Goal: Task Accomplishment & Management: Complete application form

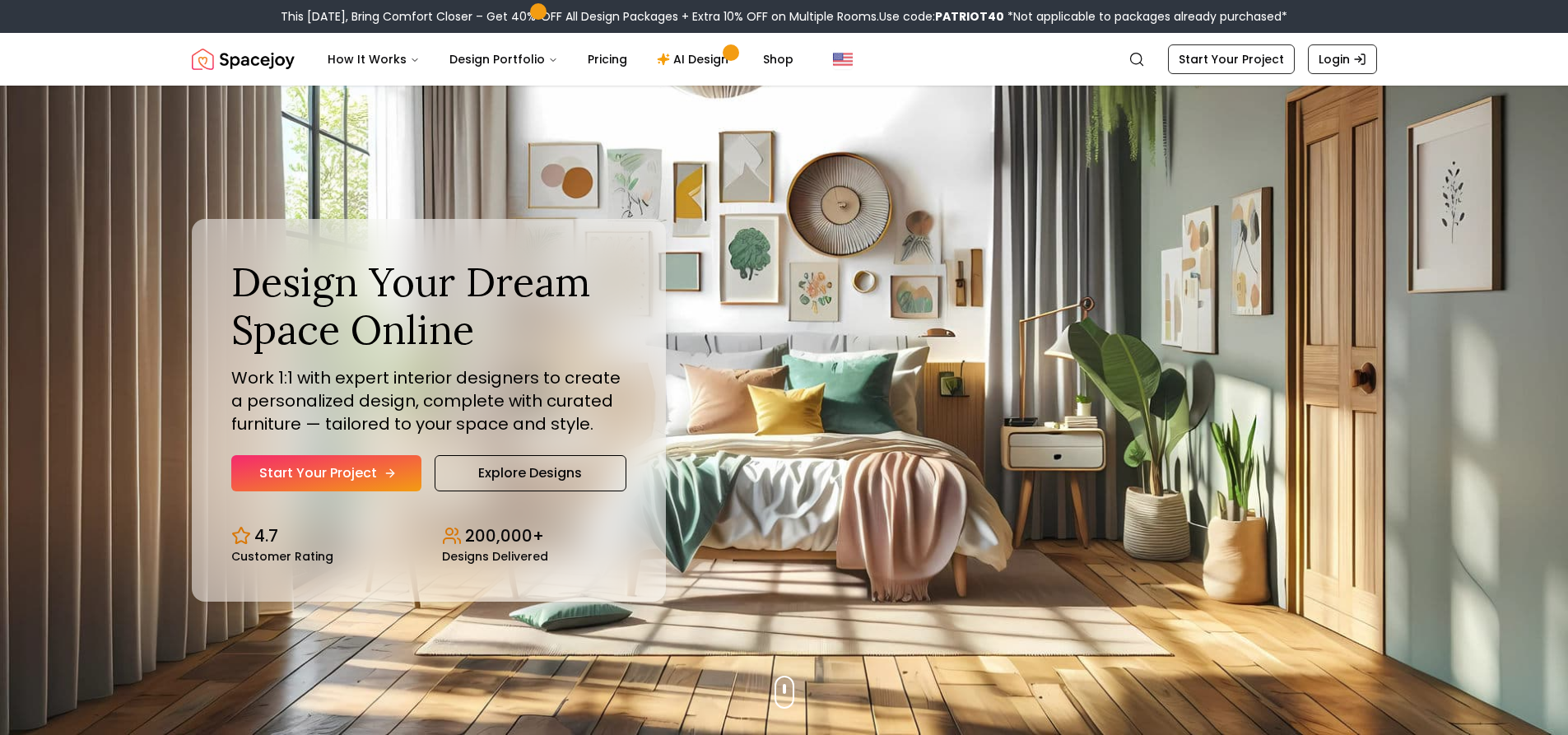
click at [373, 472] on link "Start Your Project" at bounding box center [326, 473] width 190 height 37
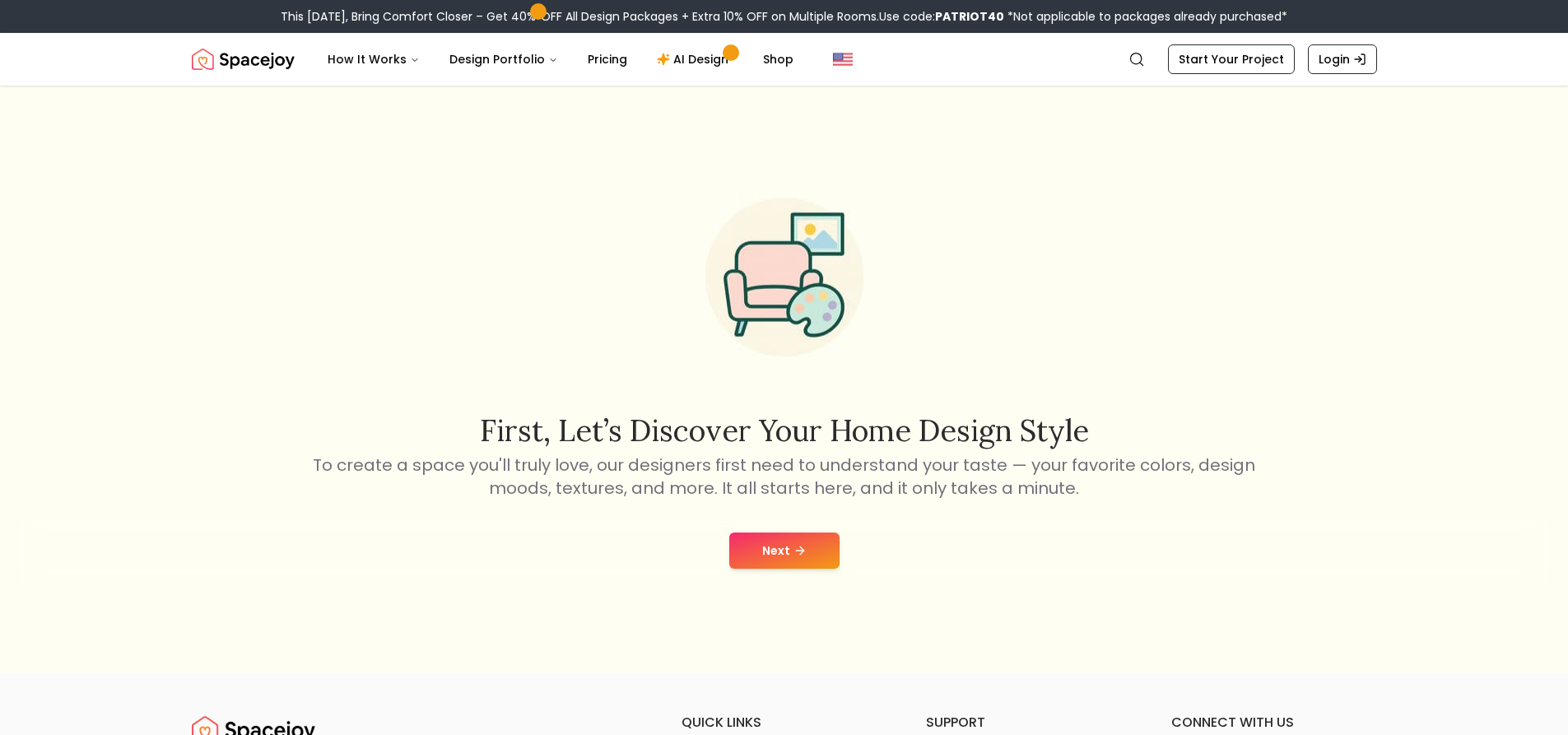
click at [787, 550] on button "Next" at bounding box center [784, 550] width 111 height 37
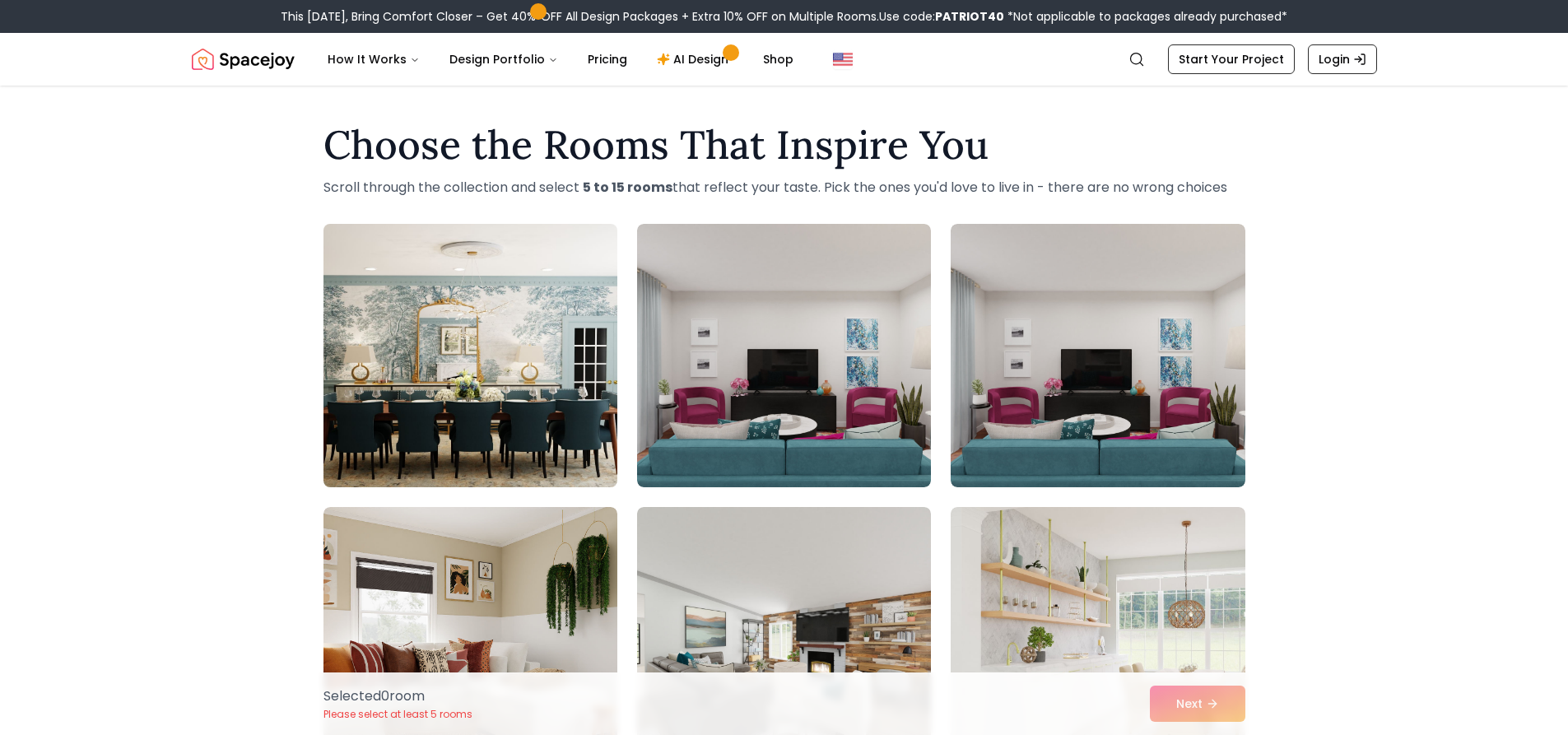
scroll to position [82, 0]
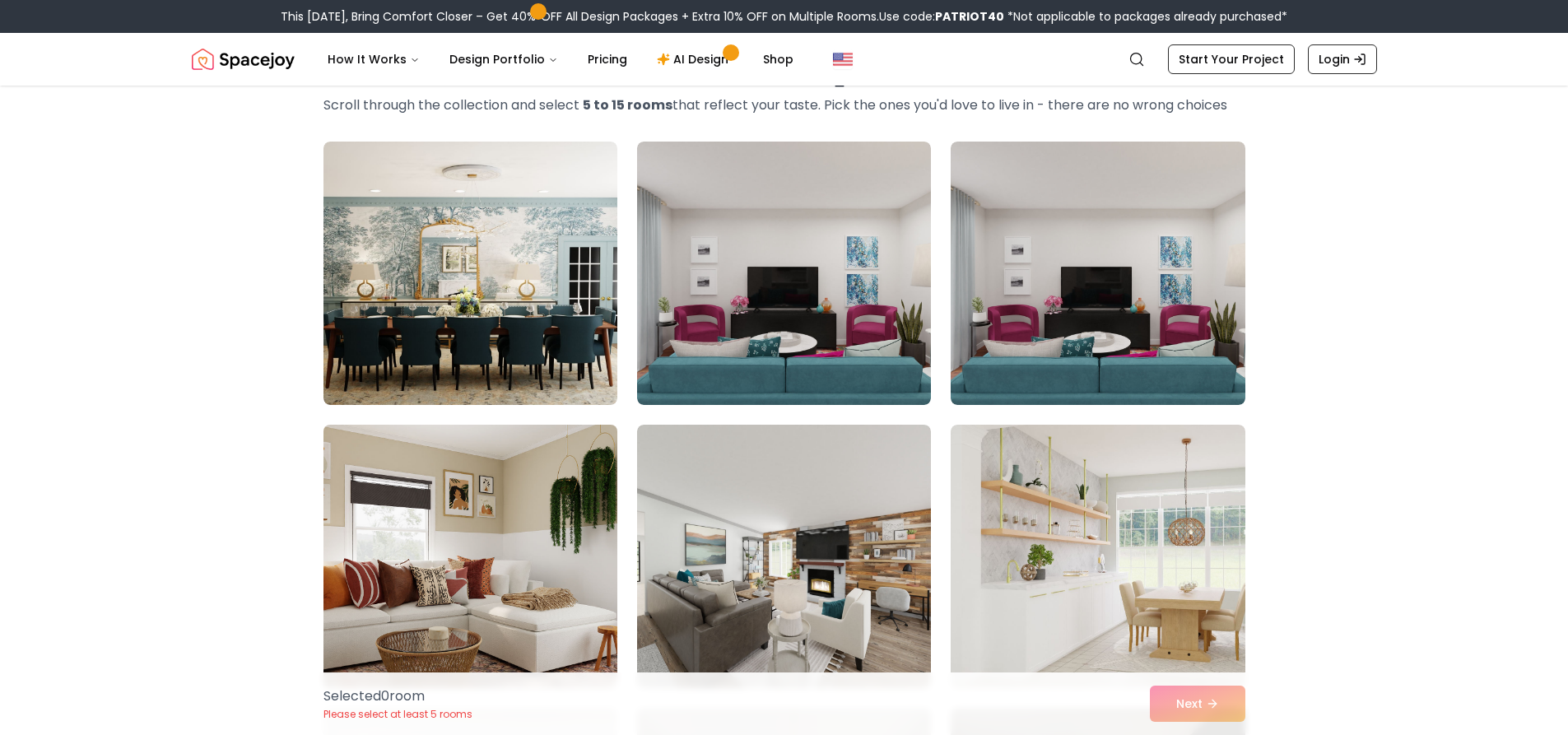
click at [496, 493] on img at bounding box center [470, 556] width 309 height 276
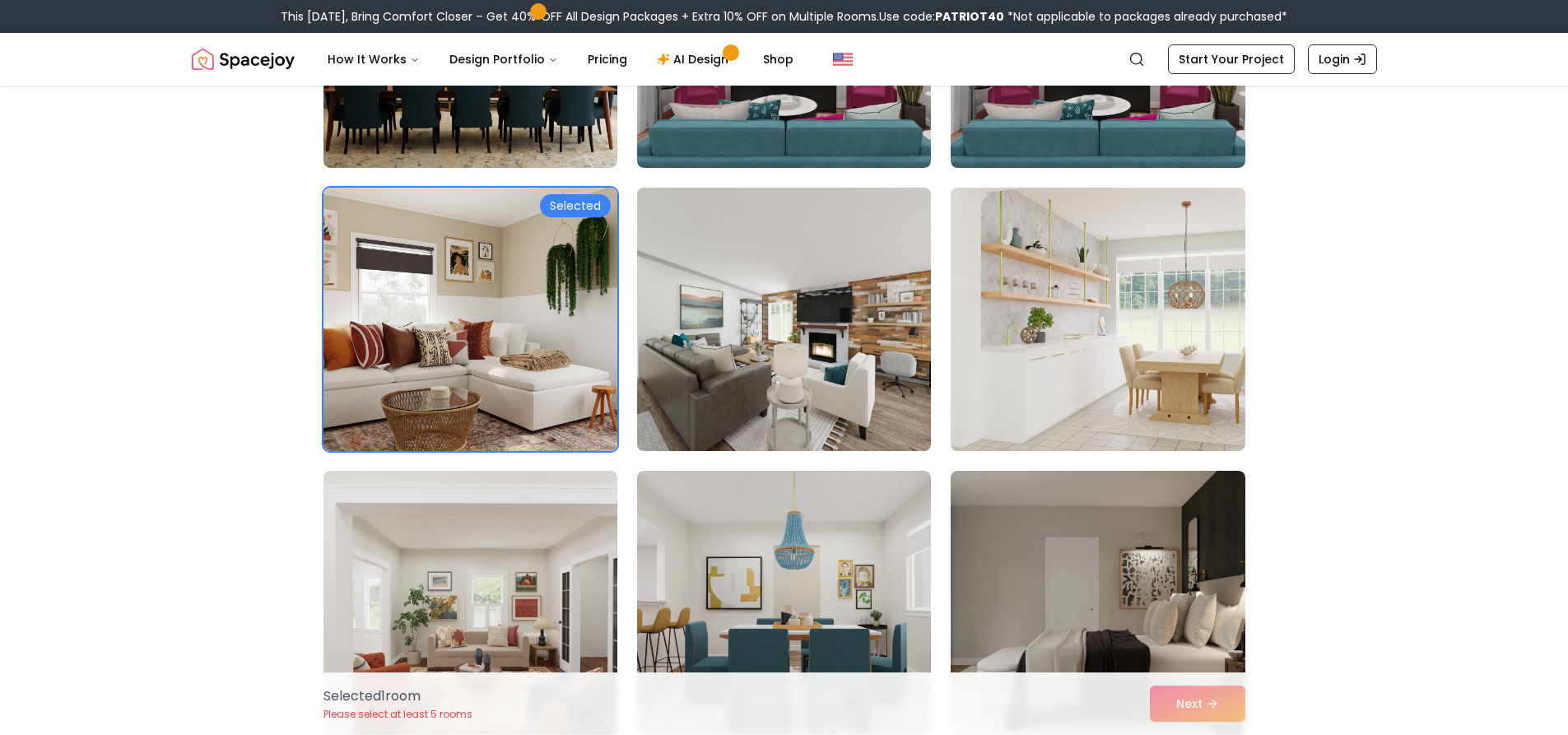
scroll to position [329, 0]
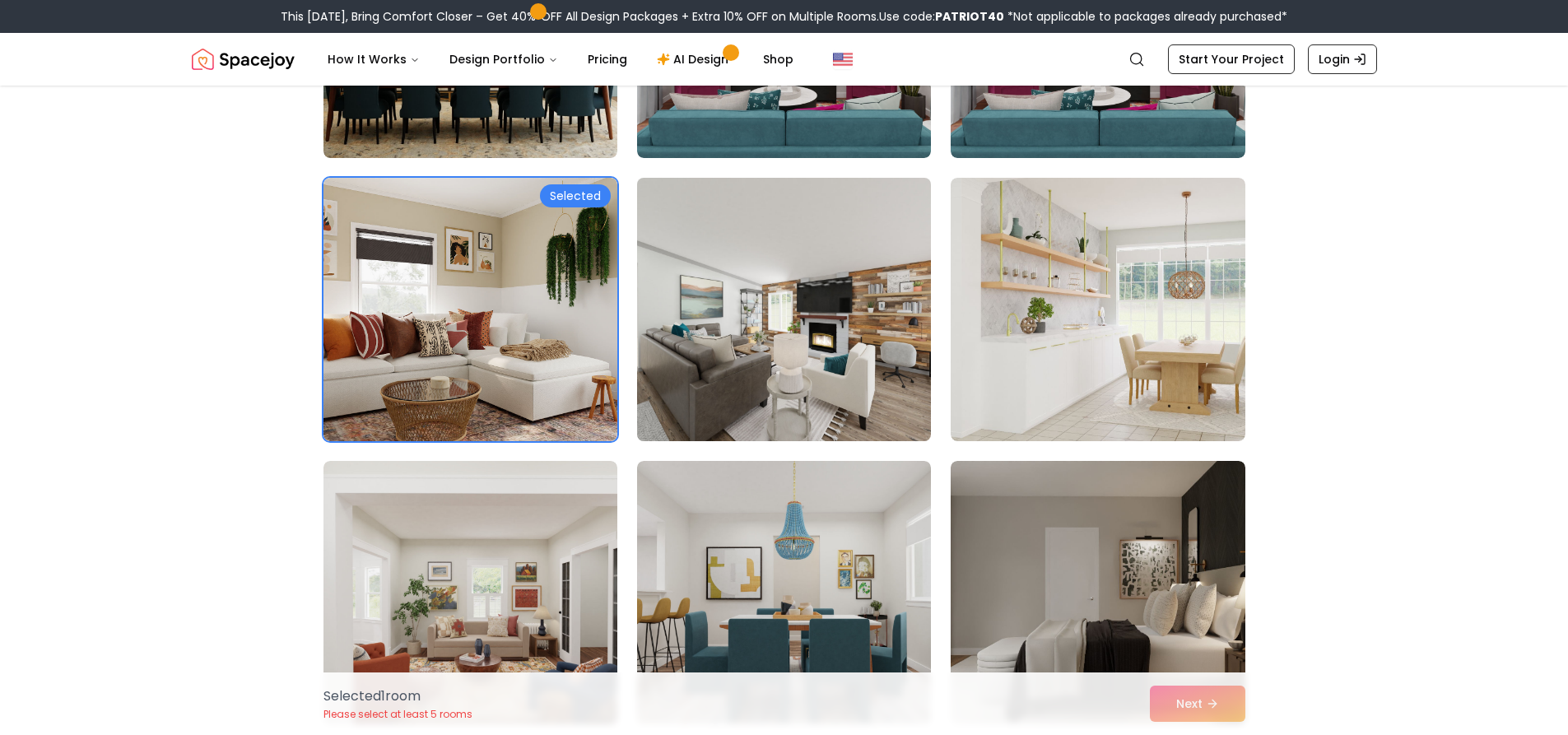
click at [828, 412] on img at bounding box center [784, 309] width 309 height 276
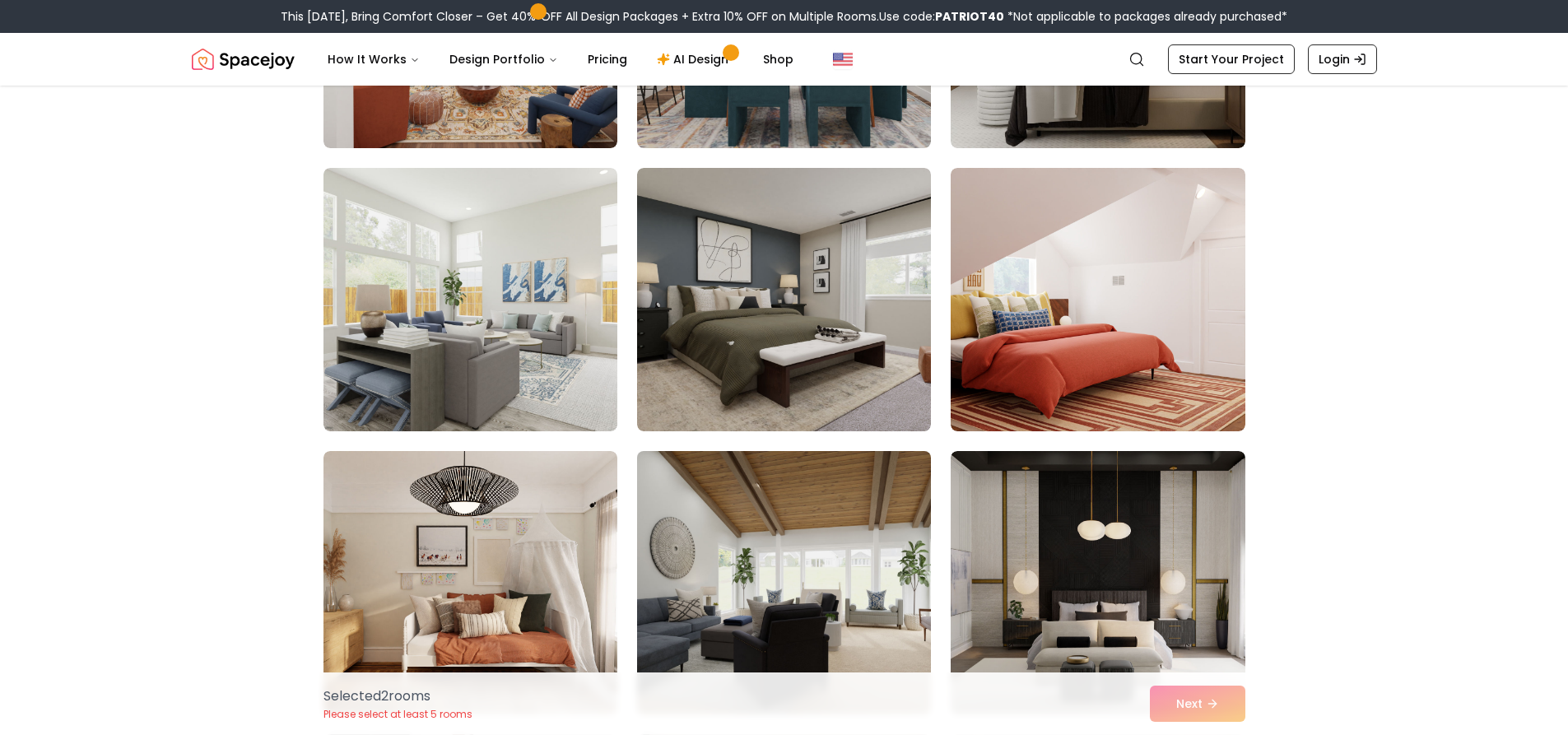
scroll to position [1234, 0]
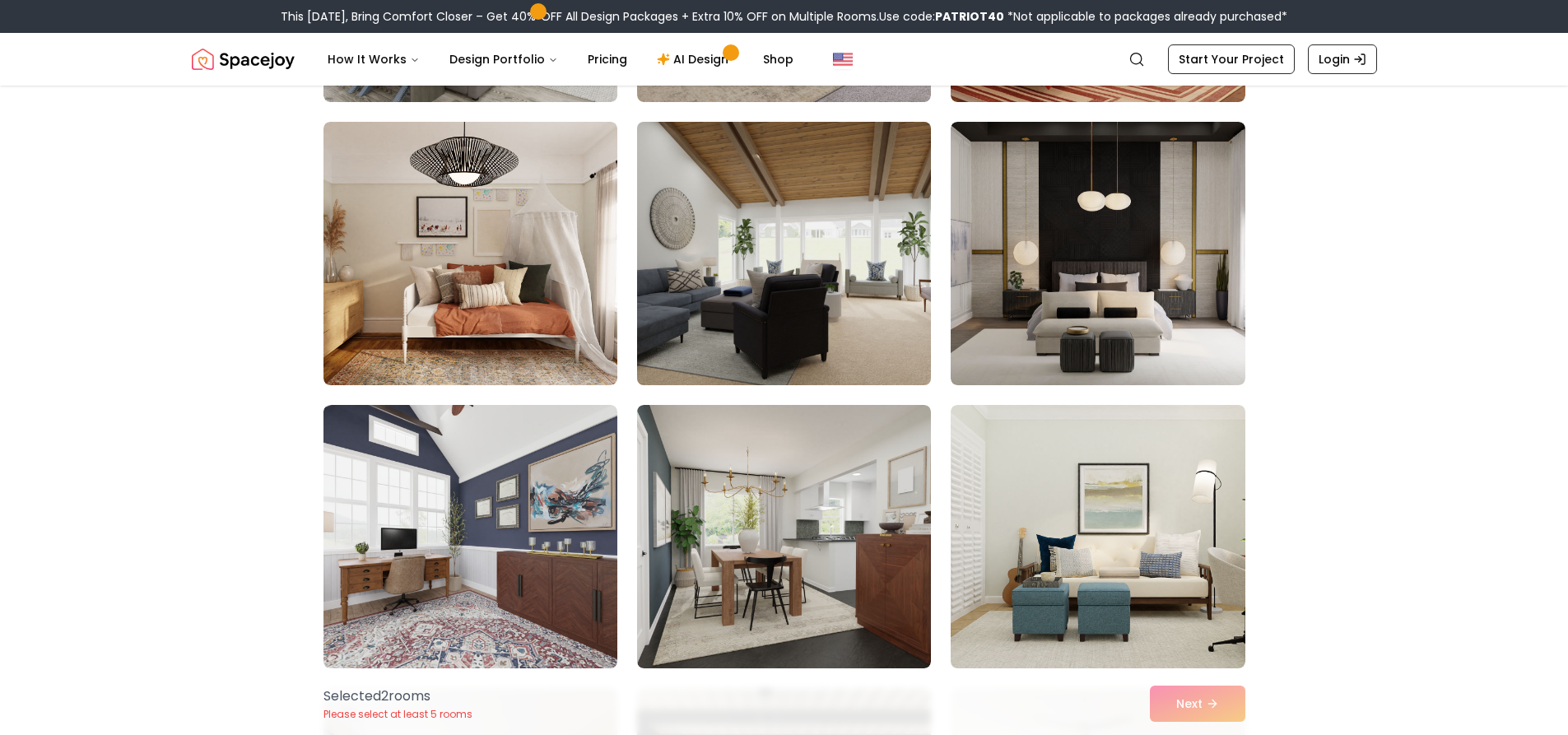
click at [800, 316] on img at bounding box center [784, 254] width 309 height 276
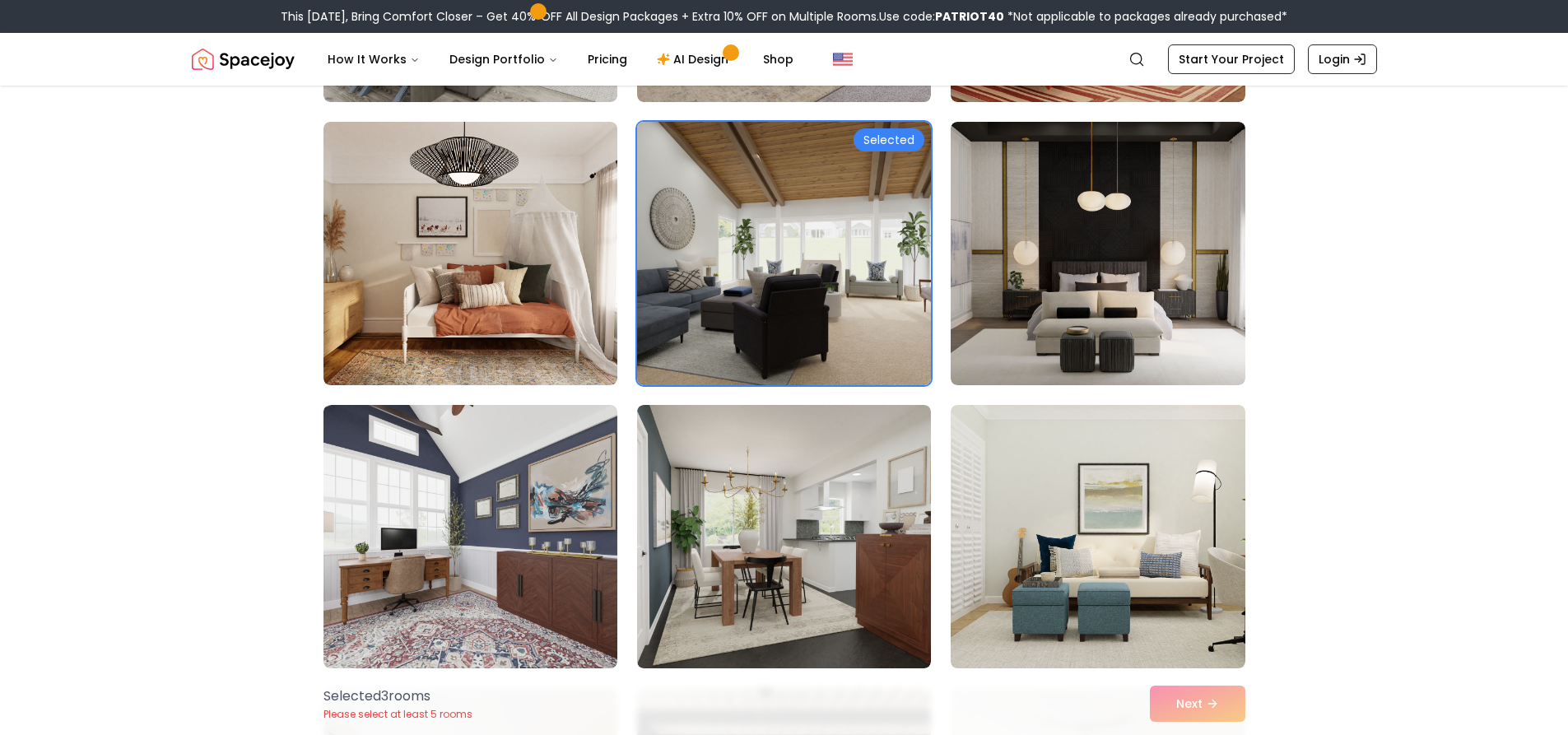
scroll to position [1645, 0]
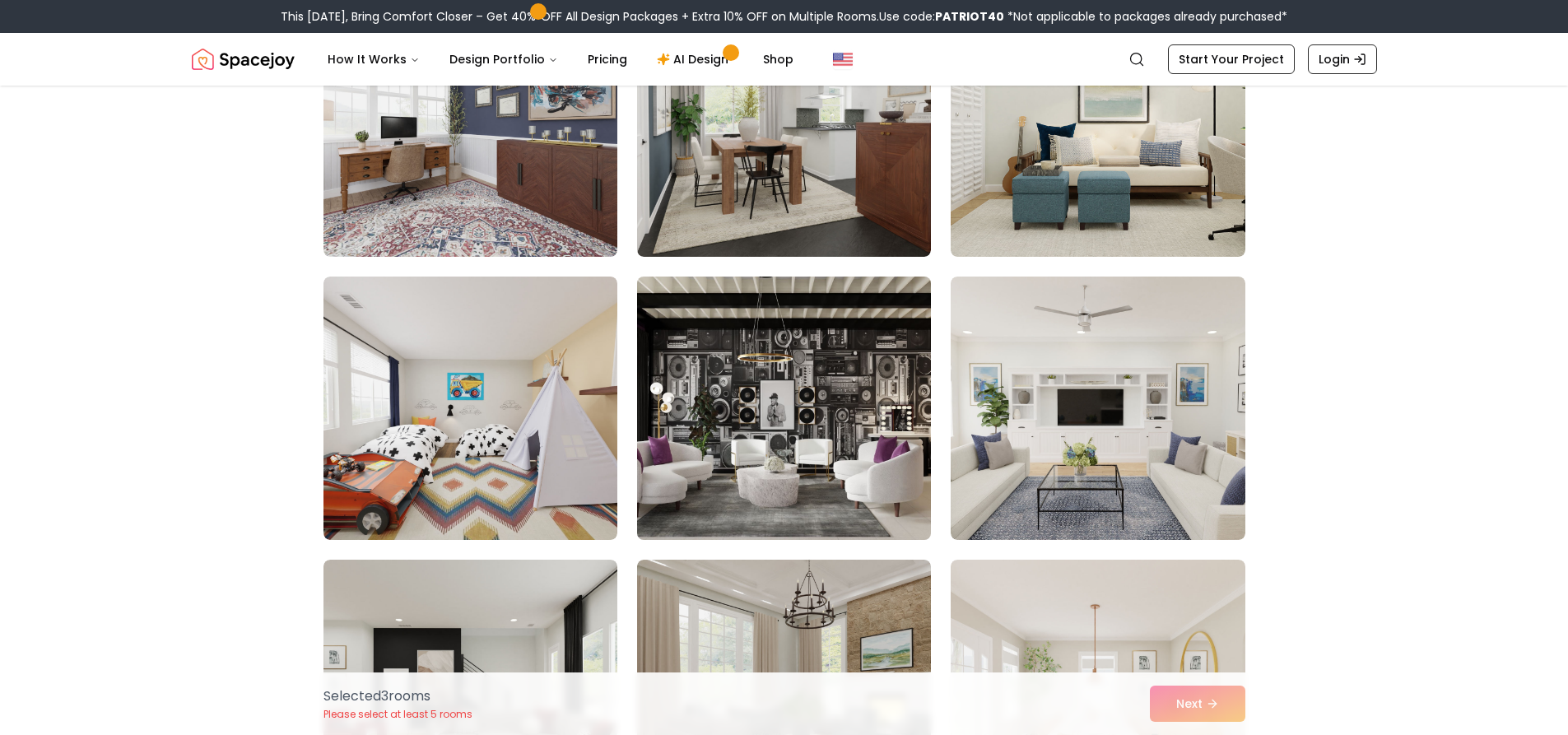
click at [819, 384] on img at bounding box center [784, 408] width 309 height 276
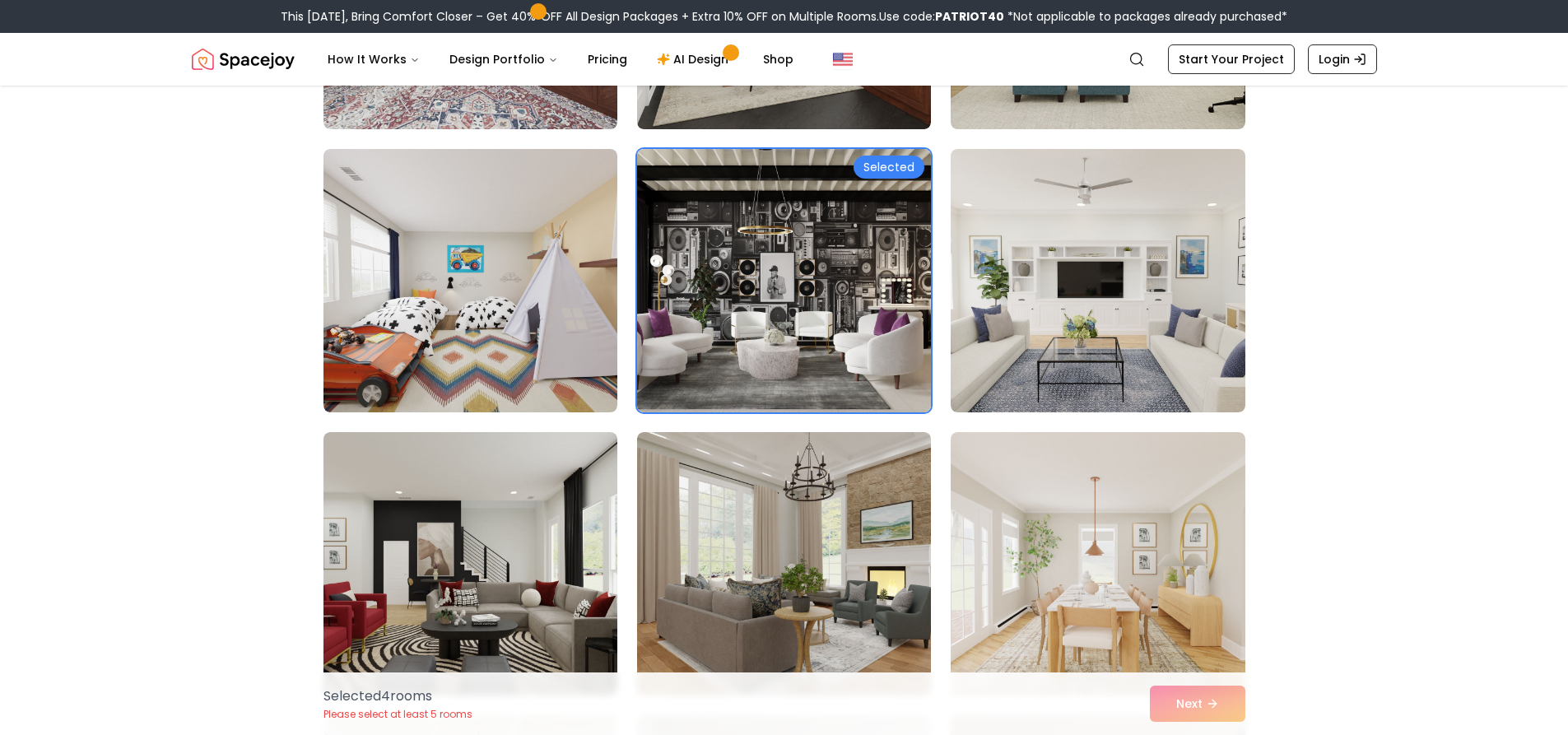
scroll to position [1975, 0]
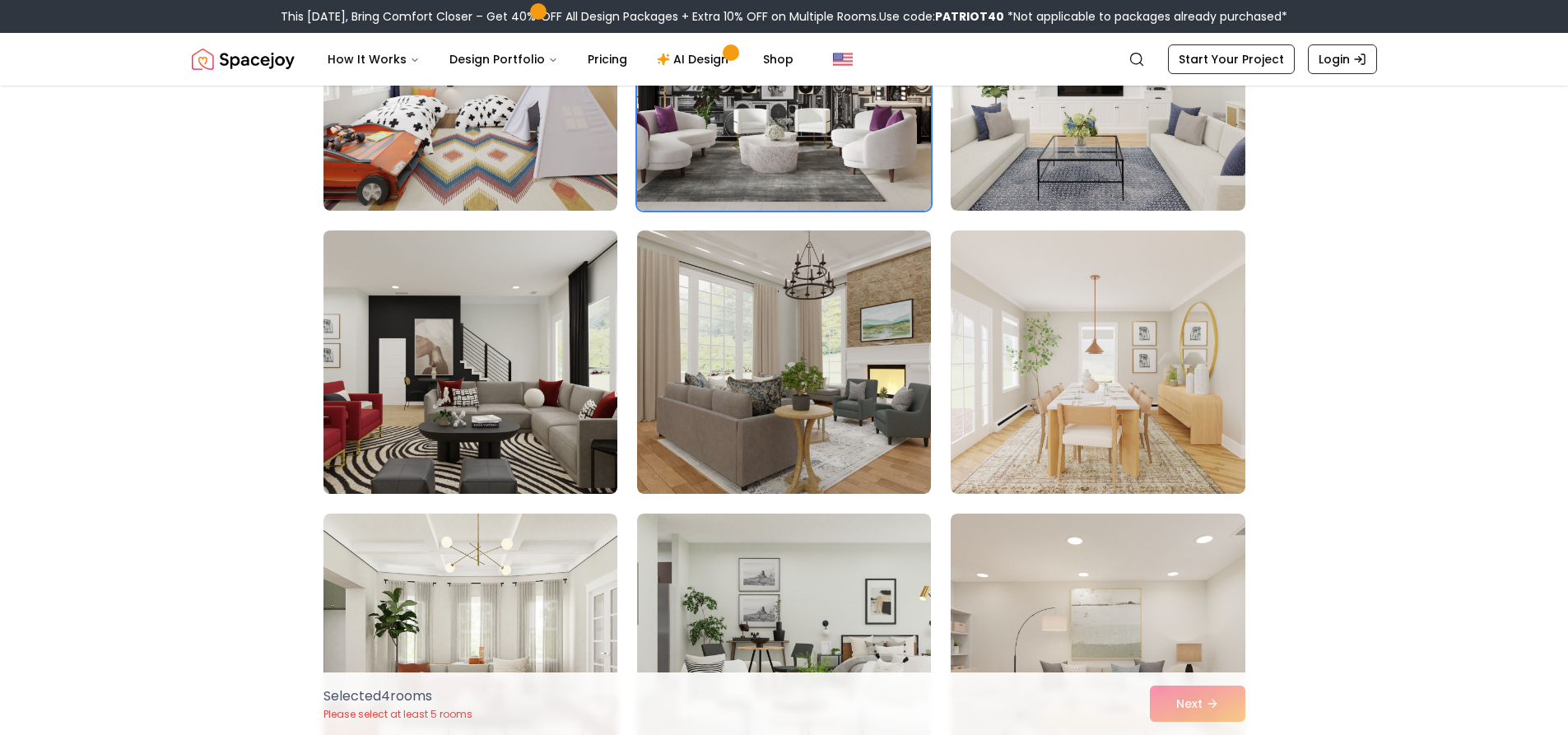
click at [495, 387] on img at bounding box center [470, 362] width 309 height 276
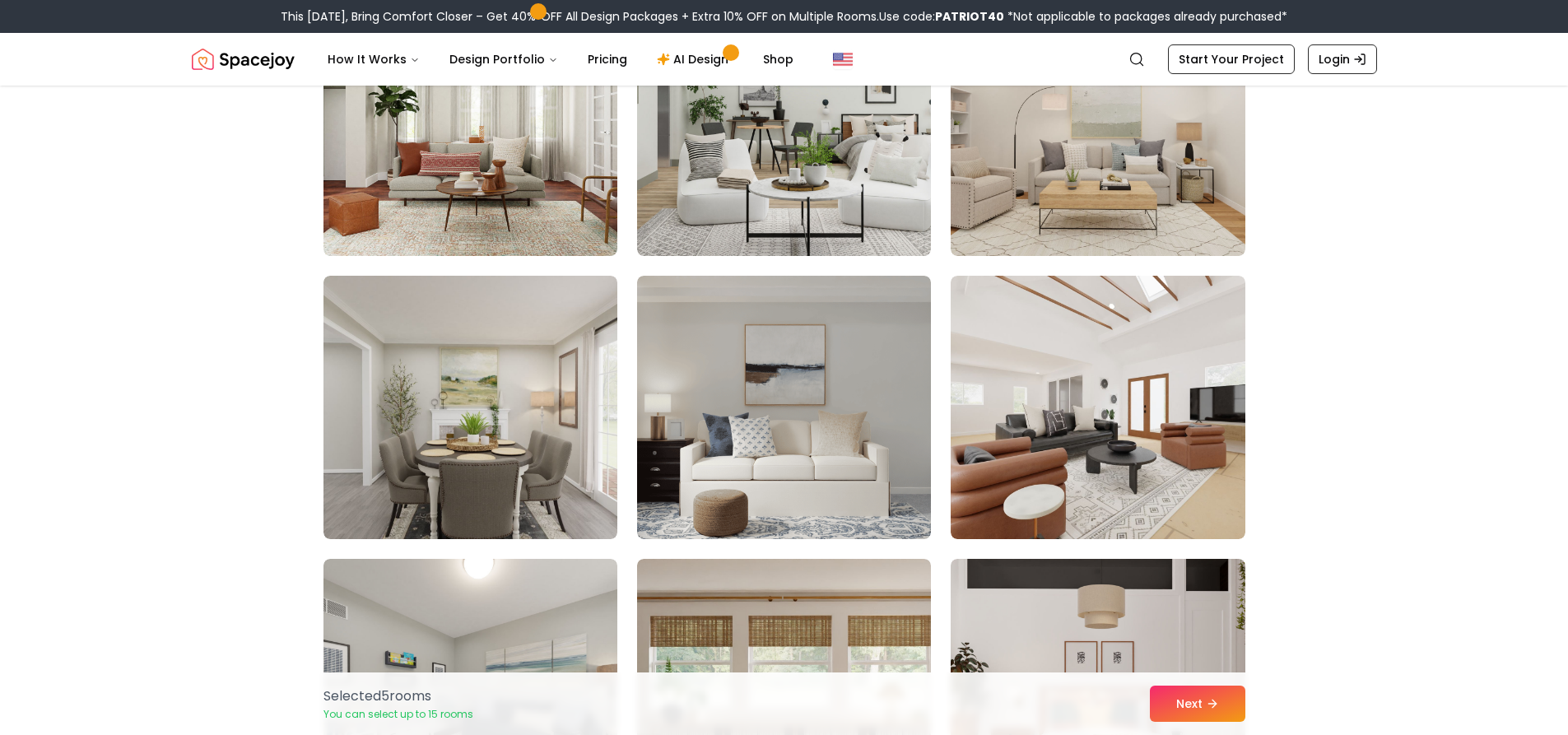
scroll to position [2715, 0]
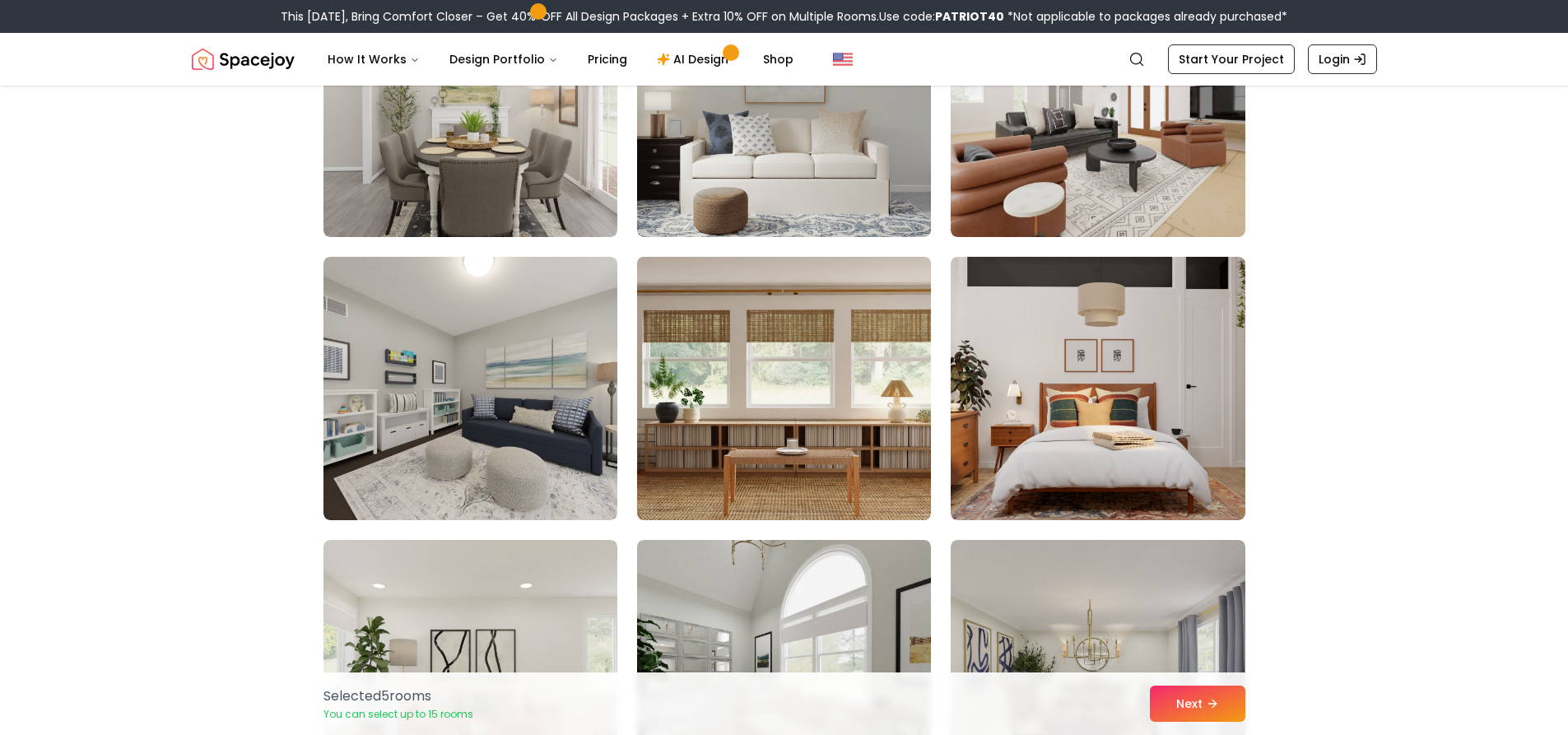
click at [814, 435] on img at bounding box center [784, 388] width 309 height 276
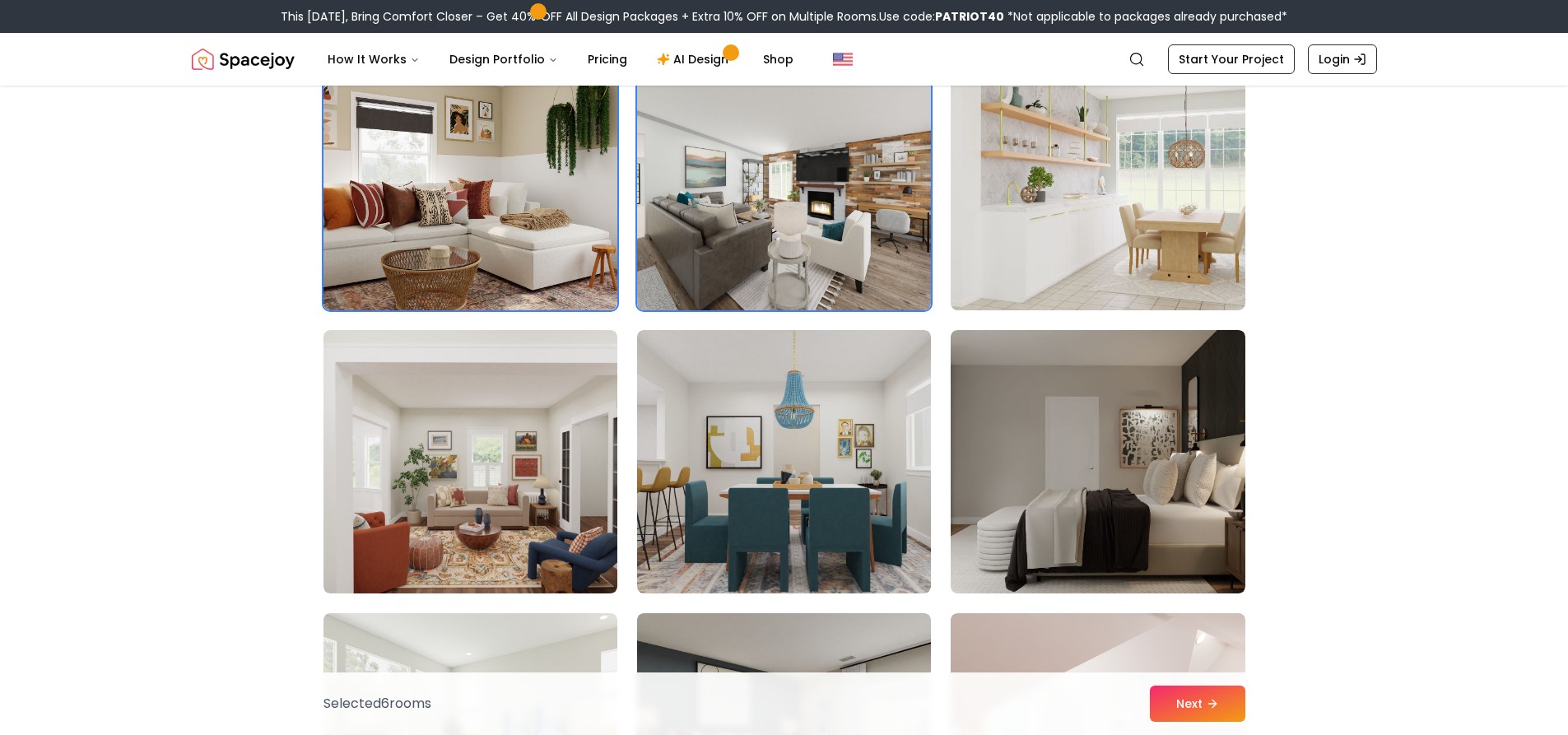
scroll to position [494, 0]
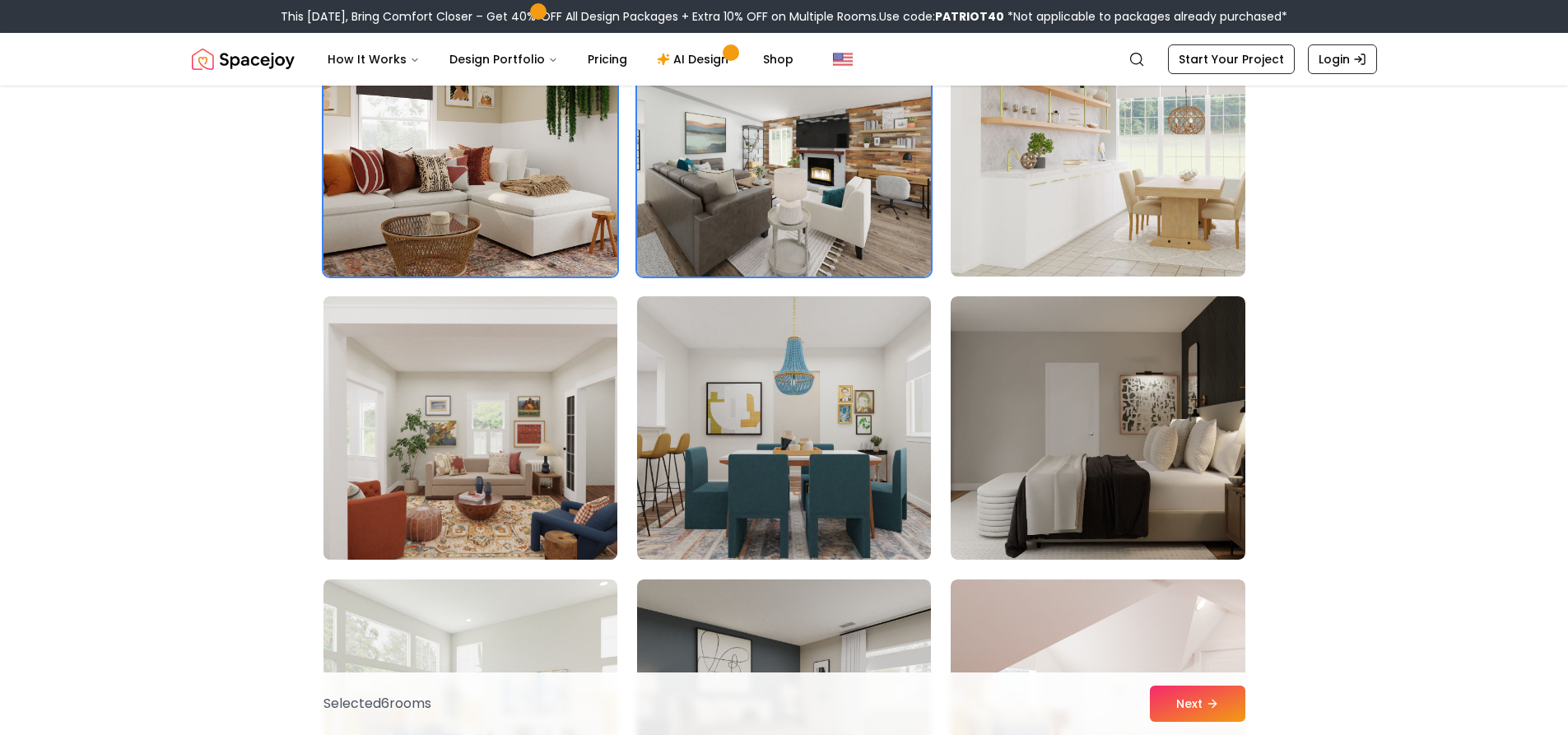
click at [546, 457] on img at bounding box center [470, 427] width 309 height 276
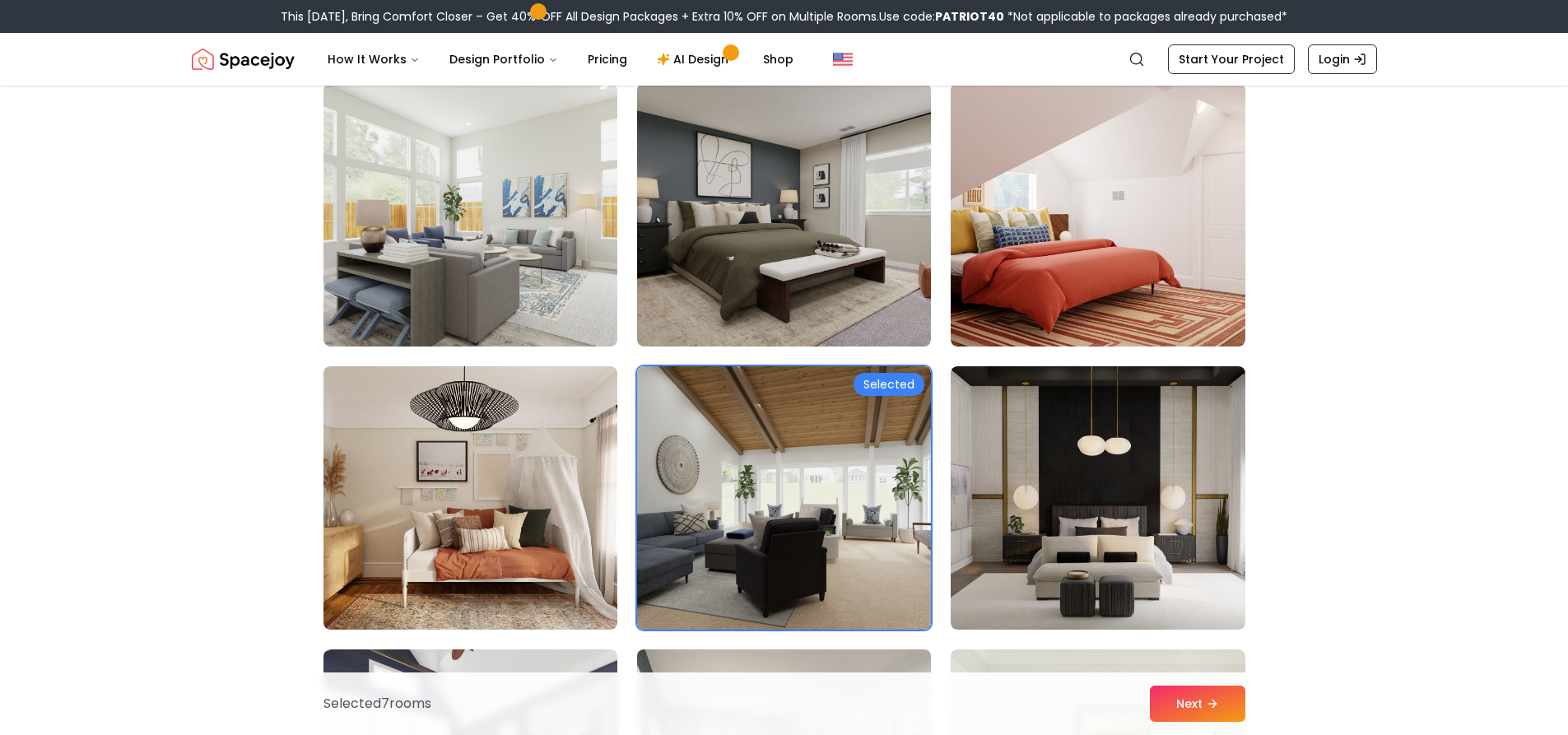
scroll to position [987, 0]
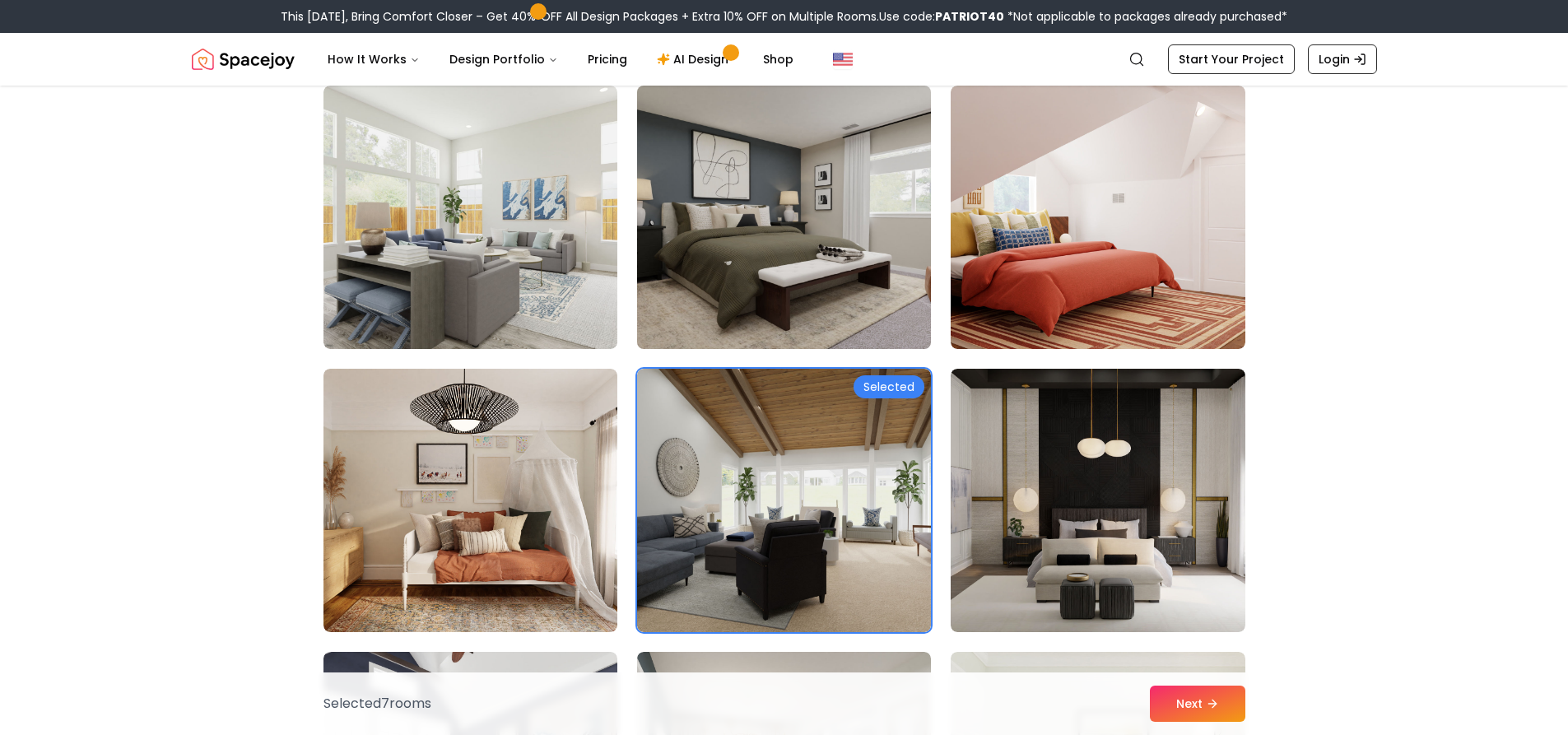
click at [748, 319] on img at bounding box center [784, 217] width 309 height 276
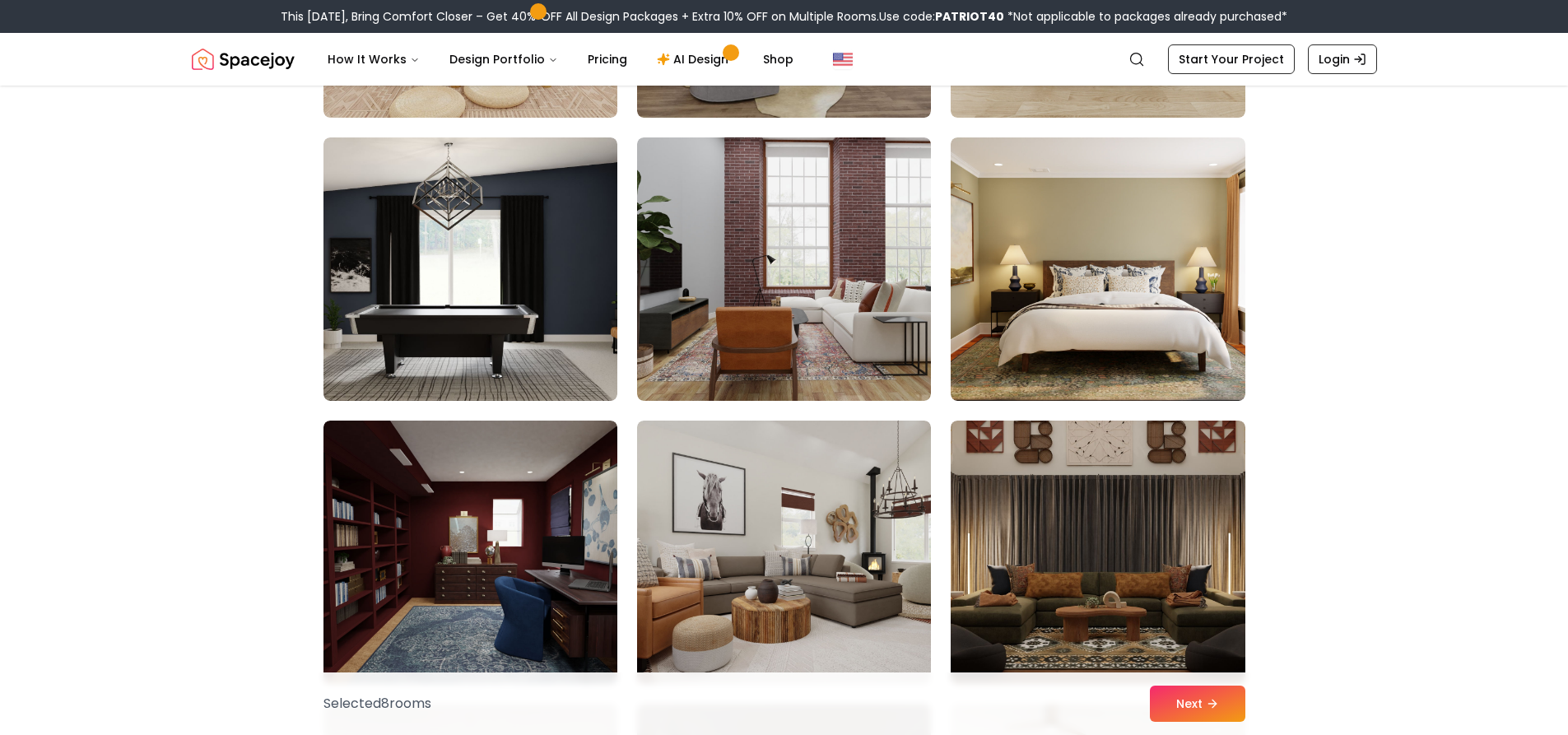
scroll to position [4689, 0]
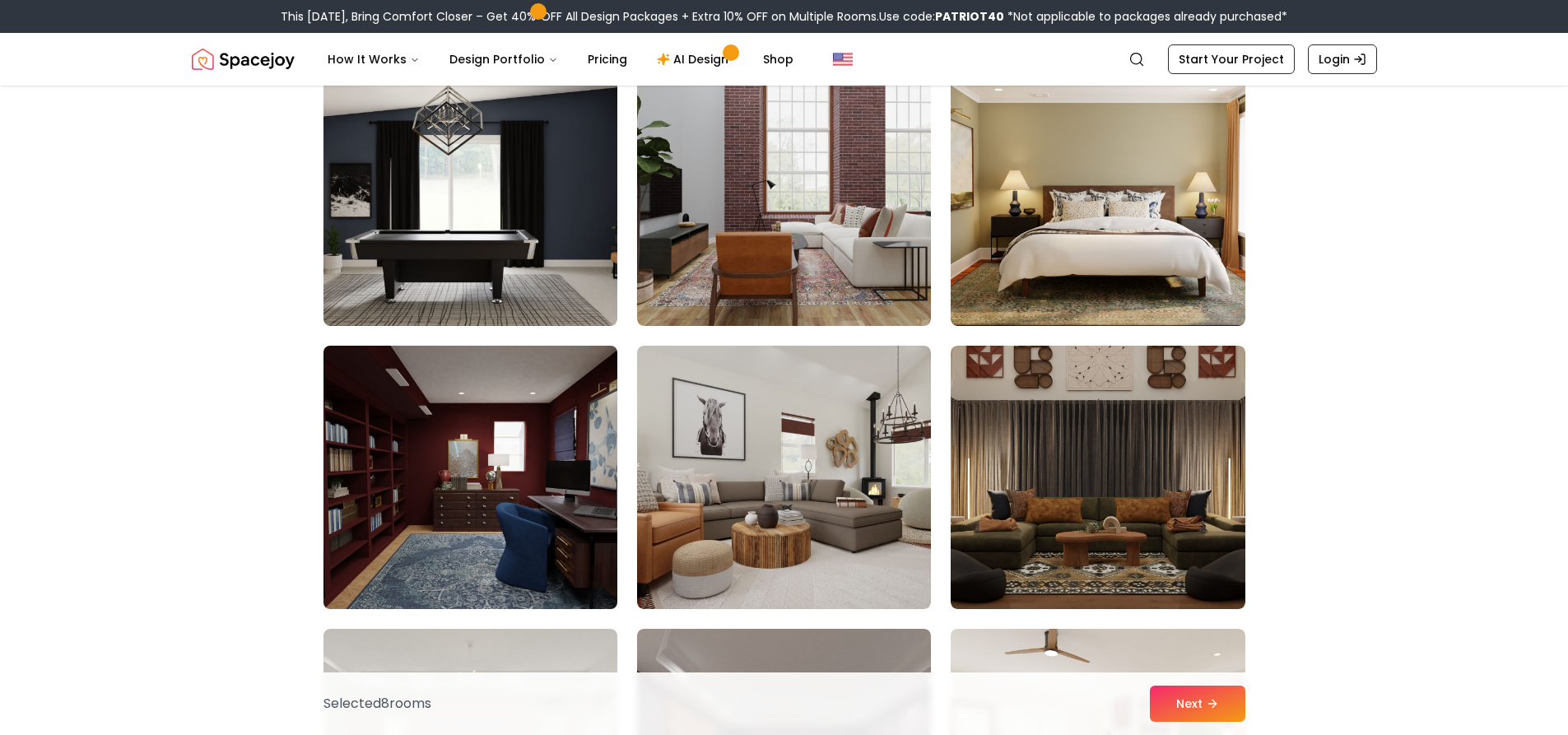
click at [570, 374] on img at bounding box center [470, 477] width 309 height 276
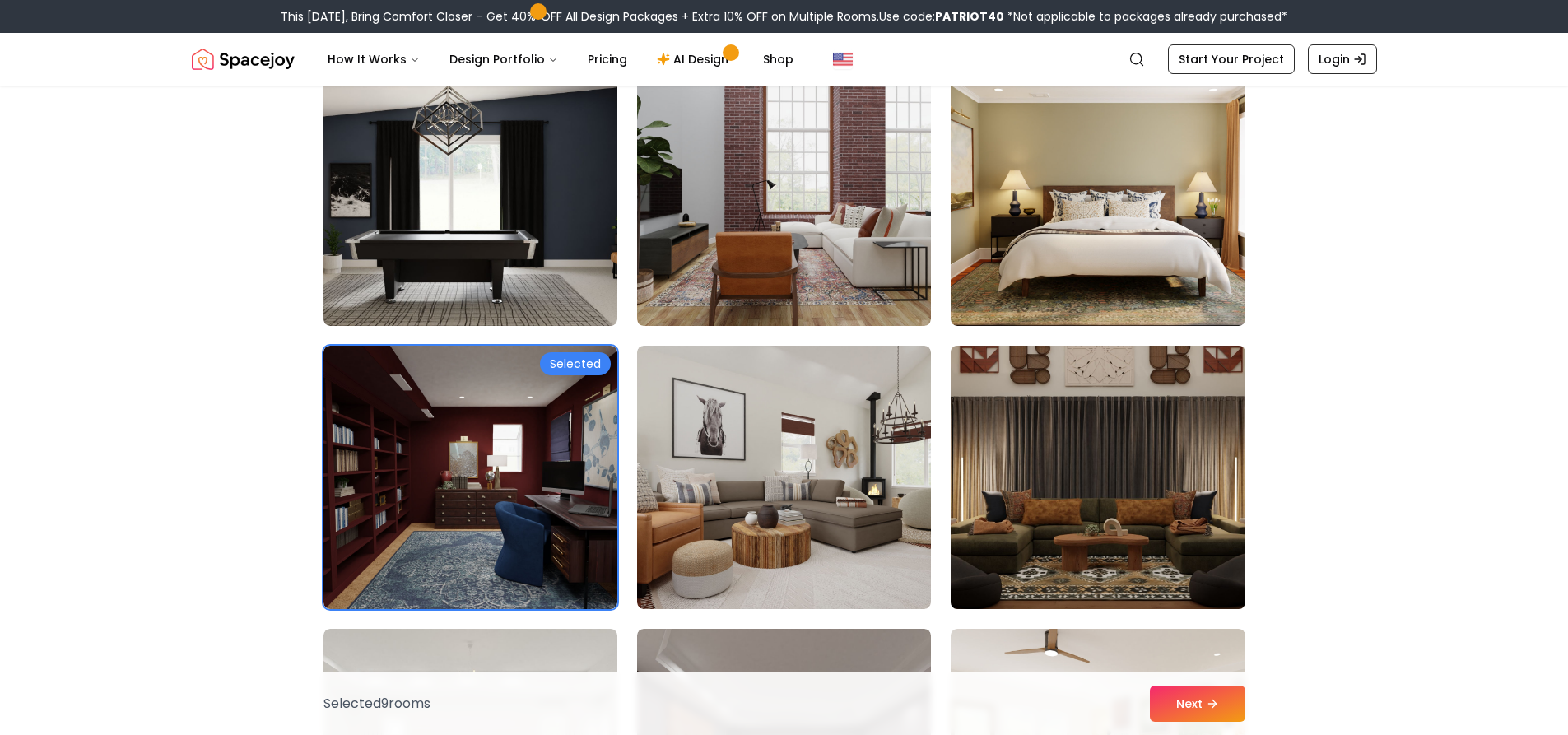
click at [1016, 463] on img at bounding box center [1097, 477] width 309 height 276
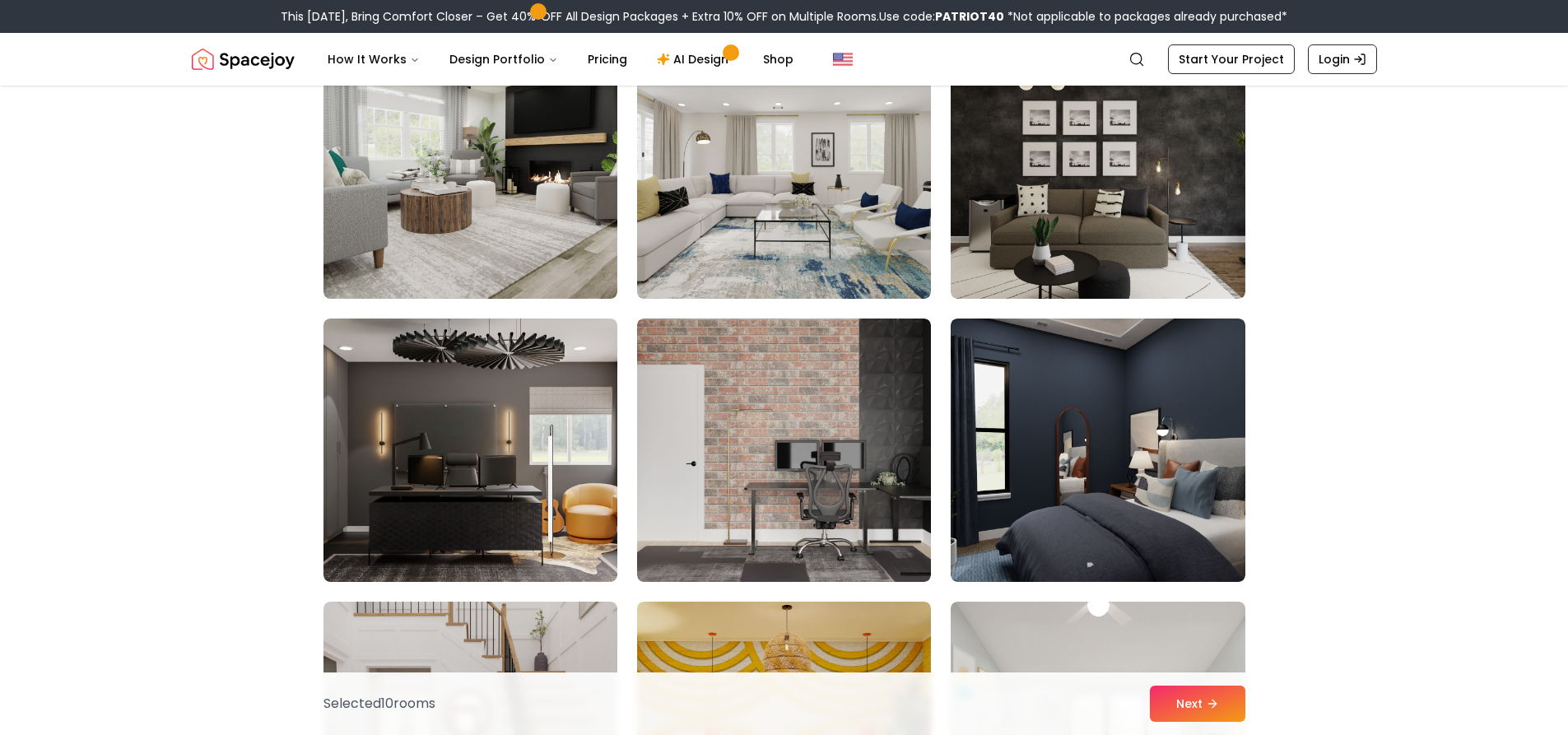
scroll to position [7486, 0]
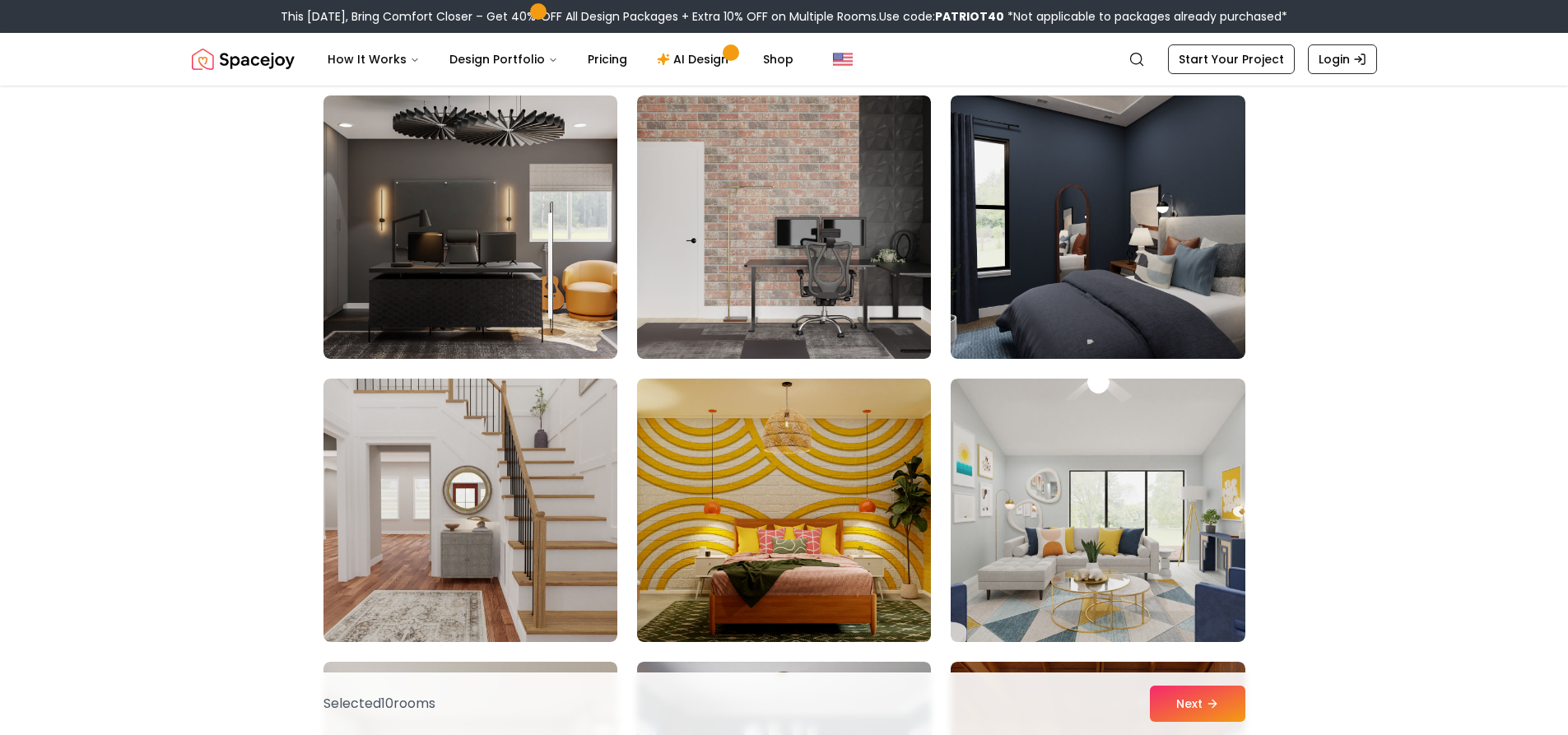
click at [880, 470] on img at bounding box center [784, 510] width 294 height 264
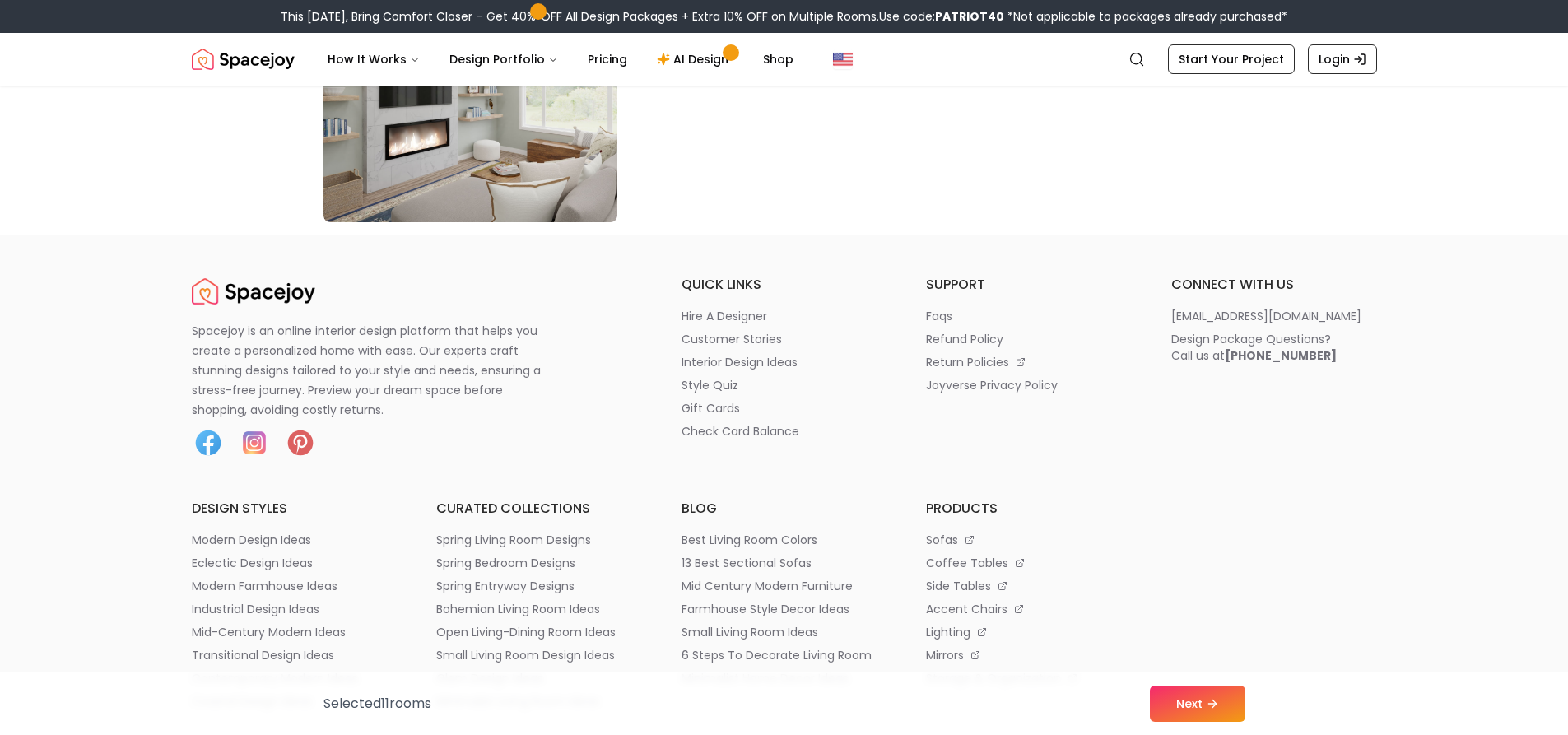
scroll to position [9460, 0]
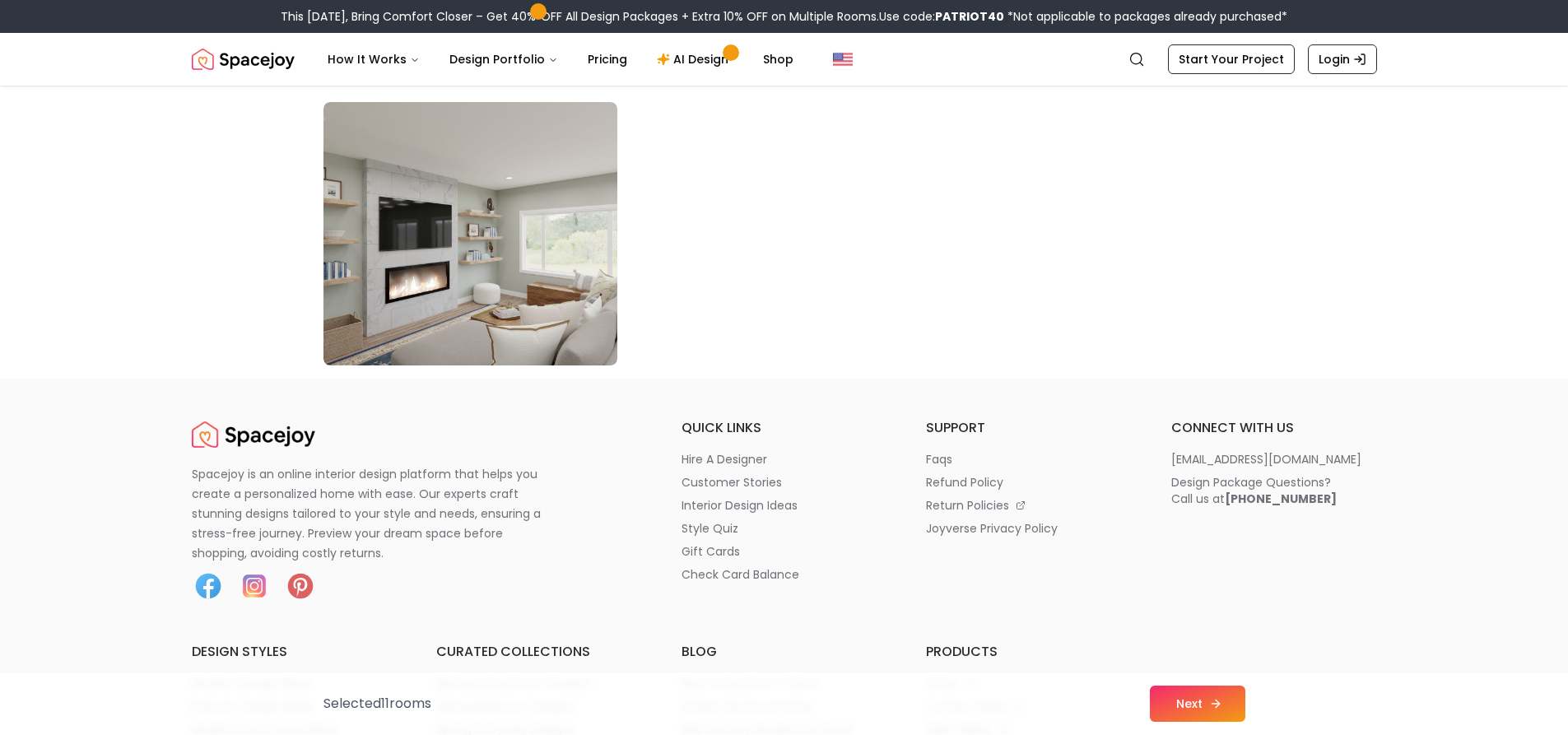
click at [1170, 708] on button "Next" at bounding box center [1197, 703] width 96 height 37
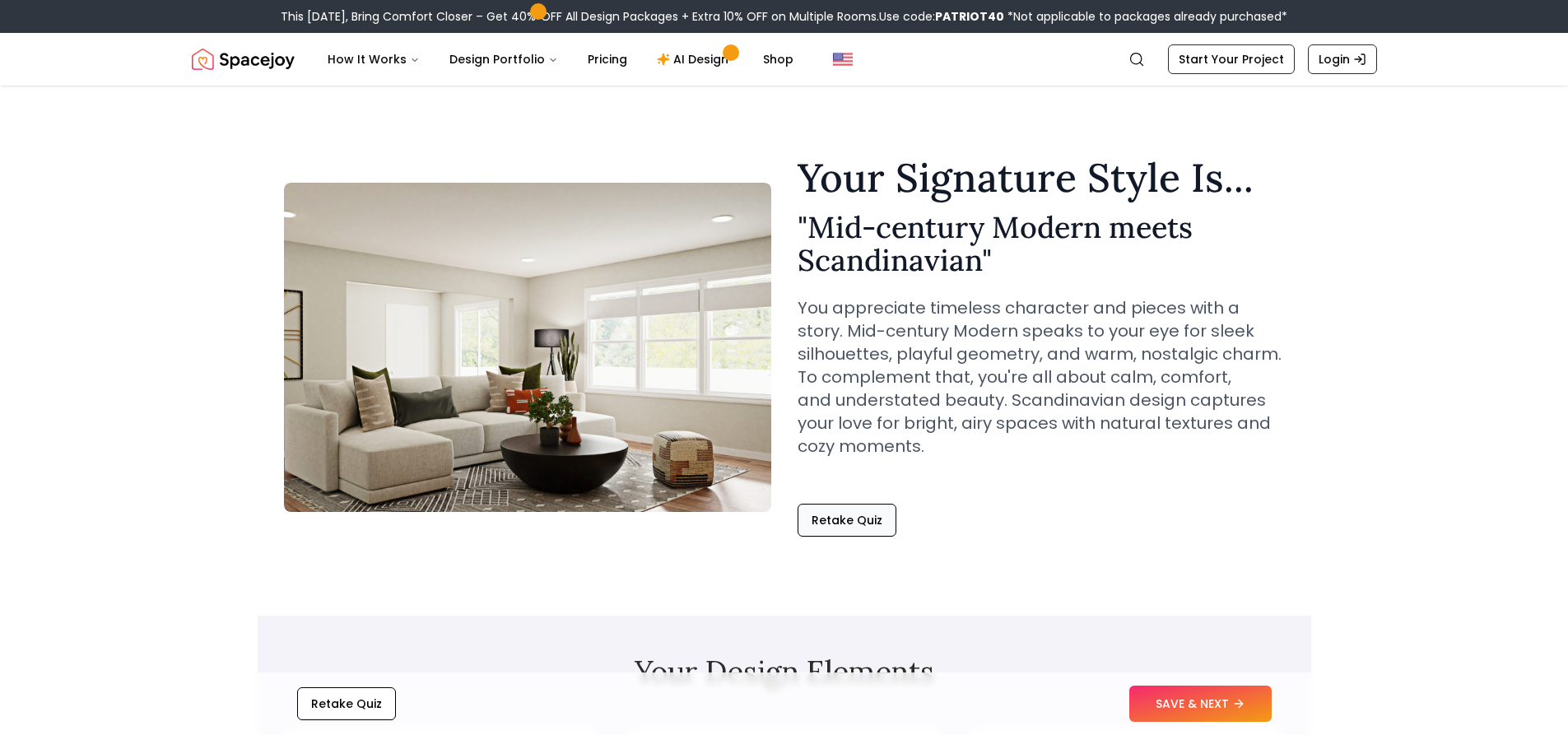
click at [846, 511] on button "Retake Quiz" at bounding box center [847, 520] width 99 height 33
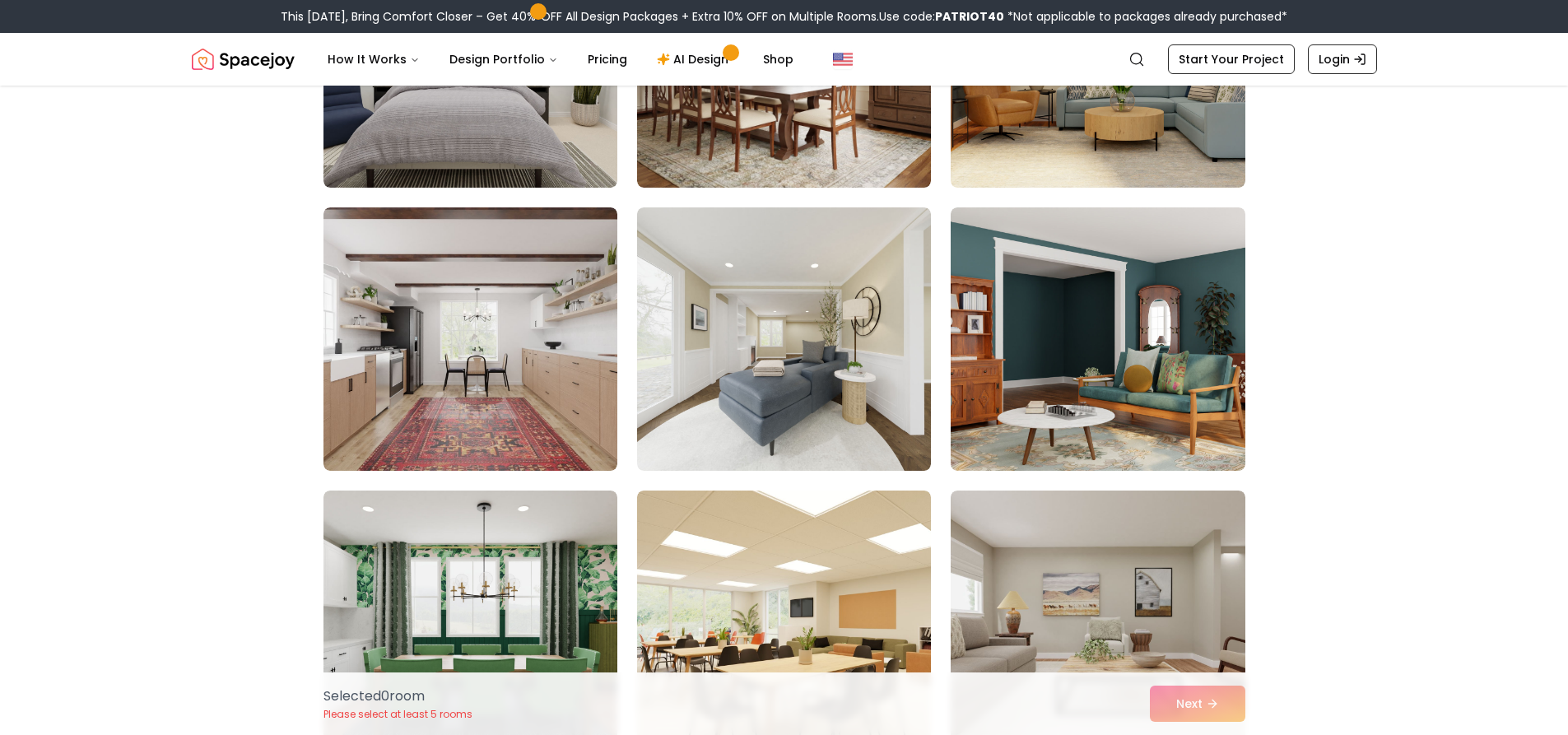
scroll to position [1152, 0]
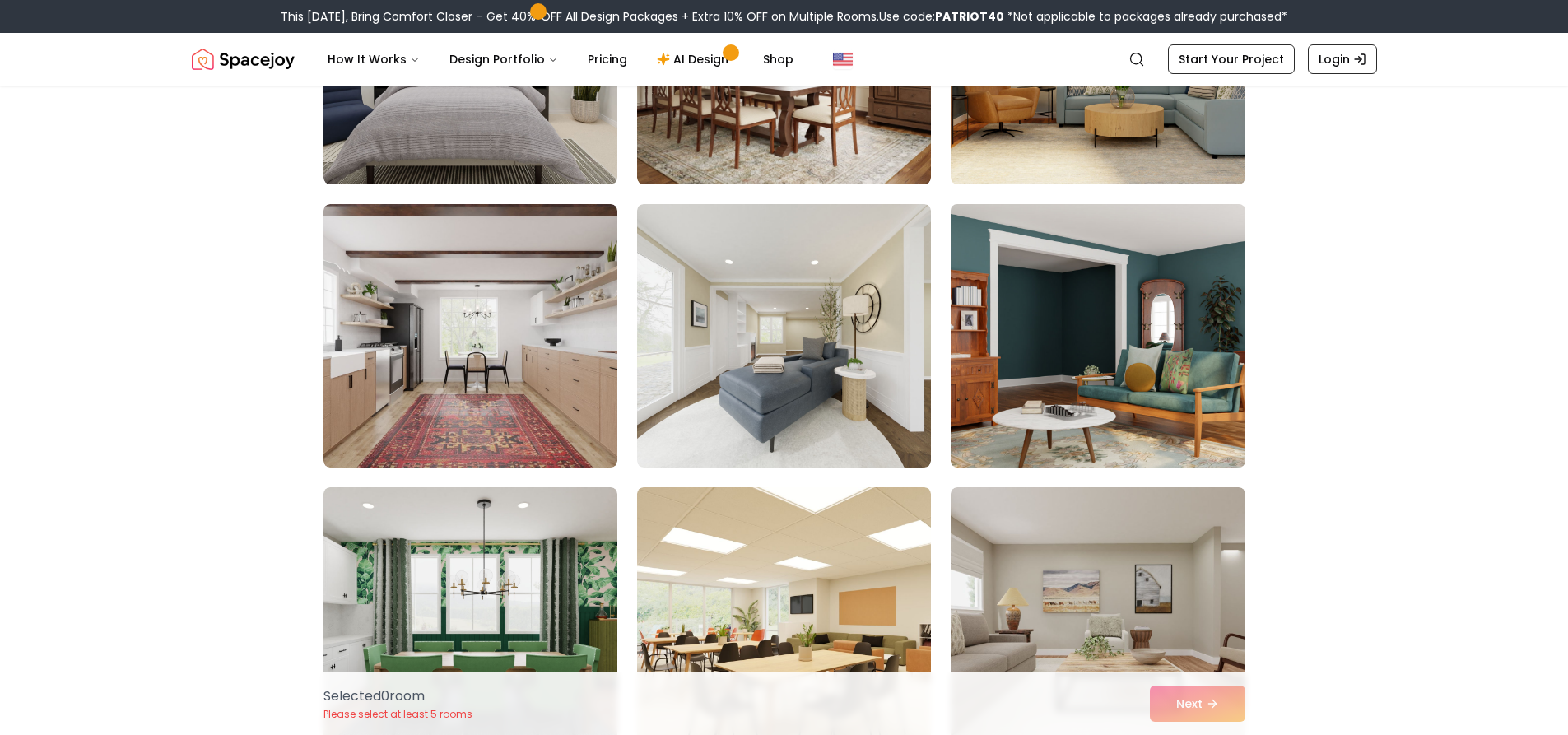
click at [1170, 380] on img at bounding box center [1097, 335] width 309 height 276
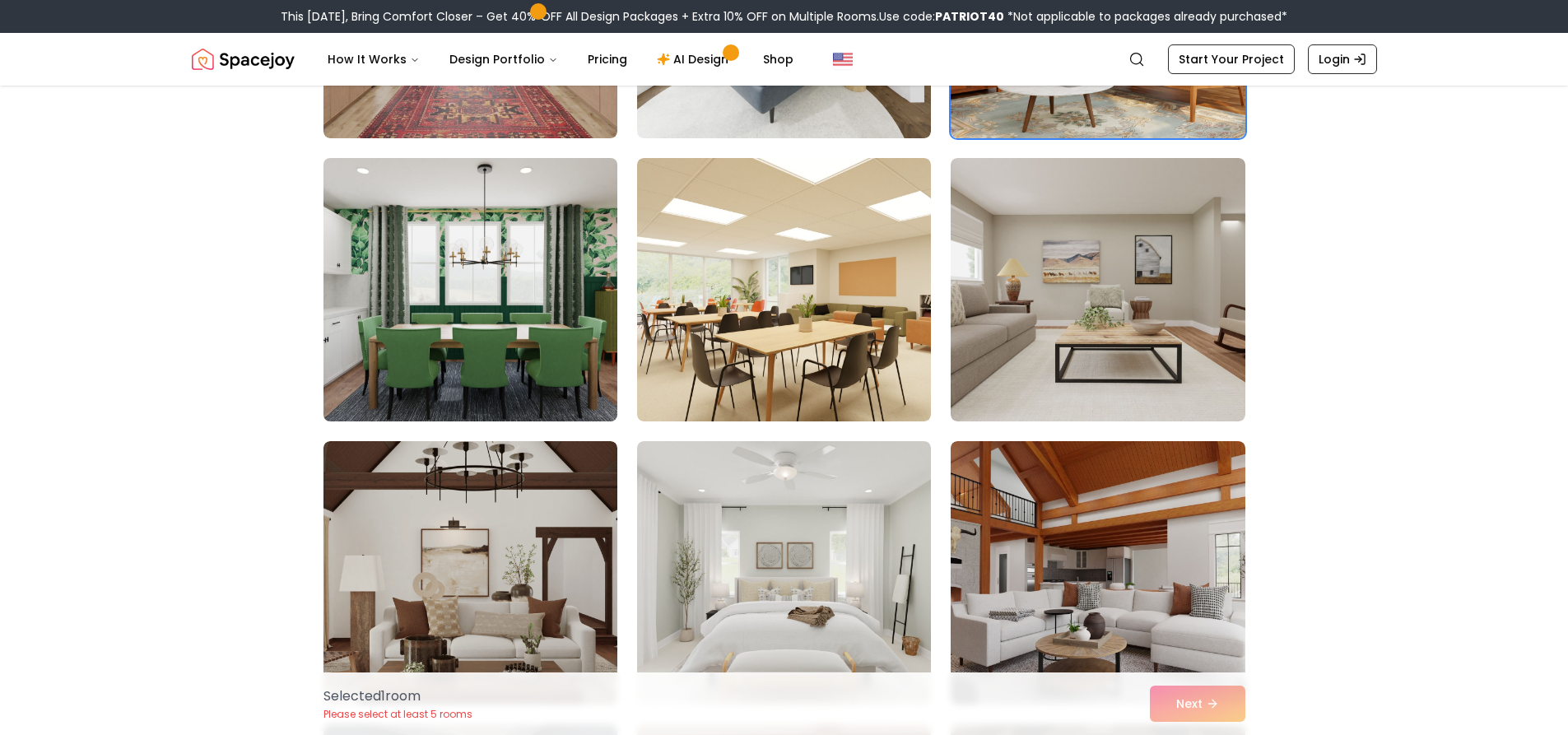
click at [410, 382] on img at bounding box center [470, 289] width 309 height 276
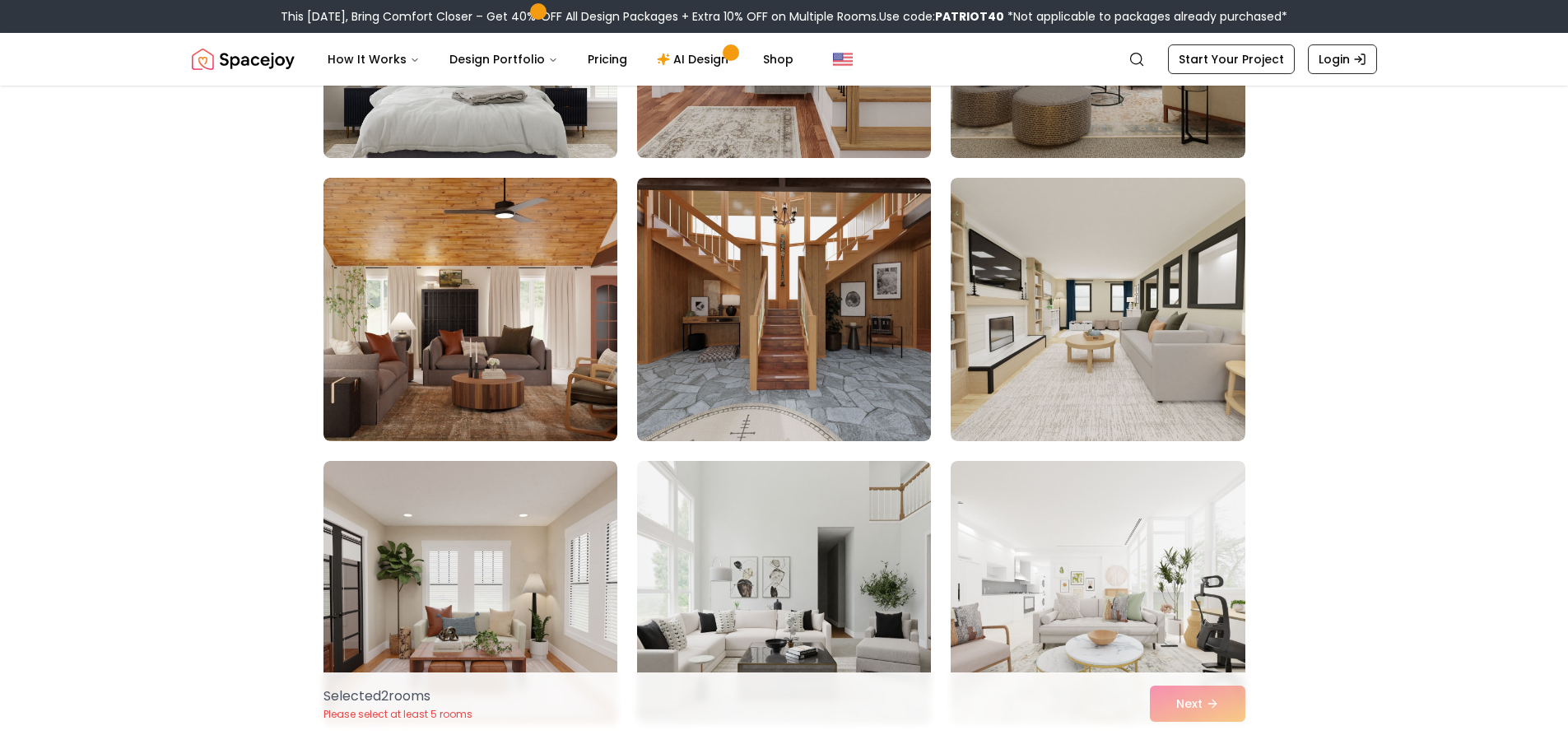
click at [497, 358] on img at bounding box center [470, 309] width 294 height 264
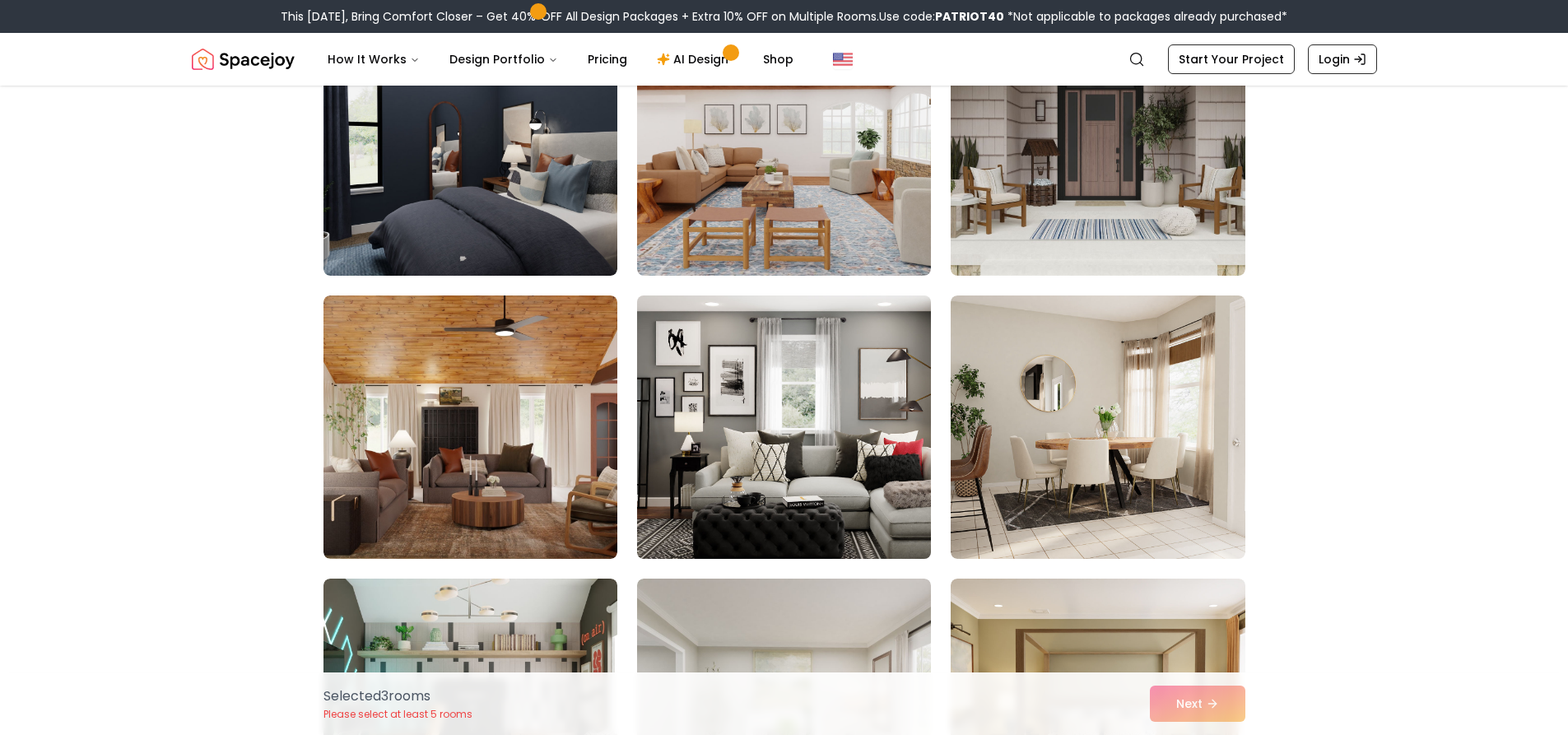
scroll to position [2221, 0]
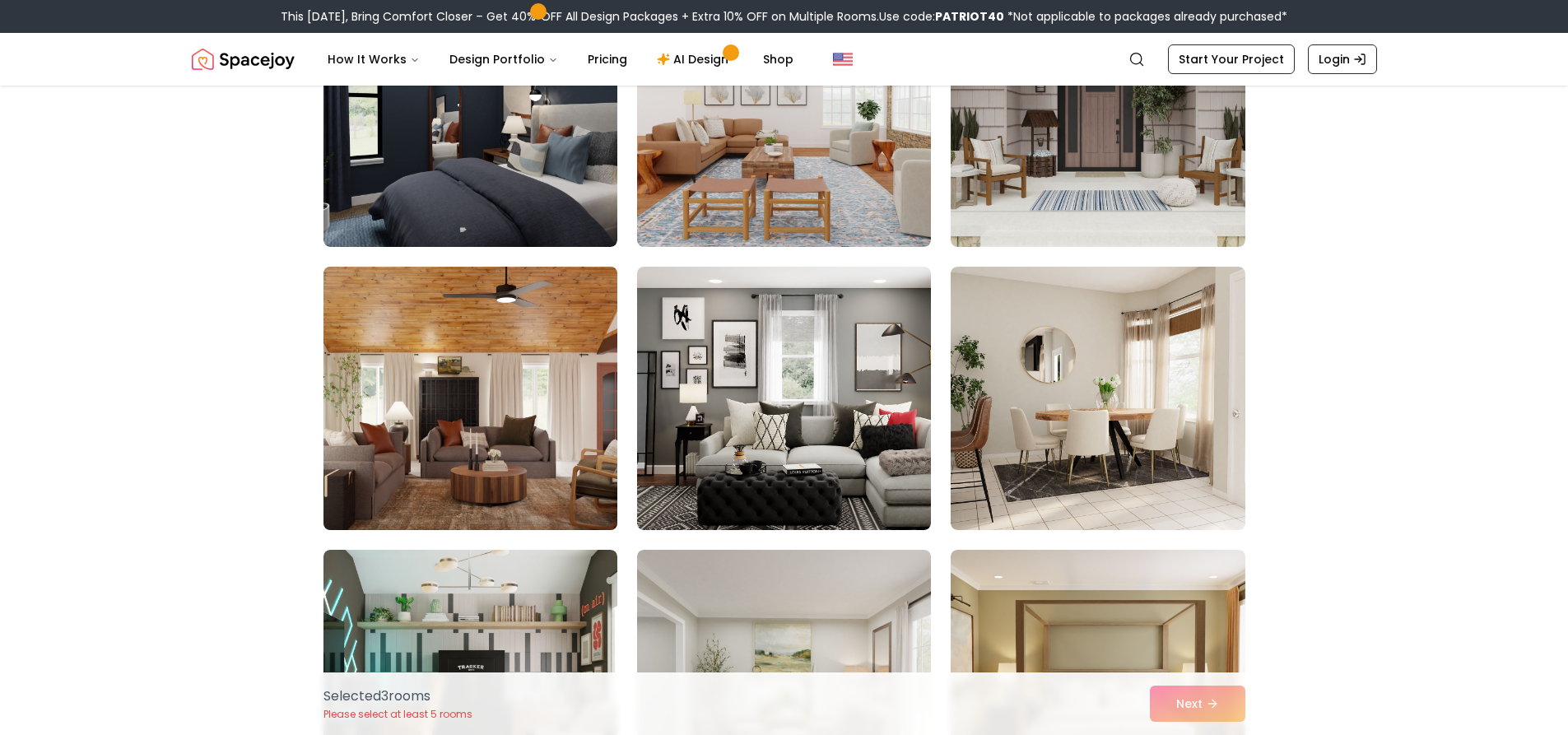
click at [566, 484] on img at bounding box center [470, 398] width 309 height 276
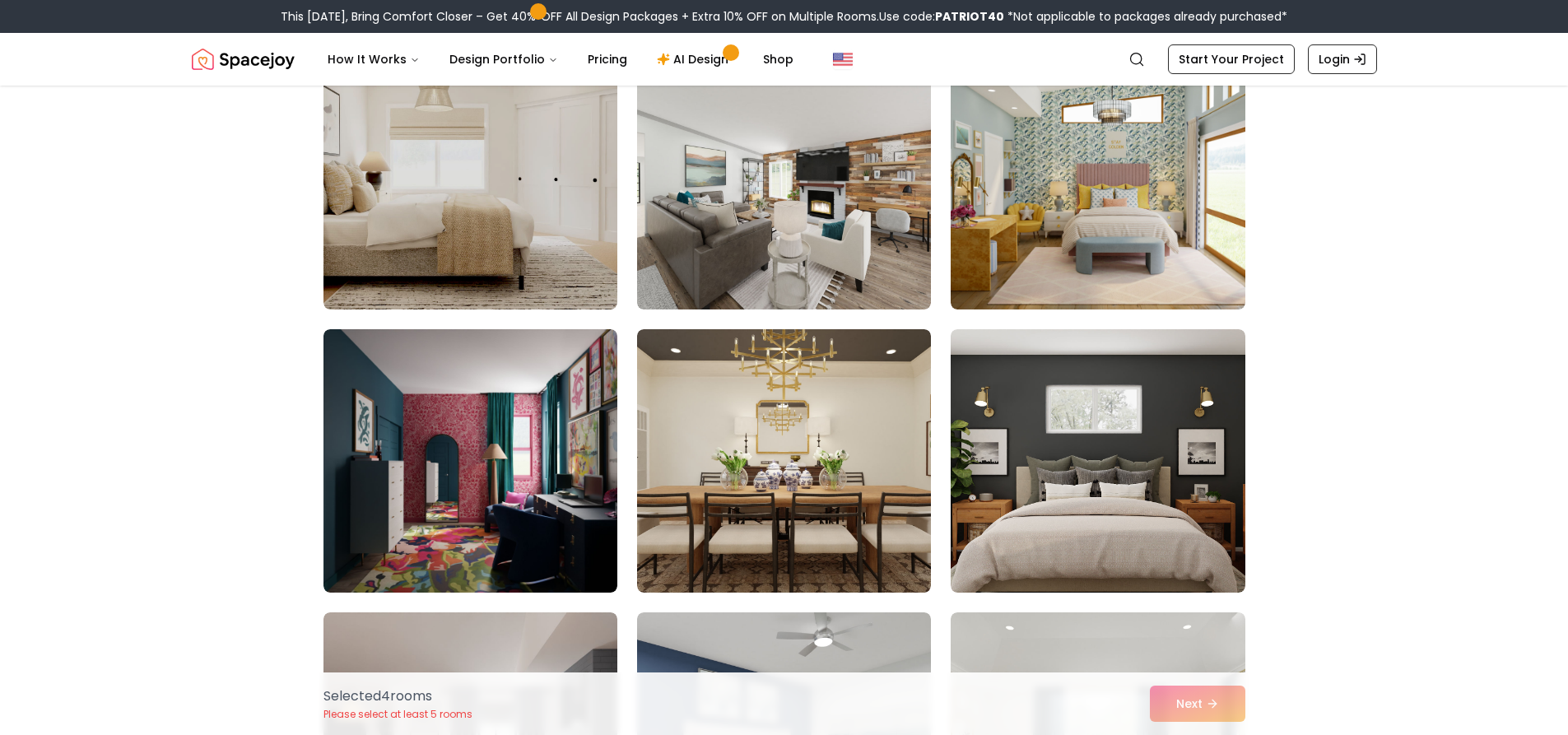
click at [570, 484] on img at bounding box center [470, 461] width 294 height 264
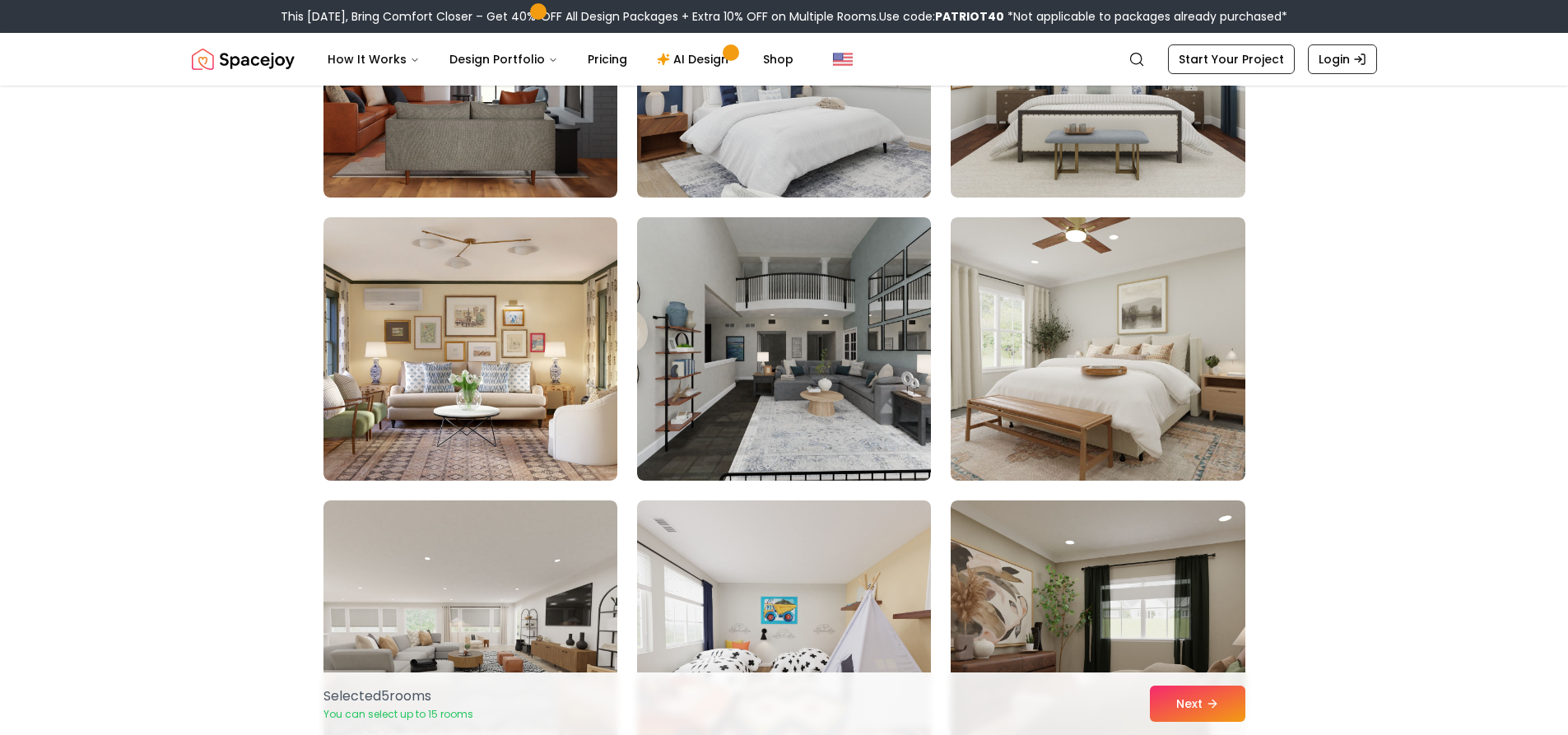
scroll to position [4113, 0]
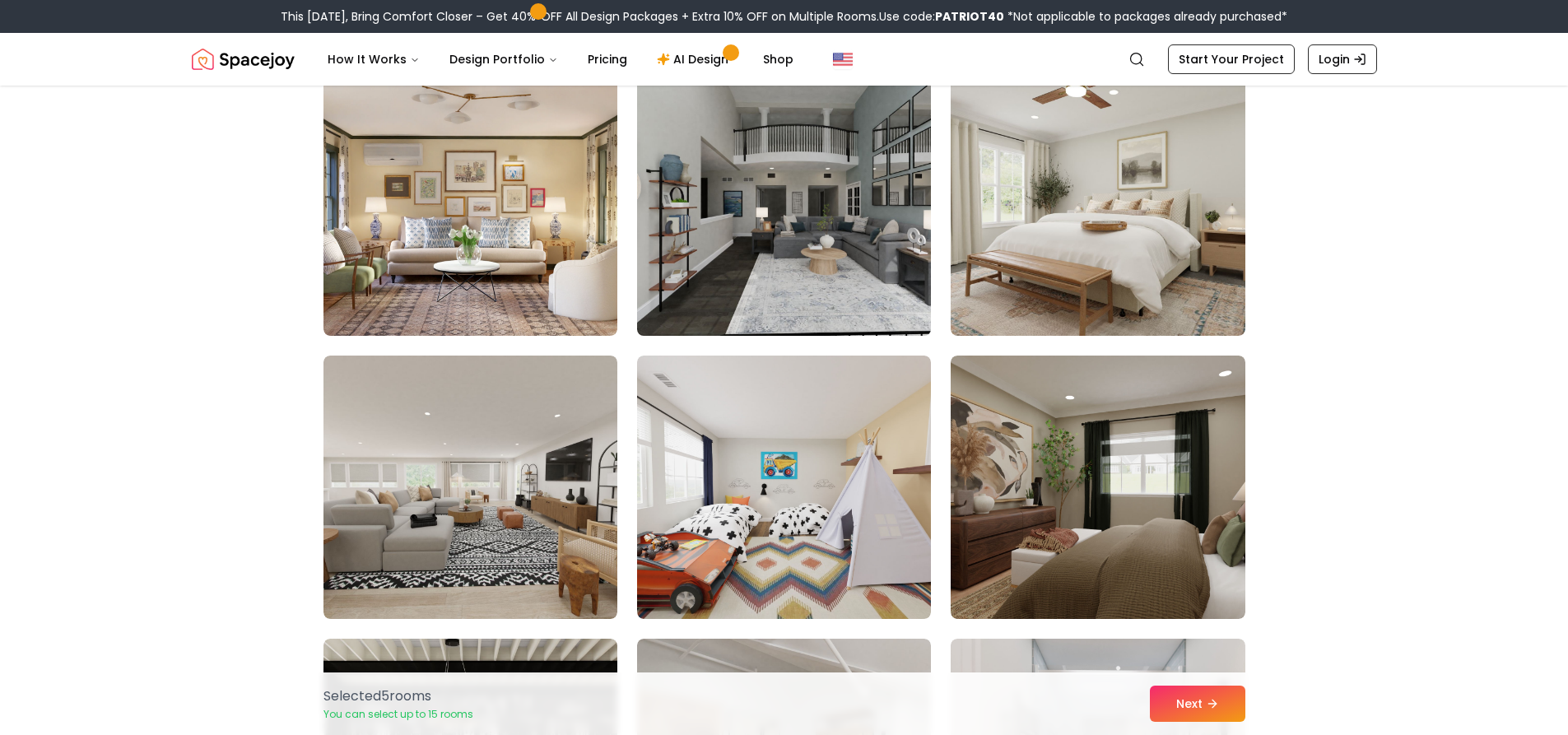
click at [739, 311] on img at bounding box center [784, 204] width 309 height 276
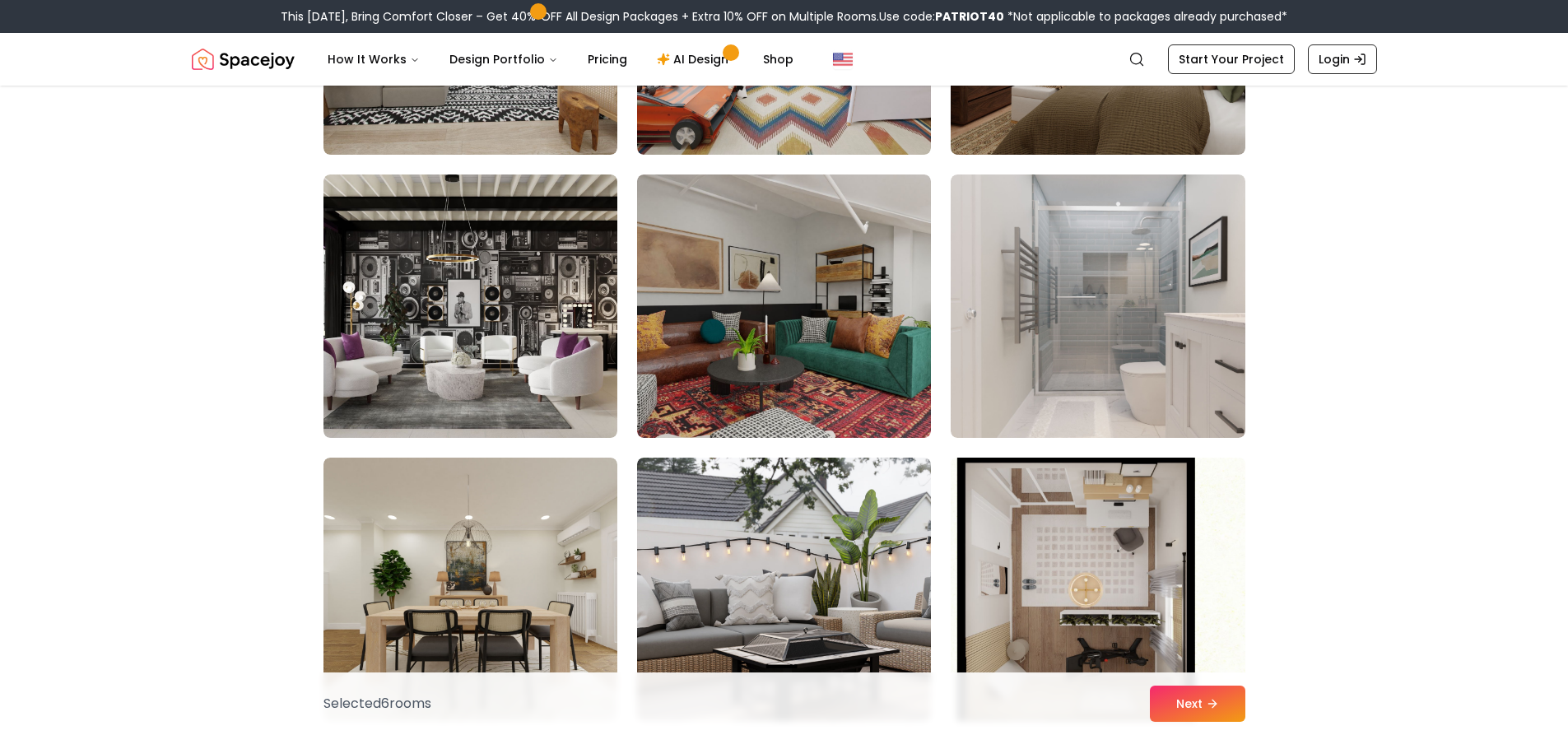
scroll to position [4607, 0]
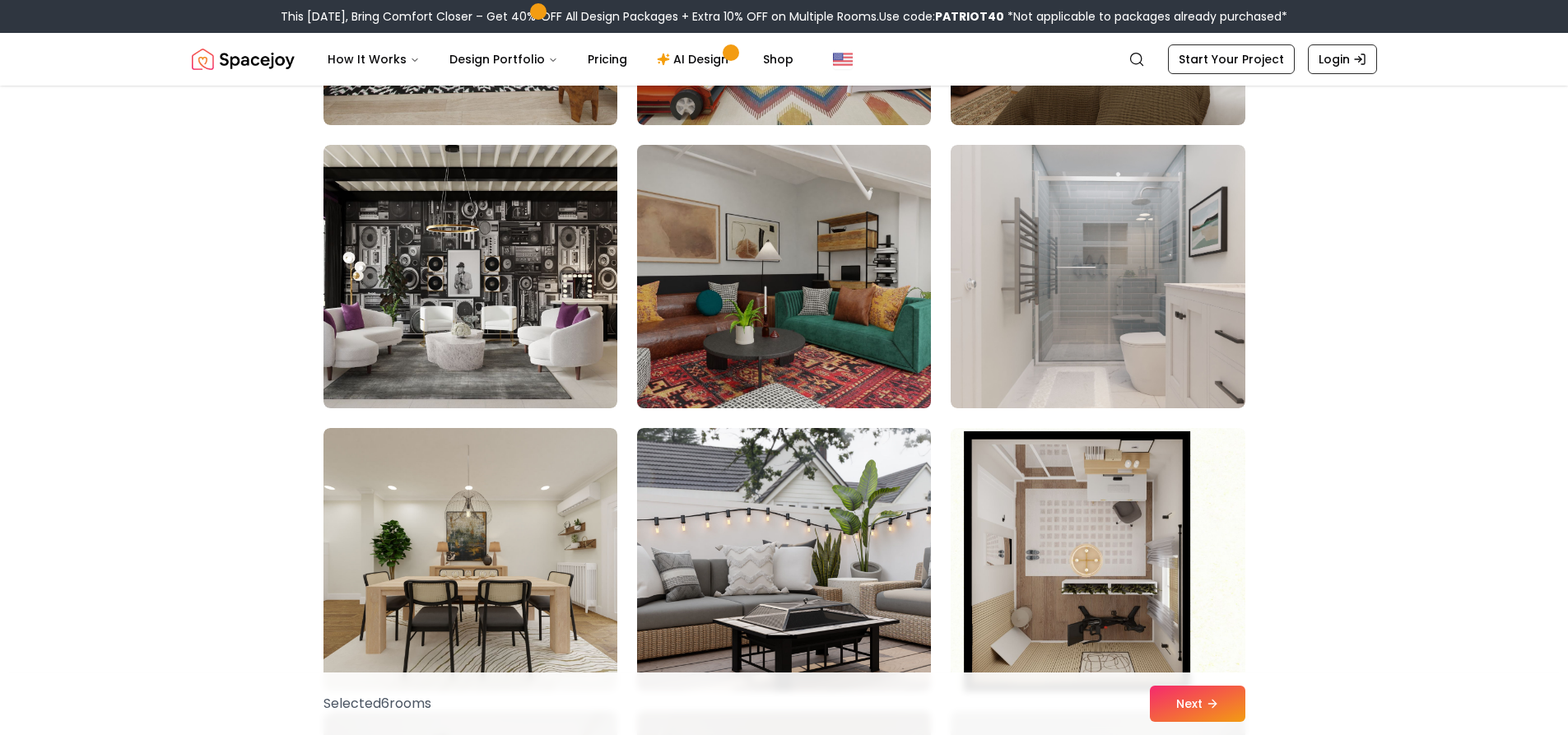
click at [724, 315] on img at bounding box center [784, 276] width 309 height 276
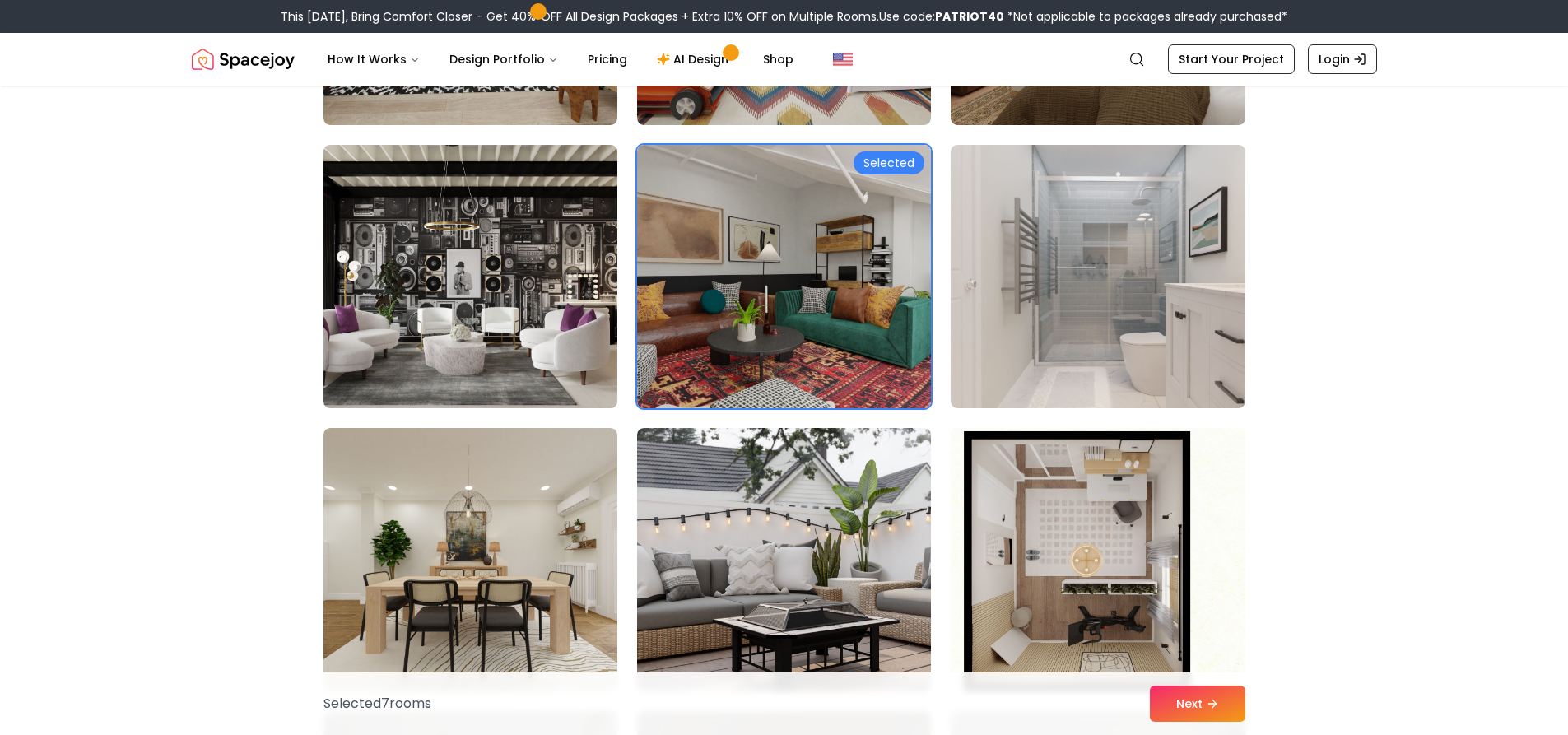
click at [552, 314] on img at bounding box center [470, 276] width 309 height 276
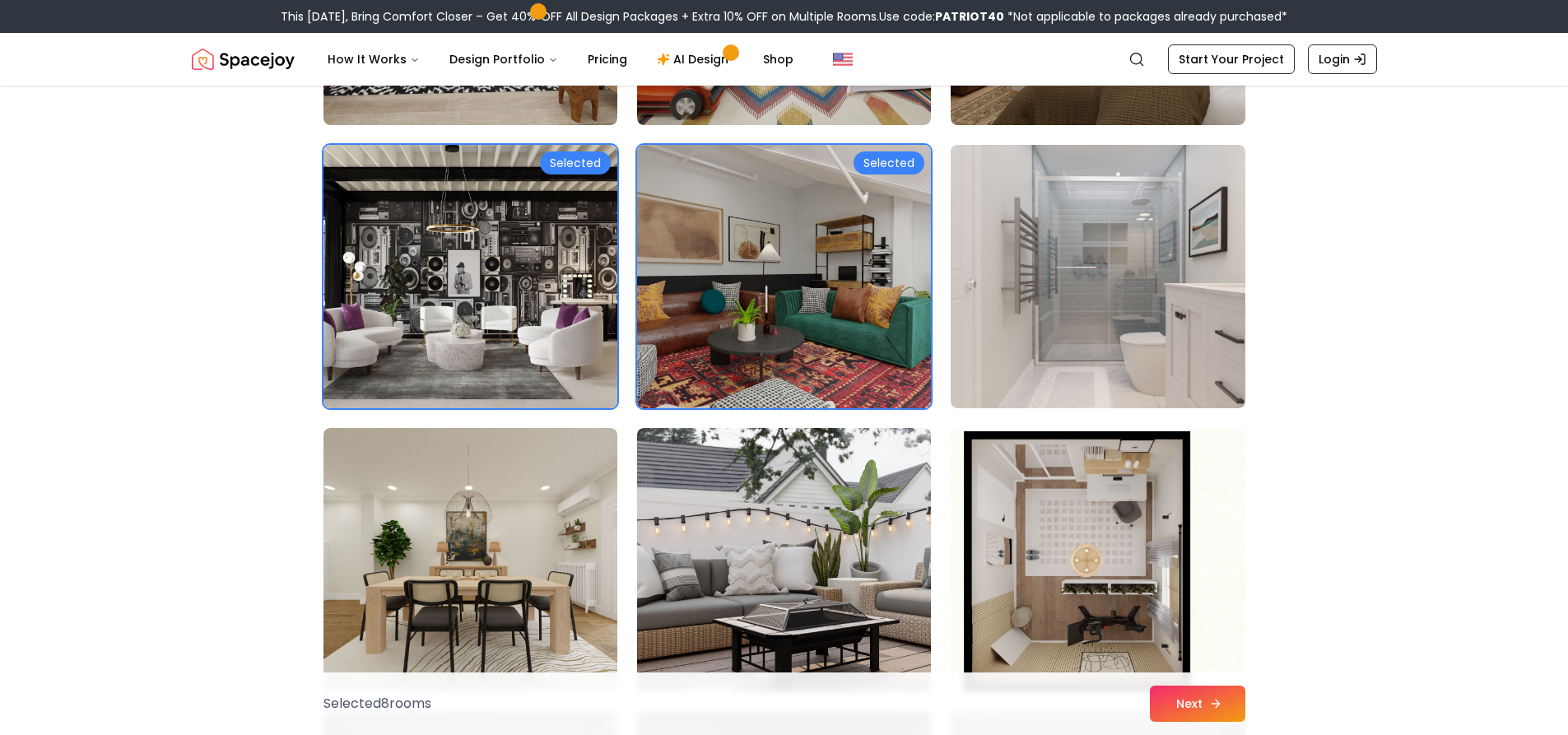
click at [1185, 697] on button "Next" at bounding box center [1197, 703] width 96 height 37
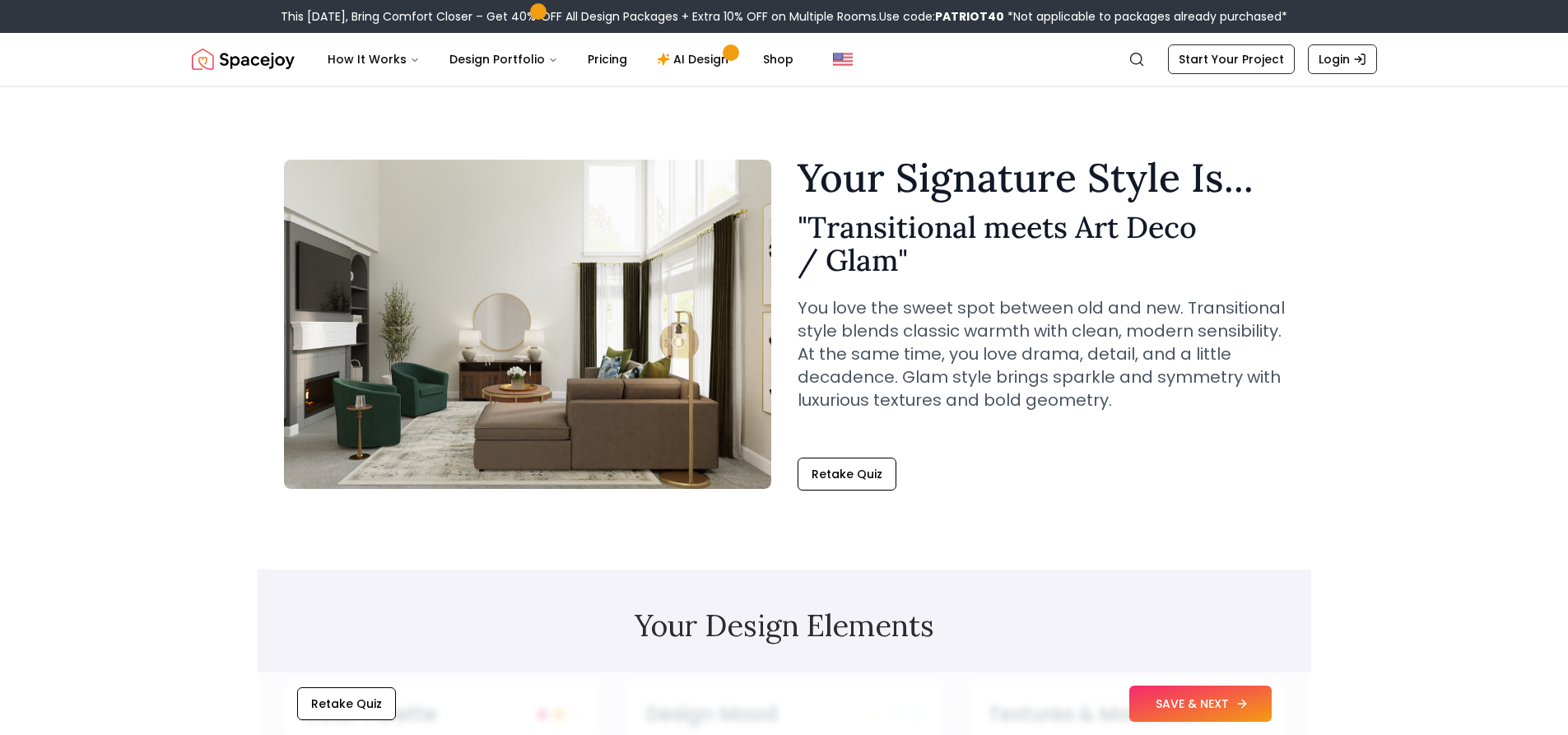
click at [1145, 699] on button "SAVE & NEXT" at bounding box center [1199, 703] width 142 height 37
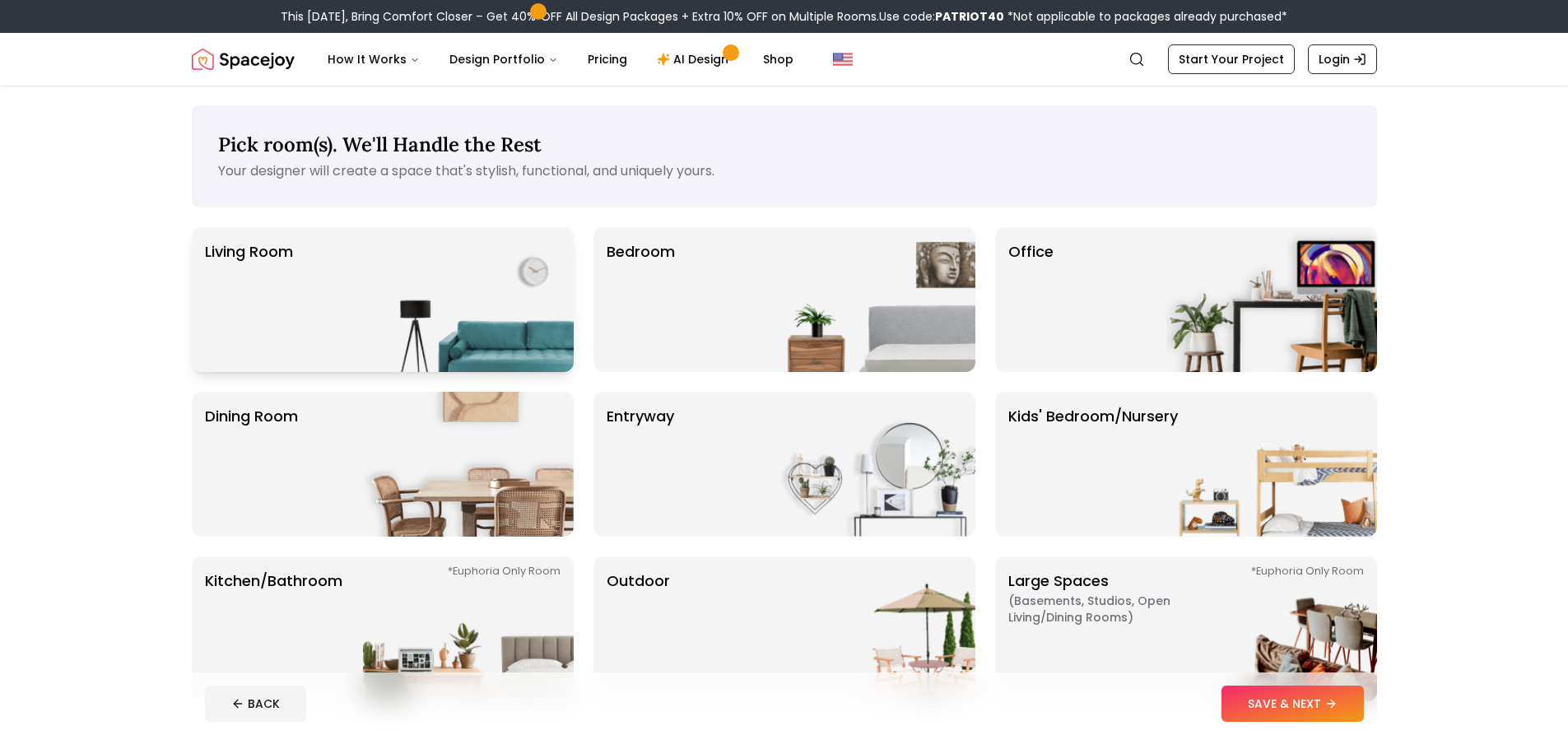
click at [544, 341] on img at bounding box center [467, 299] width 210 height 145
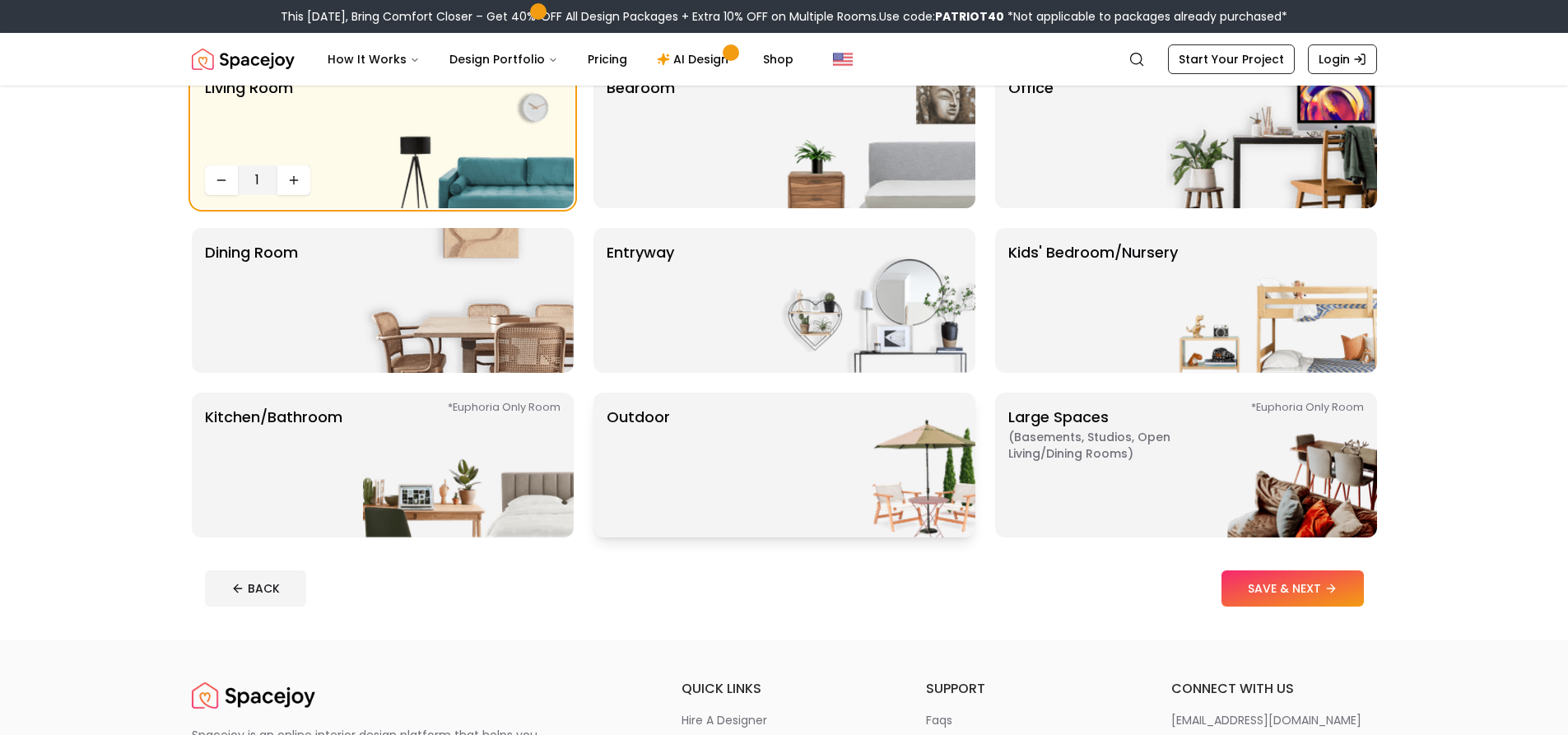
scroll to position [165, 0]
click at [975, 482] on div "Living Room 1 Bedroom Office Dining Room entryway Kids' Bedroom/Nursery *Euphor…" at bounding box center [784, 299] width 1185 height 474
click at [417, 511] on img at bounding box center [467, 464] width 210 height 145
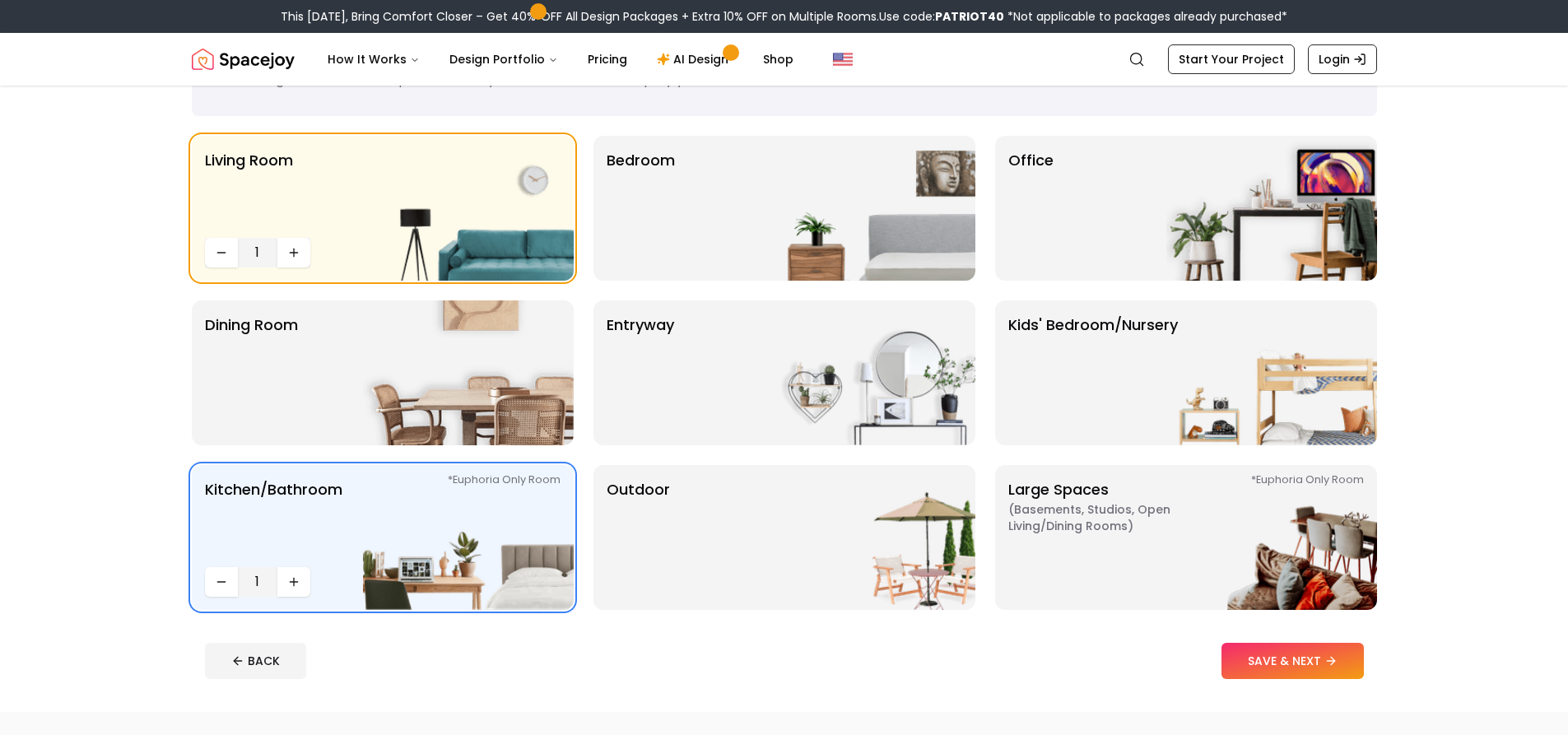
scroll to position [0, 0]
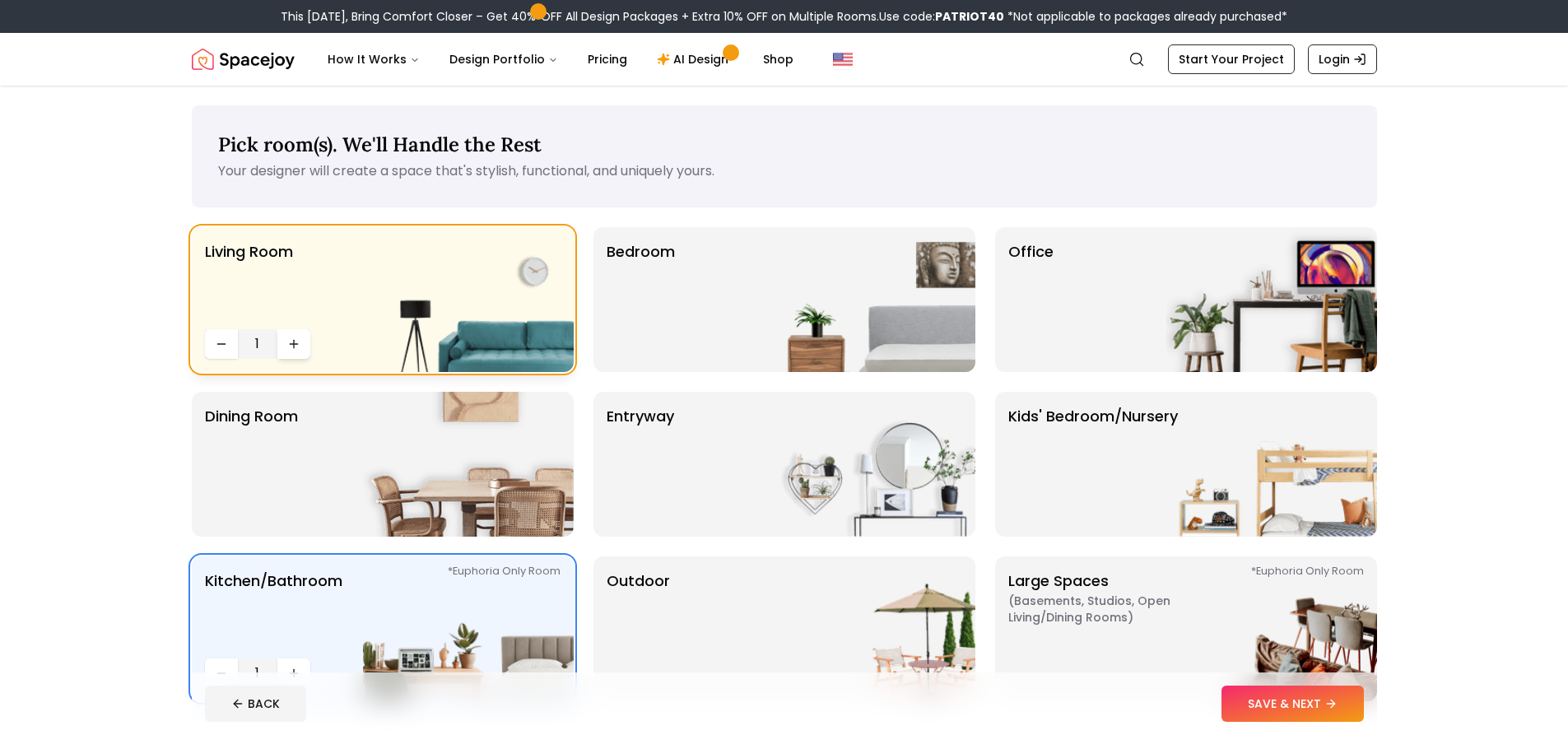
click at [287, 342] on icon "Increase quantity" at bounding box center [294, 344] width 13 height 13
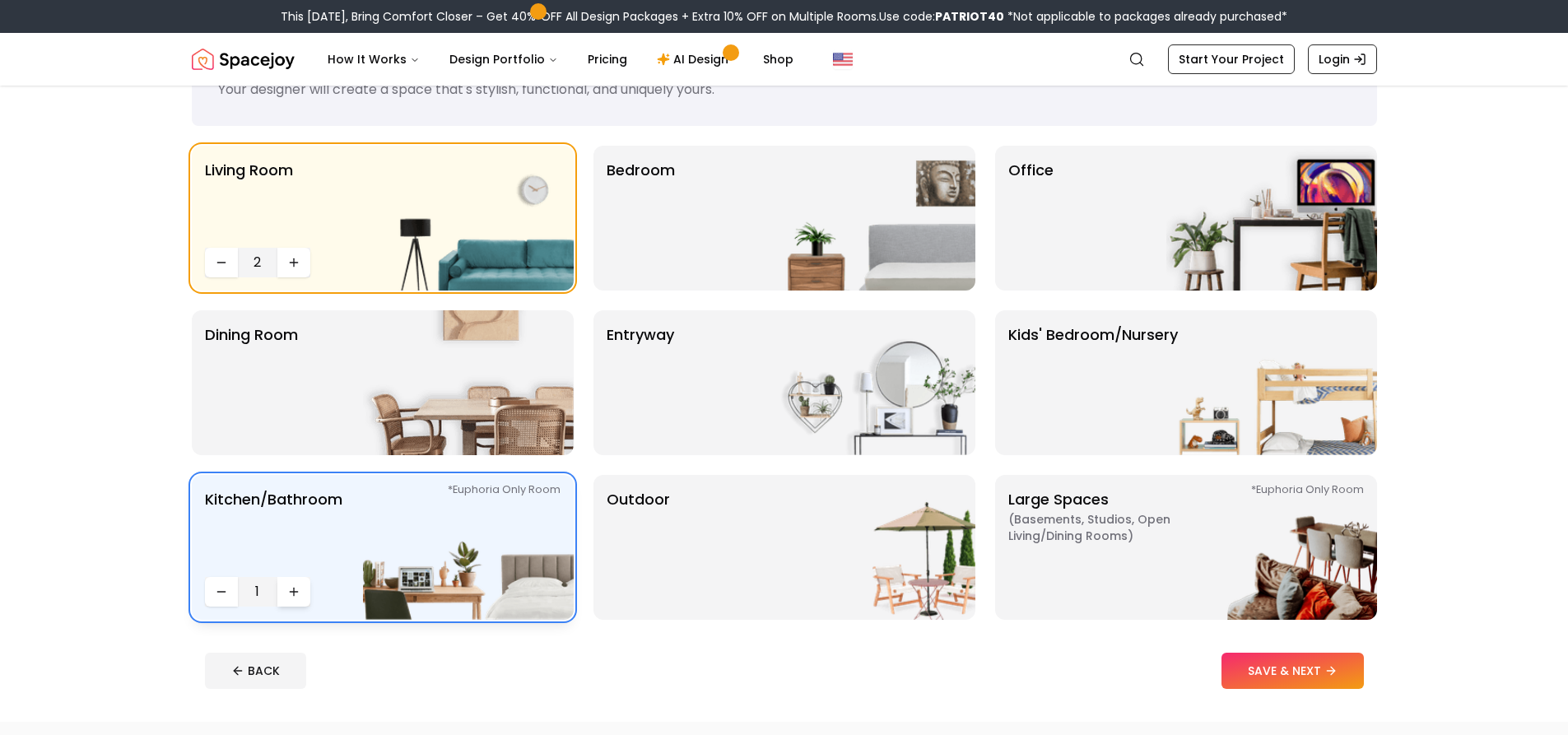
scroll to position [82, 0]
click at [287, 588] on icon "Increase quantity" at bounding box center [294, 590] width 13 height 13
click at [207, 594] on button "Decrease quantity" at bounding box center [221, 591] width 33 height 30
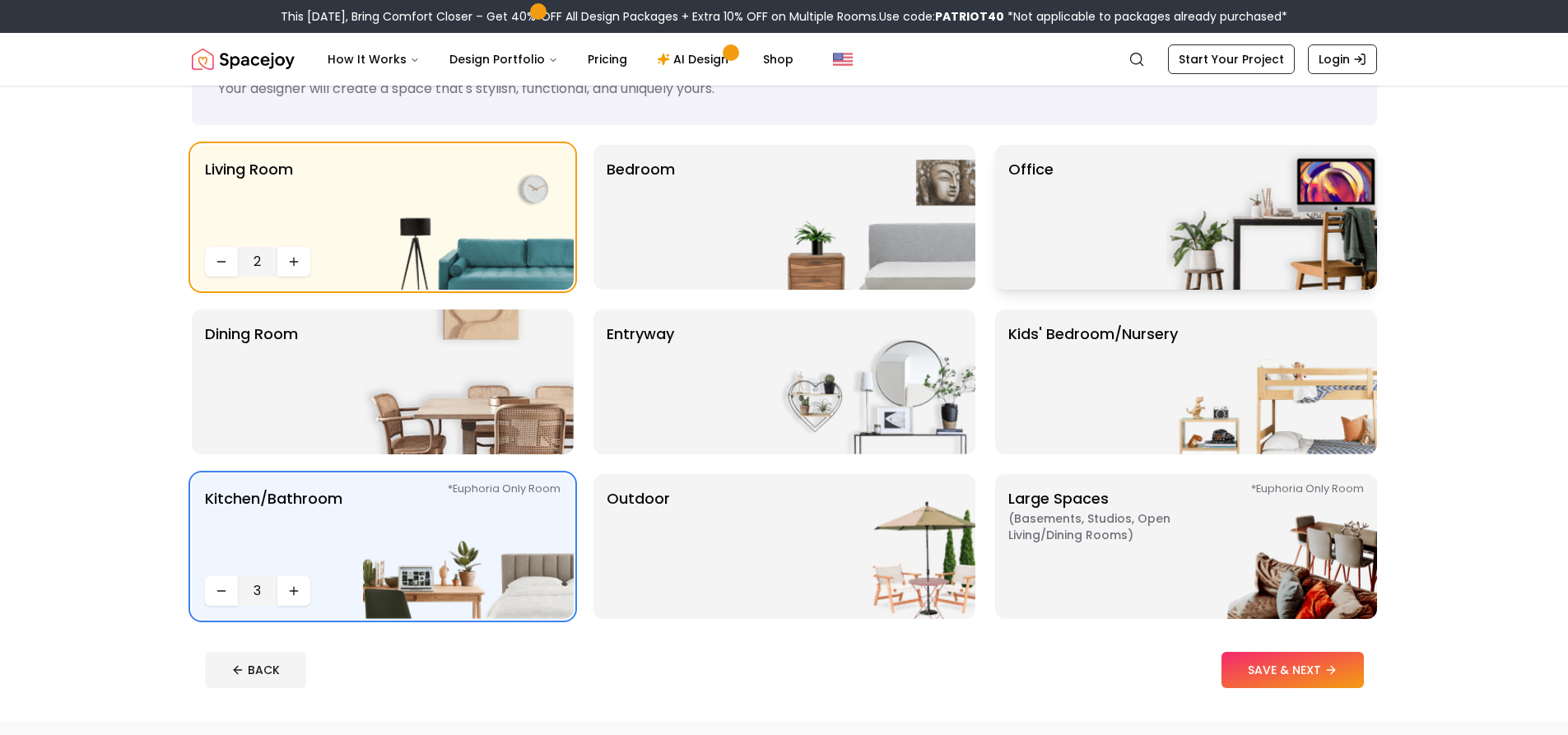
click at [1153, 249] on div "Office" at bounding box center [1185, 217] width 382 height 145
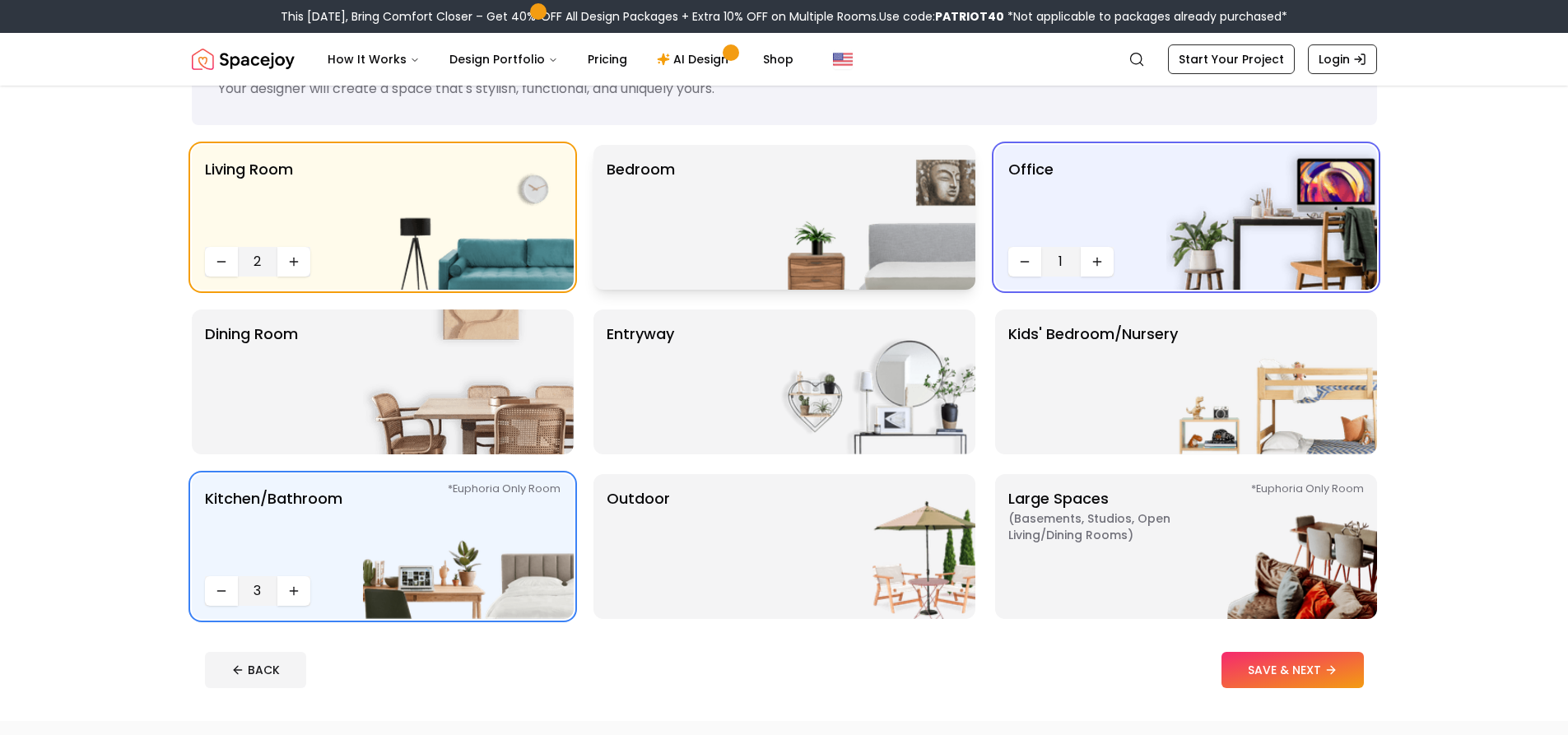
click at [897, 245] on img at bounding box center [869, 217] width 210 height 145
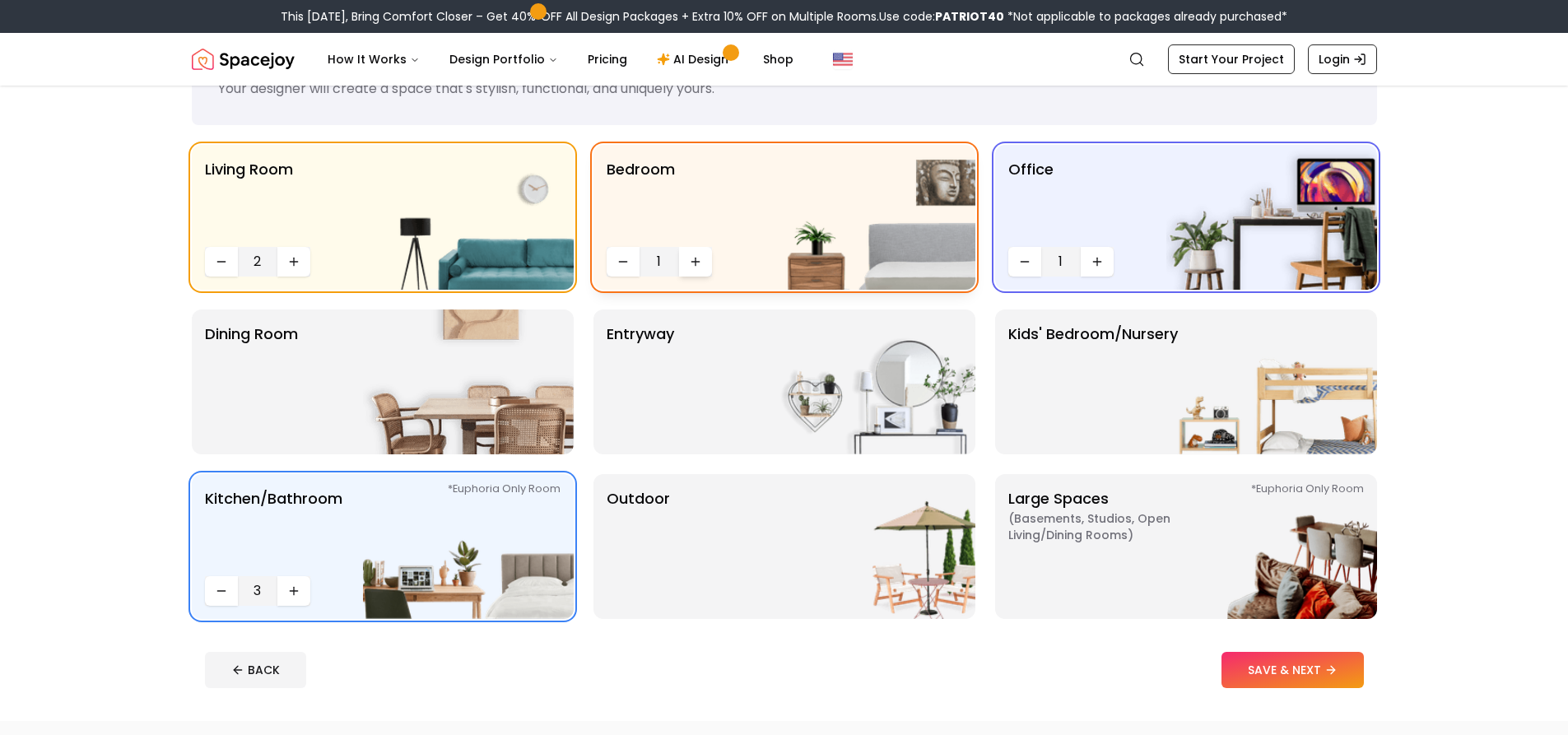
click at [690, 262] on icon "Increase quantity" at bounding box center [695, 262] width 13 height 13
click at [616, 264] on icon "Decrease quantity" at bounding box center [623, 262] width 13 height 13
click at [221, 603] on button "Decrease quantity" at bounding box center [221, 591] width 33 height 30
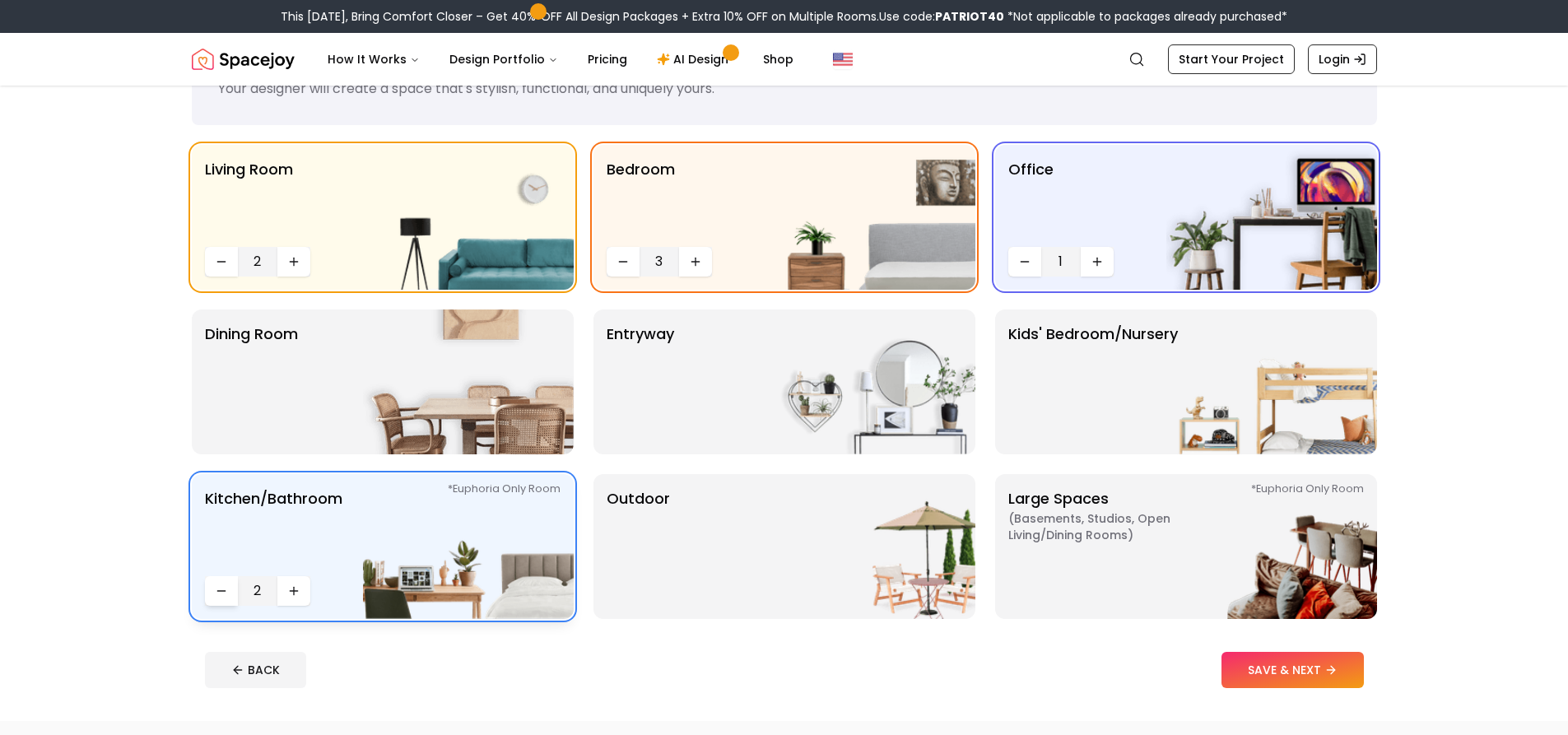
click at [221, 603] on button "Decrease quantity" at bounding box center [221, 591] width 33 height 30
click at [907, 419] on img at bounding box center [869, 382] width 210 height 145
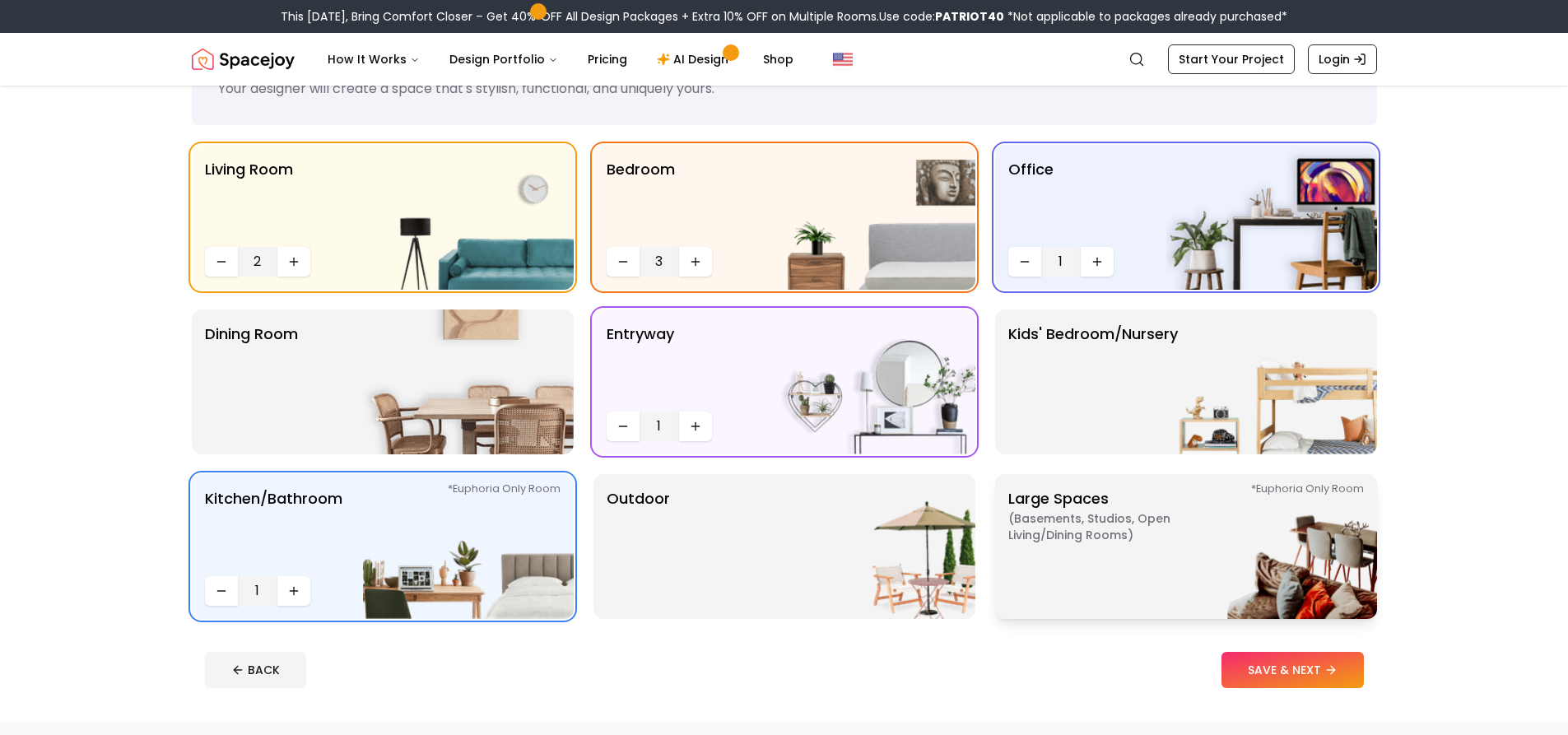
click at [1097, 594] on p "Large Spaces ( Basements, Studios, Open living/dining rooms ) *Euphoria Only Ro…" at bounding box center [1110, 546] width 205 height 118
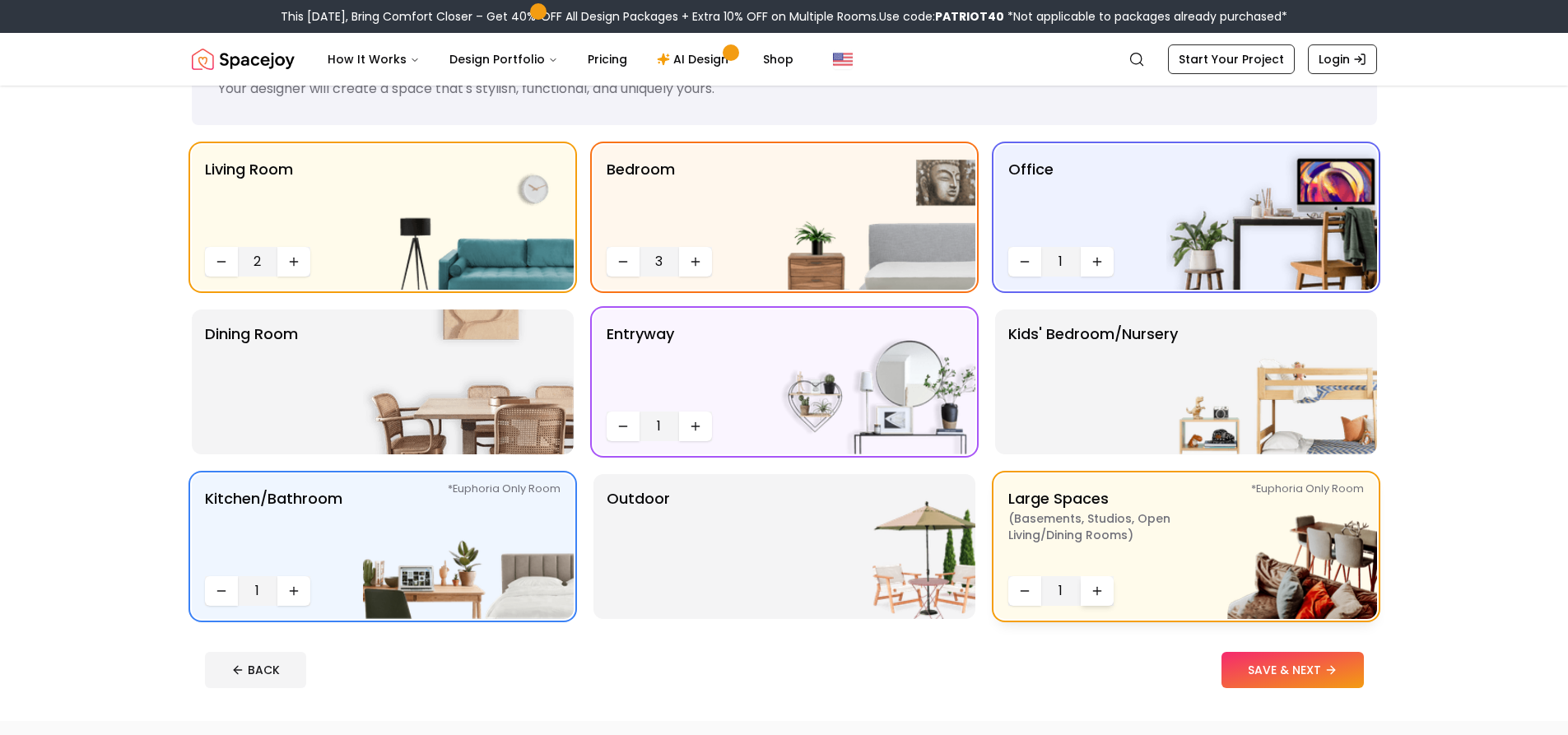
click at [1108, 598] on button "Increase quantity" at bounding box center [1097, 591] width 33 height 30
click at [226, 262] on icon "Decrease quantity" at bounding box center [221, 262] width 13 height 13
click at [1295, 668] on button "SAVE & NEXT" at bounding box center [1292, 670] width 142 height 37
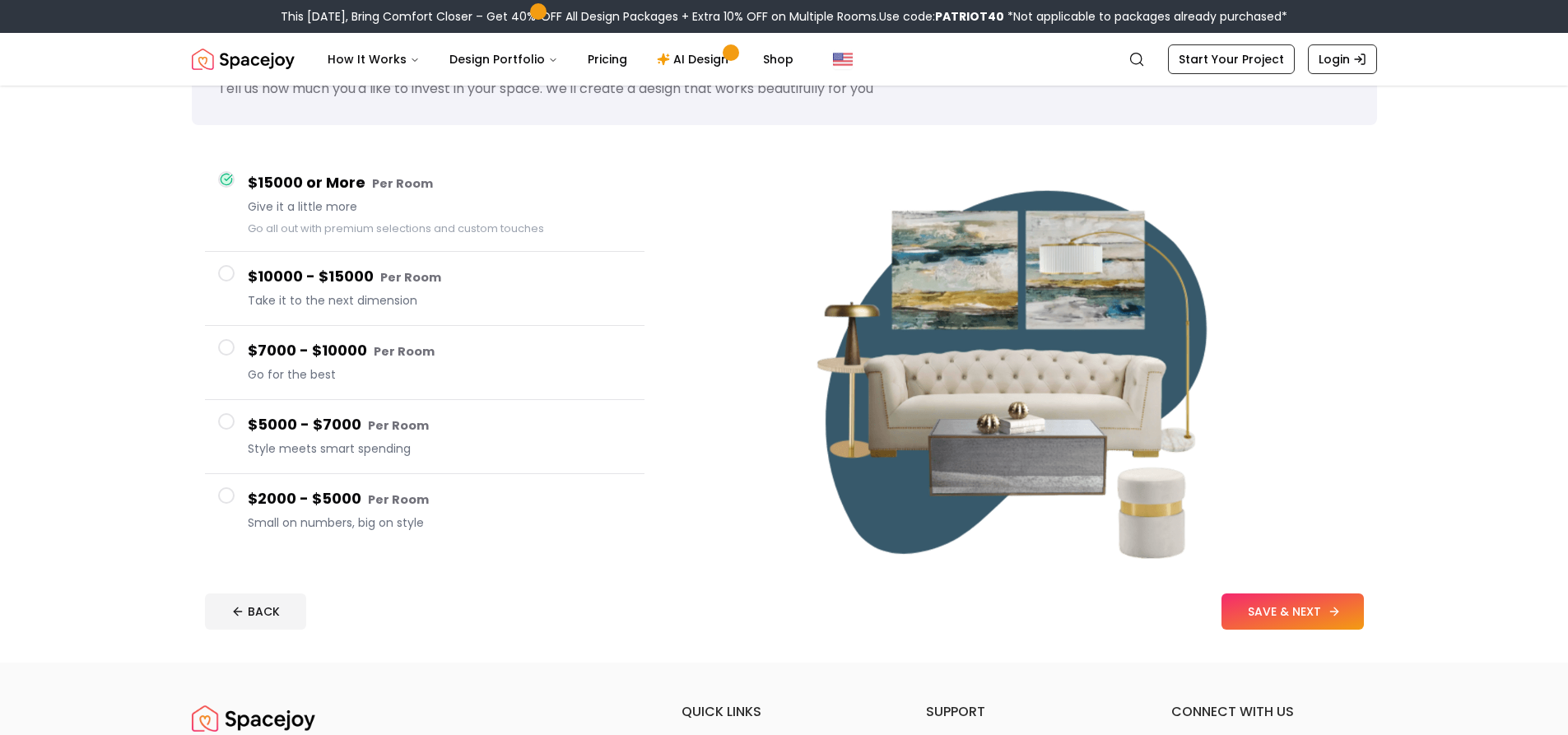
click at [1252, 617] on button "SAVE & NEXT" at bounding box center [1292, 611] width 142 height 37
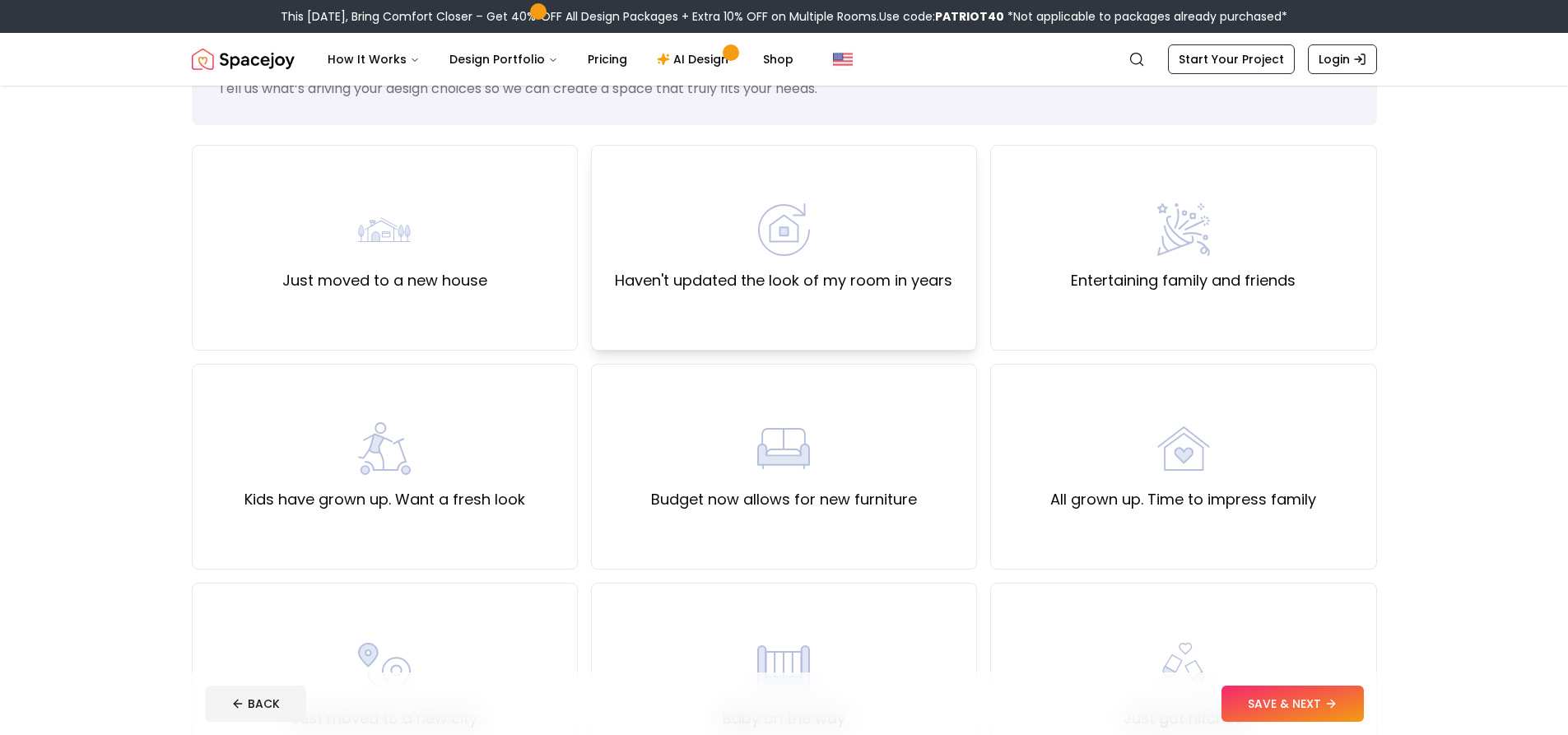
click at [780, 249] on img at bounding box center [783, 229] width 52 height 52
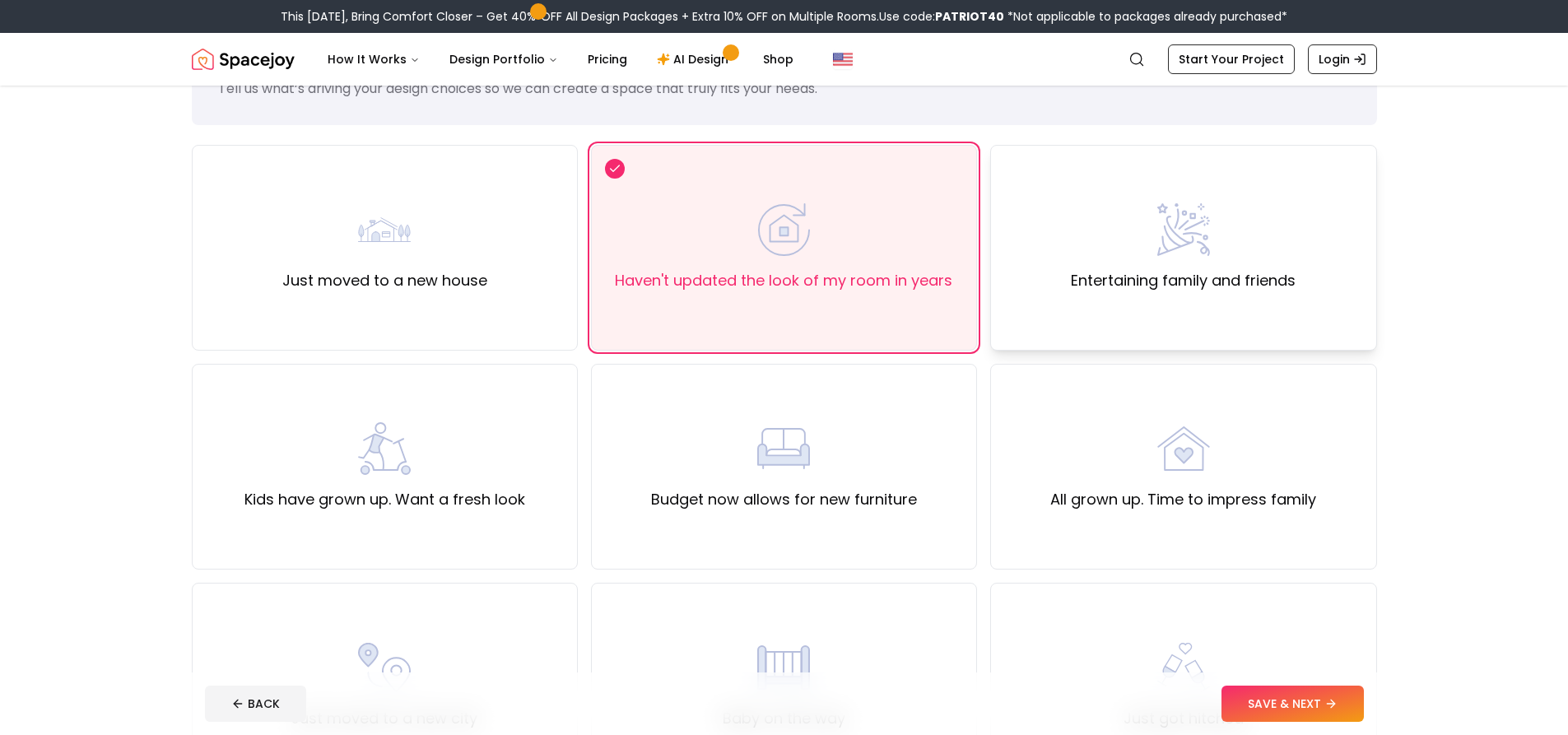
click at [1133, 250] on div "Entertaining family and friends" at bounding box center [1183, 247] width 225 height 89
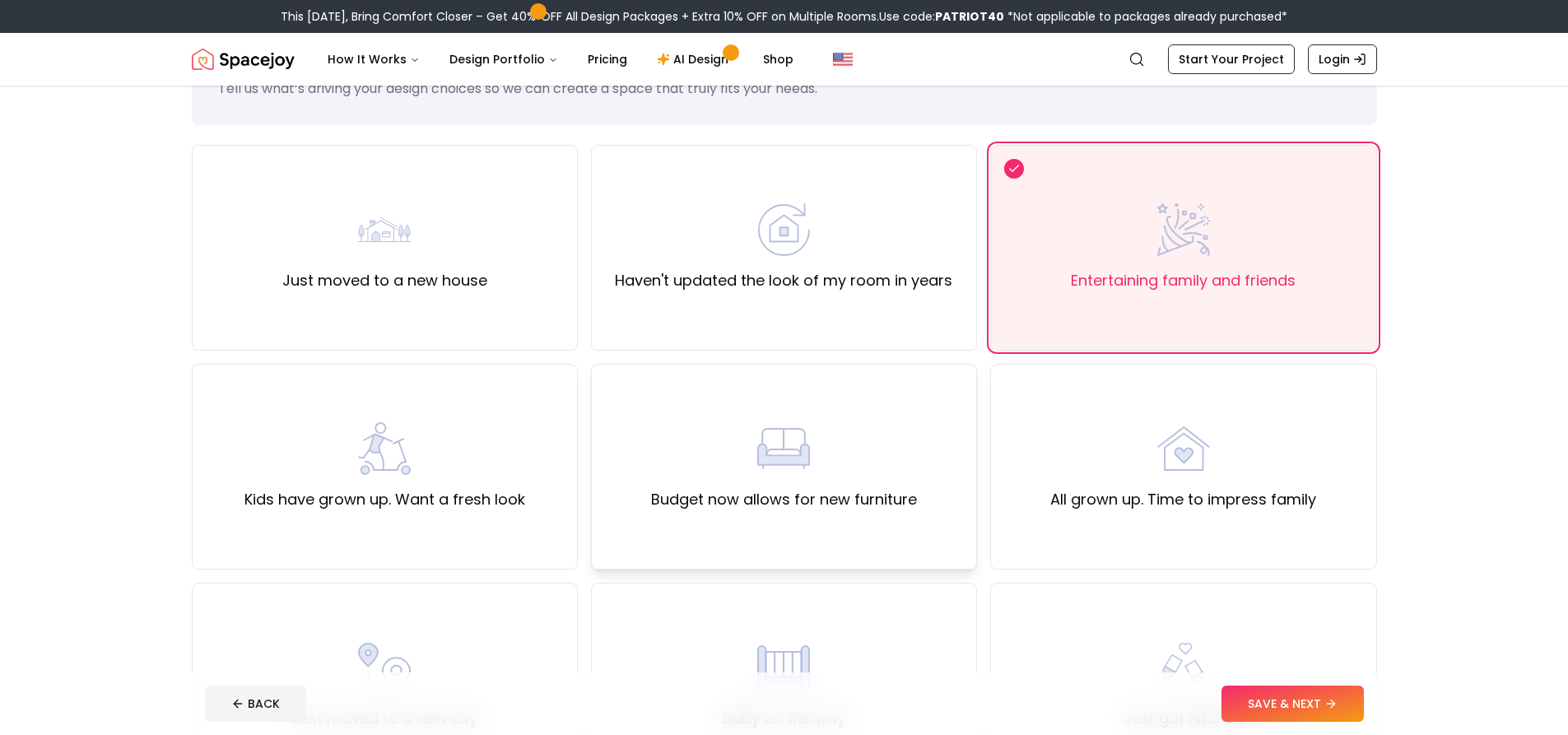
drag, startPoint x: 893, startPoint y: 394, endPoint x: 865, endPoint y: 382, distance: 30.5
click at [893, 394] on div "Budget now allows for new furniture" at bounding box center [784, 466] width 386 height 205
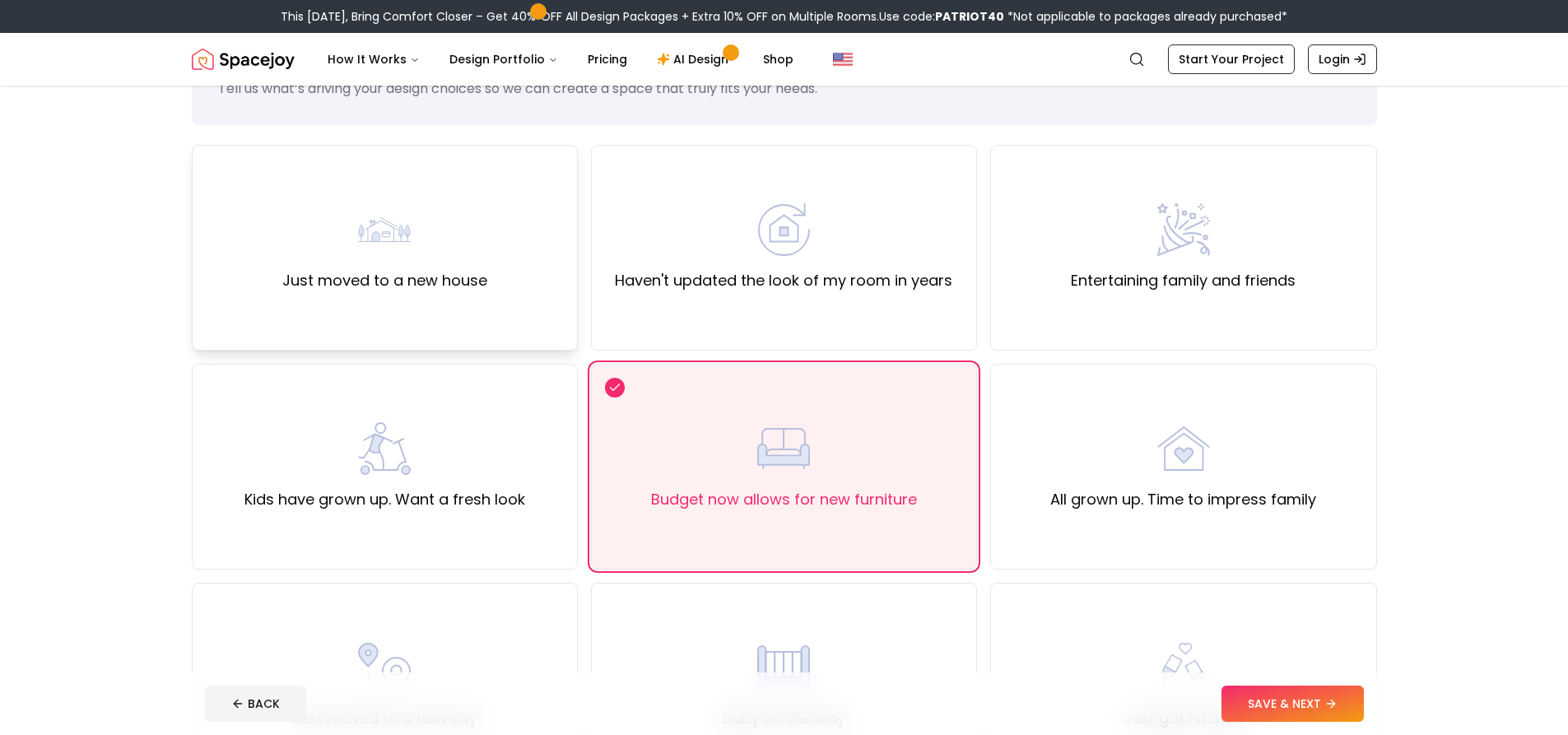
click at [329, 162] on div "Just moved to a new house" at bounding box center [385, 247] width 386 height 205
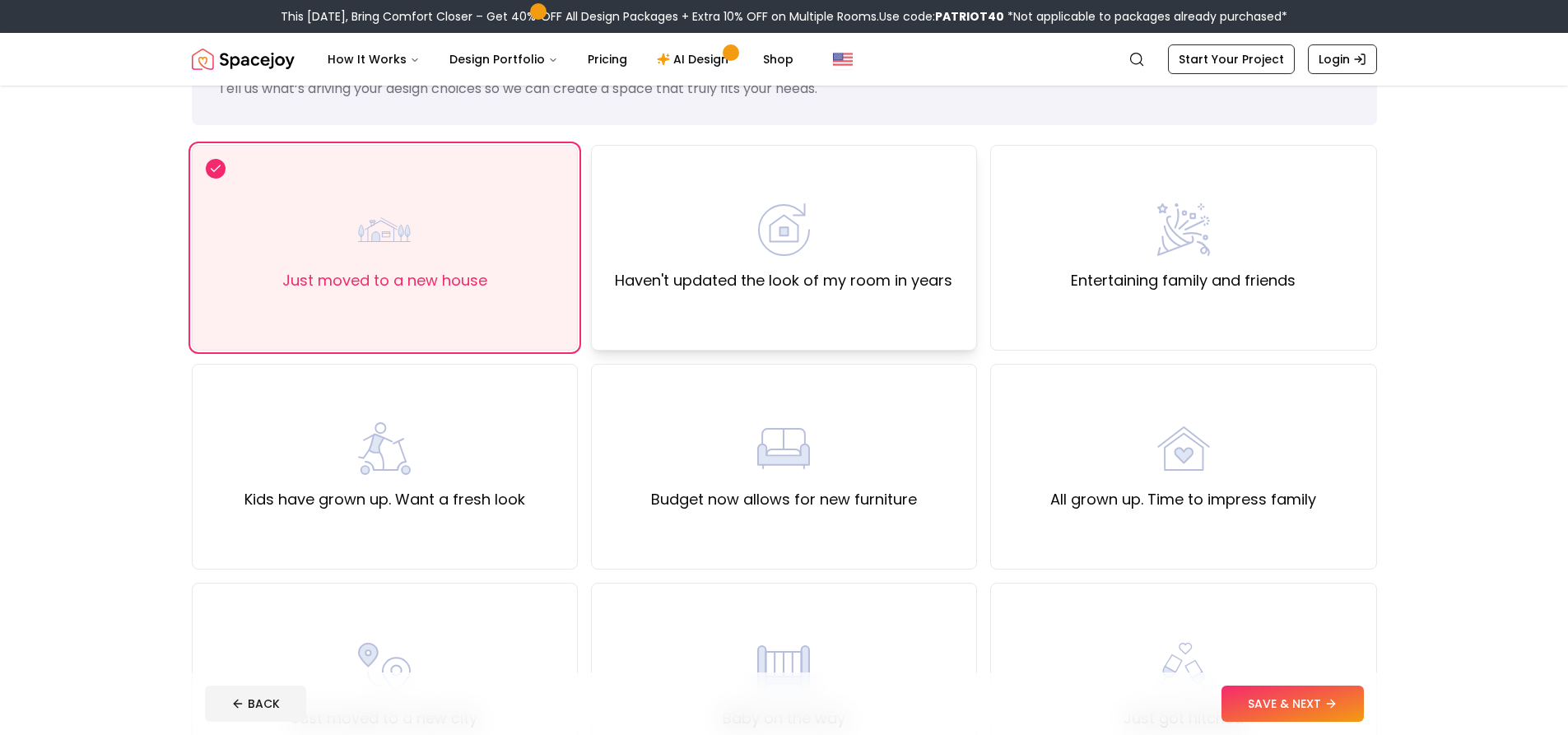
click at [687, 205] on div "Haven't updated the look of my room in years" at bounding box center [784, 247] width 338 height 89
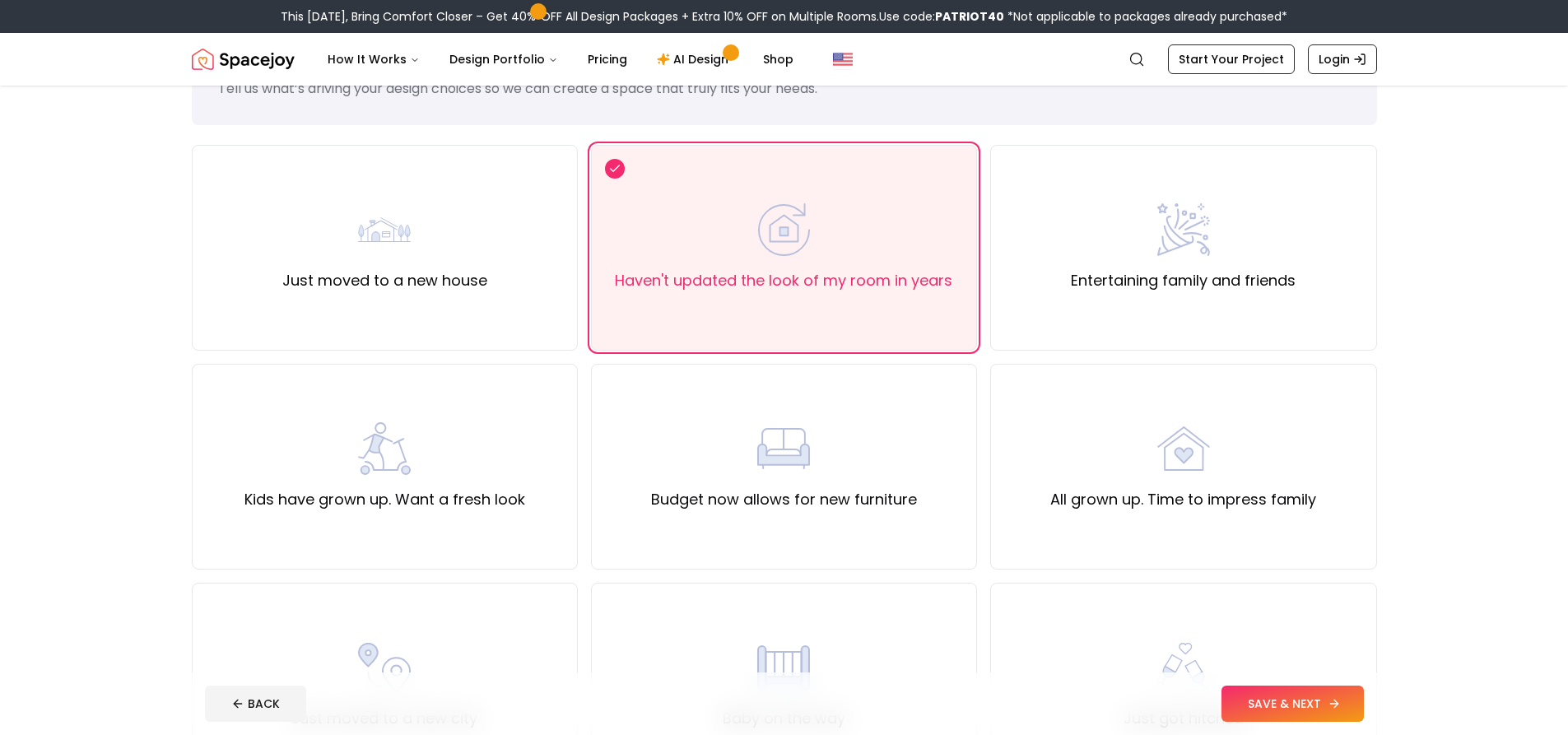
click at [1269, 704] on button "SAVE & NEXT" at bounding box center [1292, 703] width 142 height 37
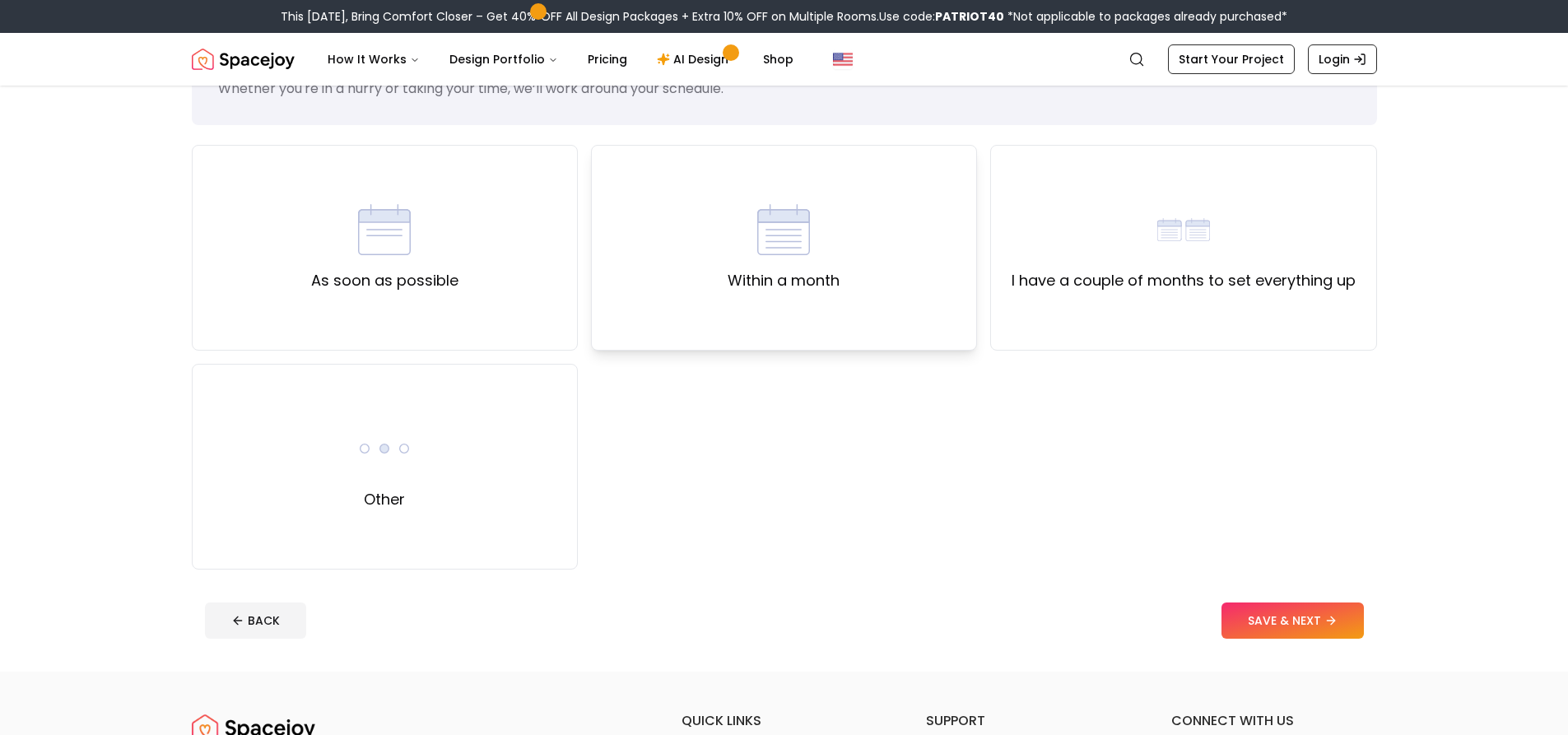
click at [818, 250] on div "Within a month" at bounding box center [784, 247] width 112 height 89
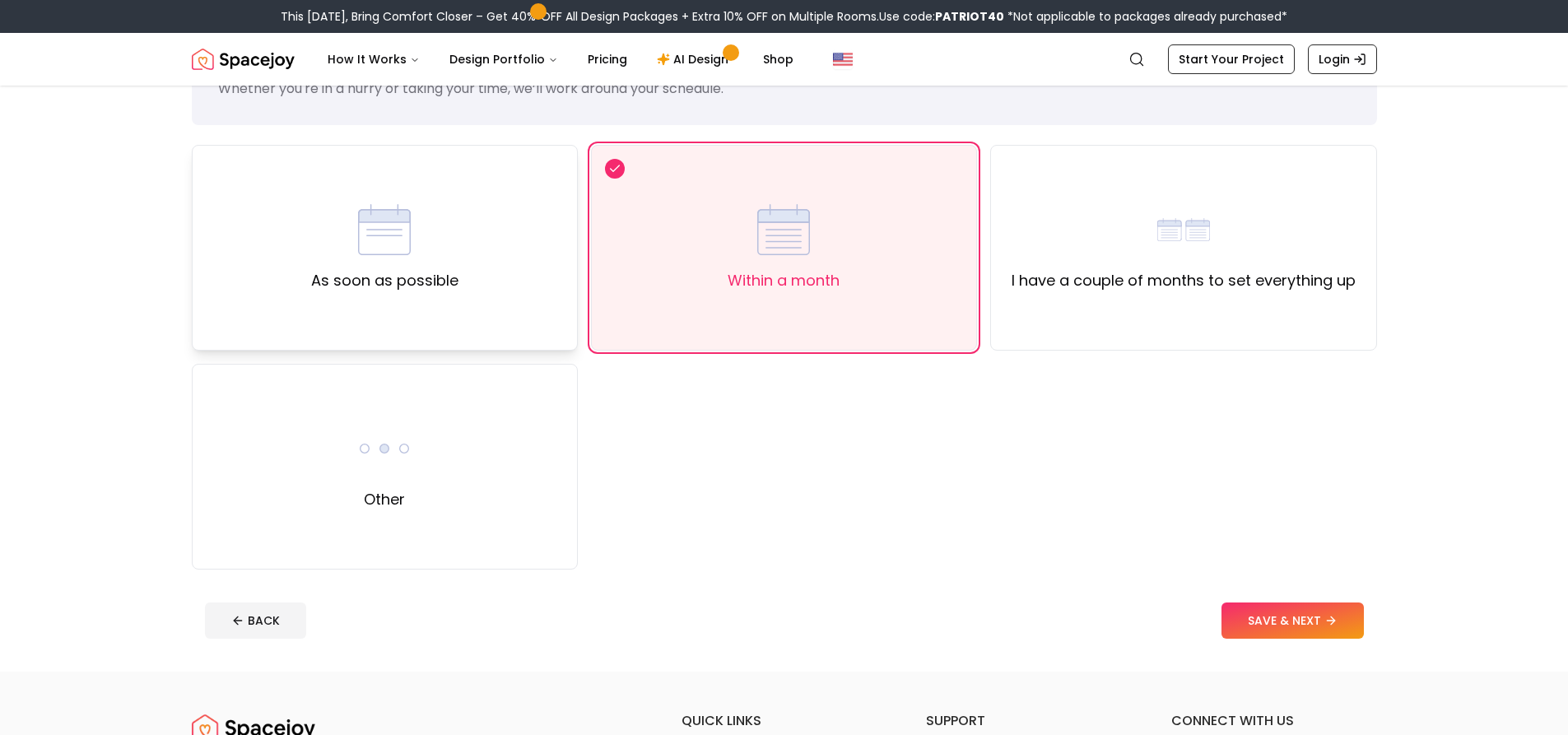
click at [396, 211] on img at bounding box center [383, 229] width 52 height 52
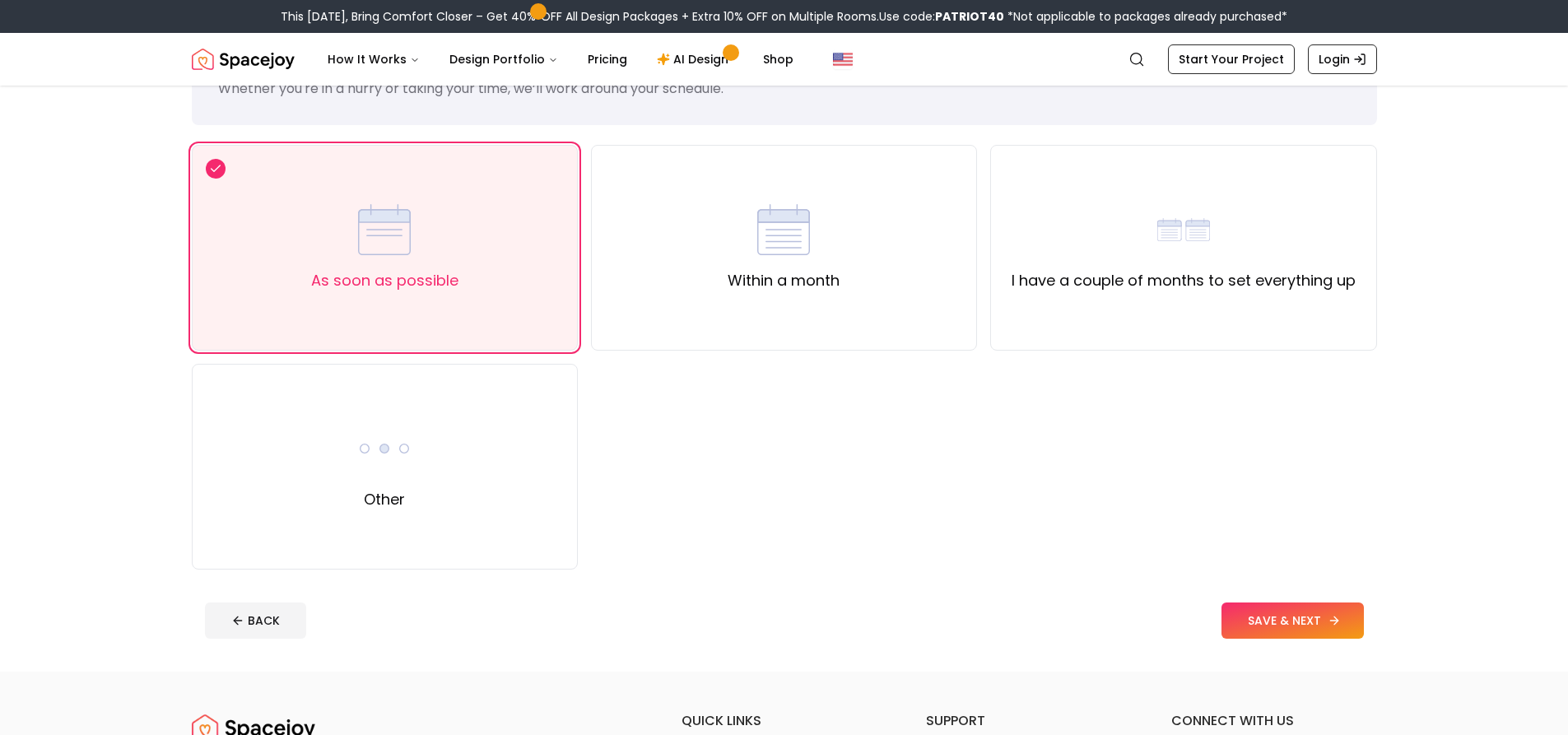
click at [1257, 609] on button "SAVE & NEXT" at bounding box center [1292, 620] width 142 height 37
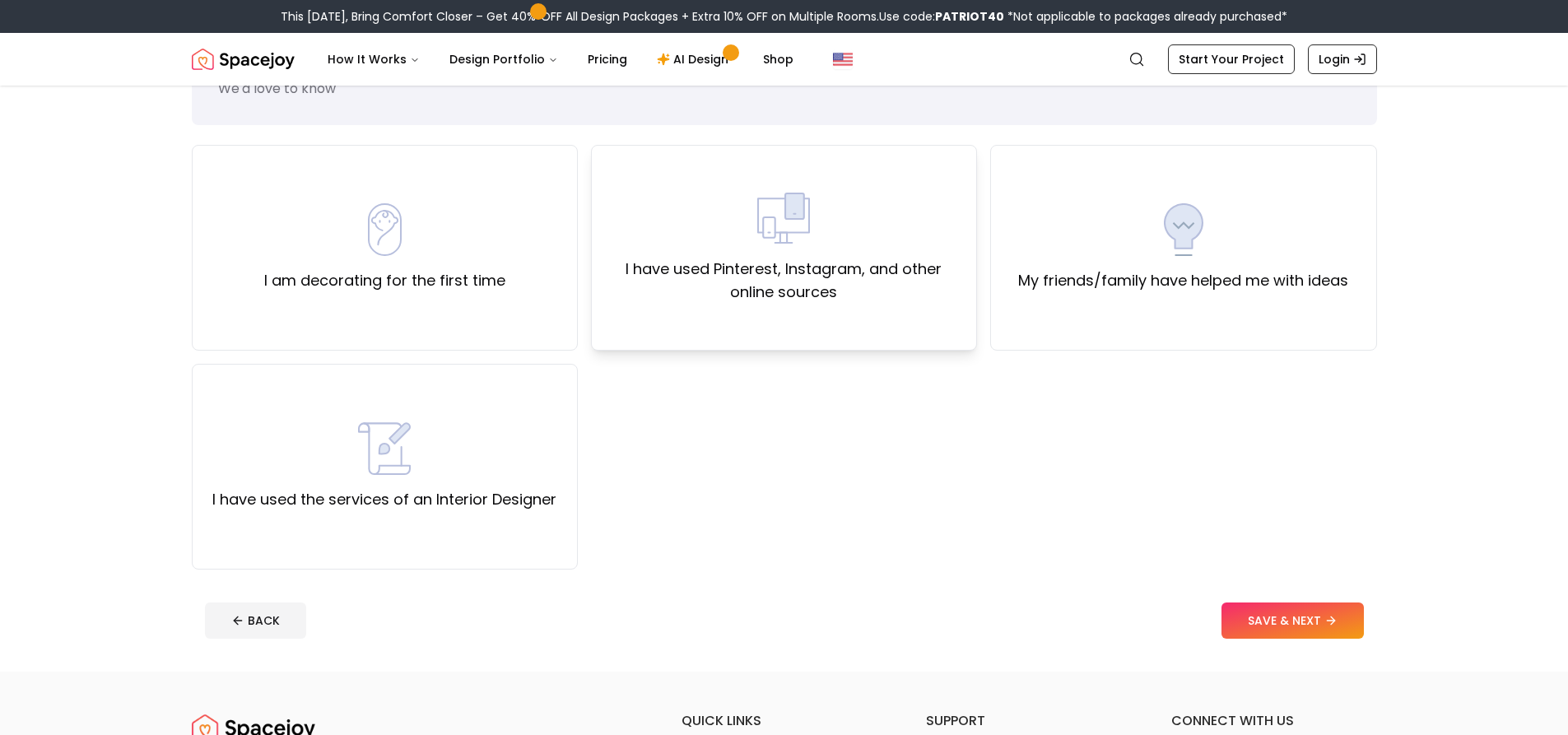
click at [740, 230] on div "I have used Pinterest, Instagram, and other online sources" at bounding box center [784, 248] width 358 height 112
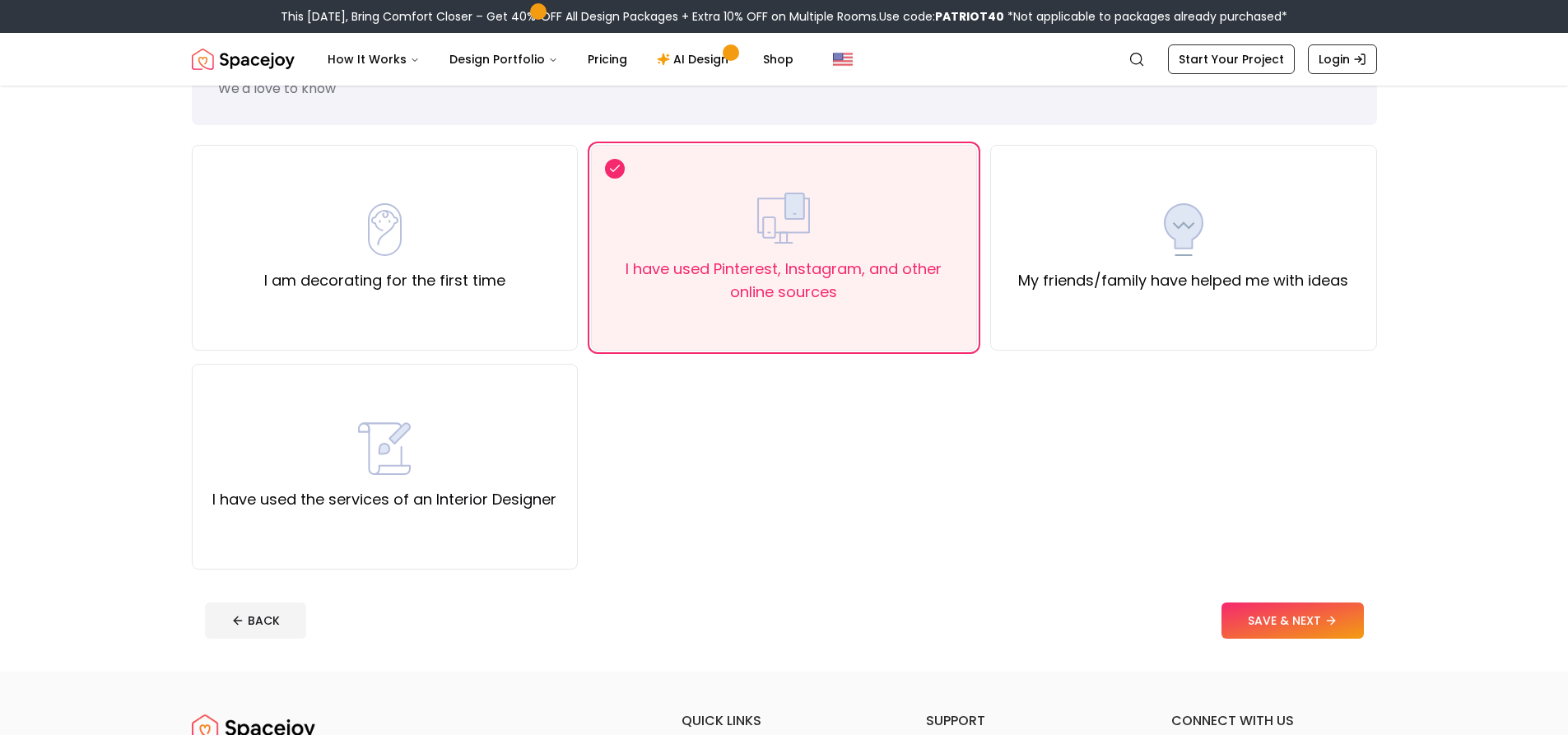
click at [1269, 595] on footer "BACK SAVE & NEXT" at bounding box center [784, 619] width 1185 height 62
click at [1267, 602] on button "SAVE & NEXT" at bounding box center [1292, 620] width 142 height 37
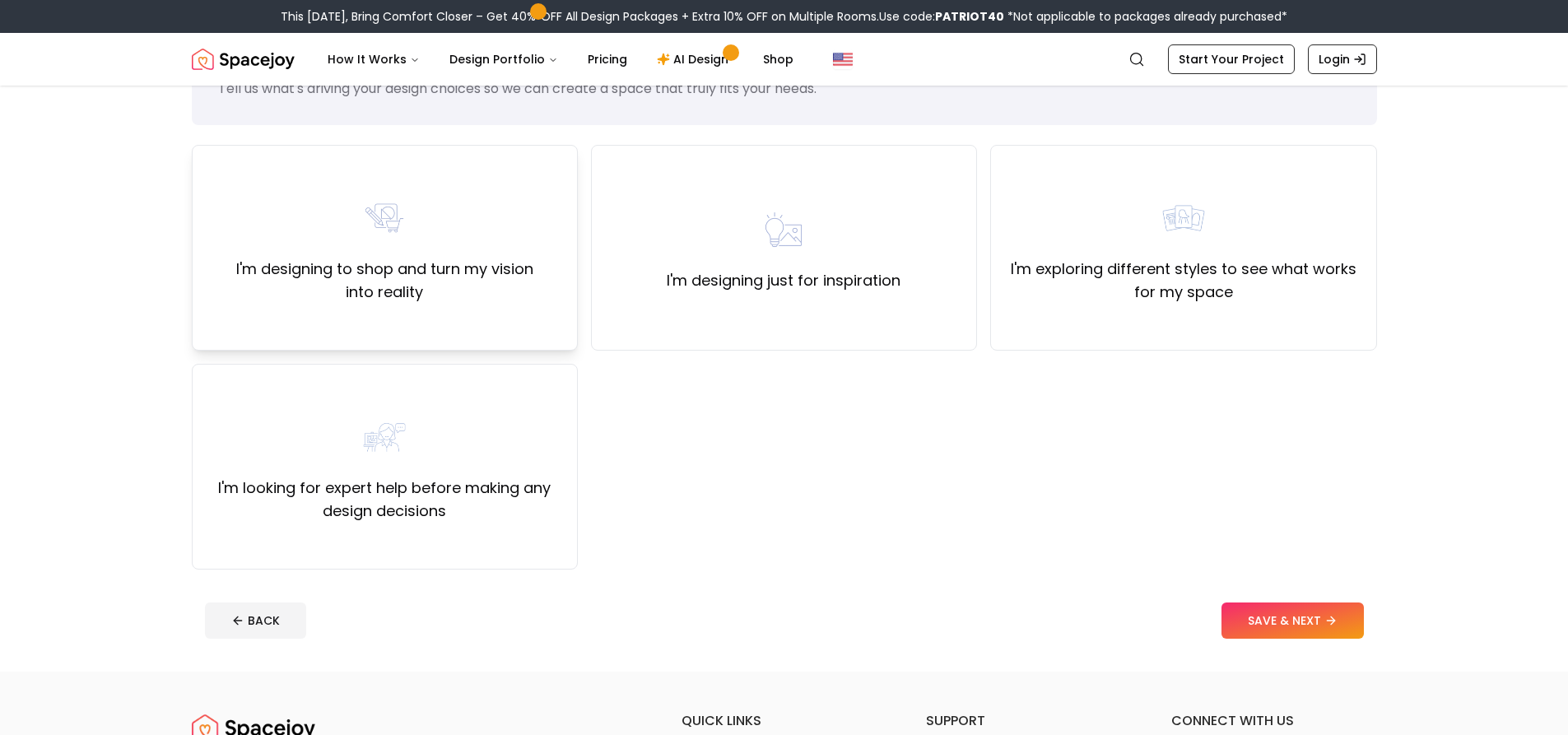
click at [314, 239] on div "I'm designing to shop and turn my vision into reality" at bounding box center [384, 248] width 358 height 112
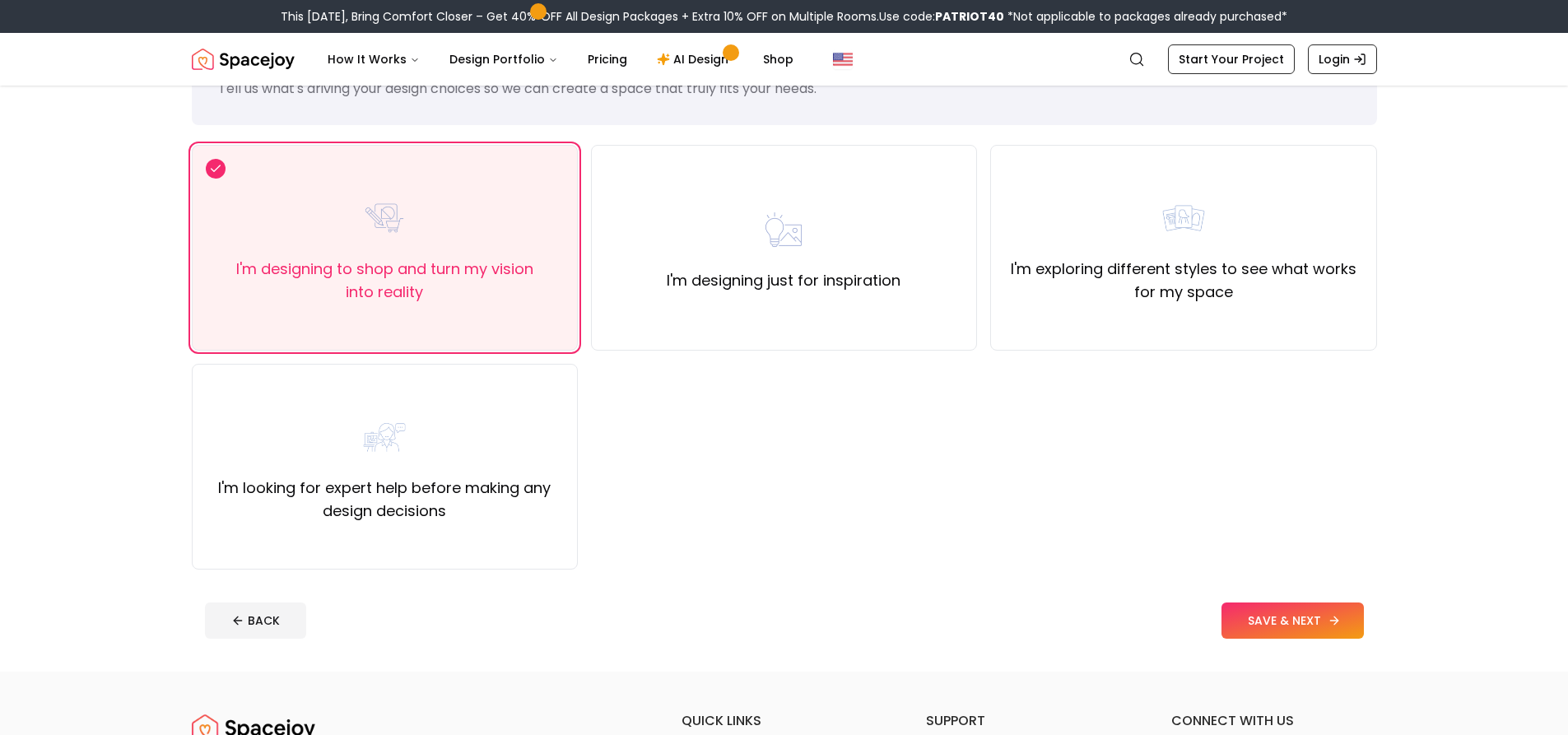
click at [1332, 618] on icon at bounding box center [1334, 620] width 13 height 13
